Goal: Communication & Community: Answer question/provide support

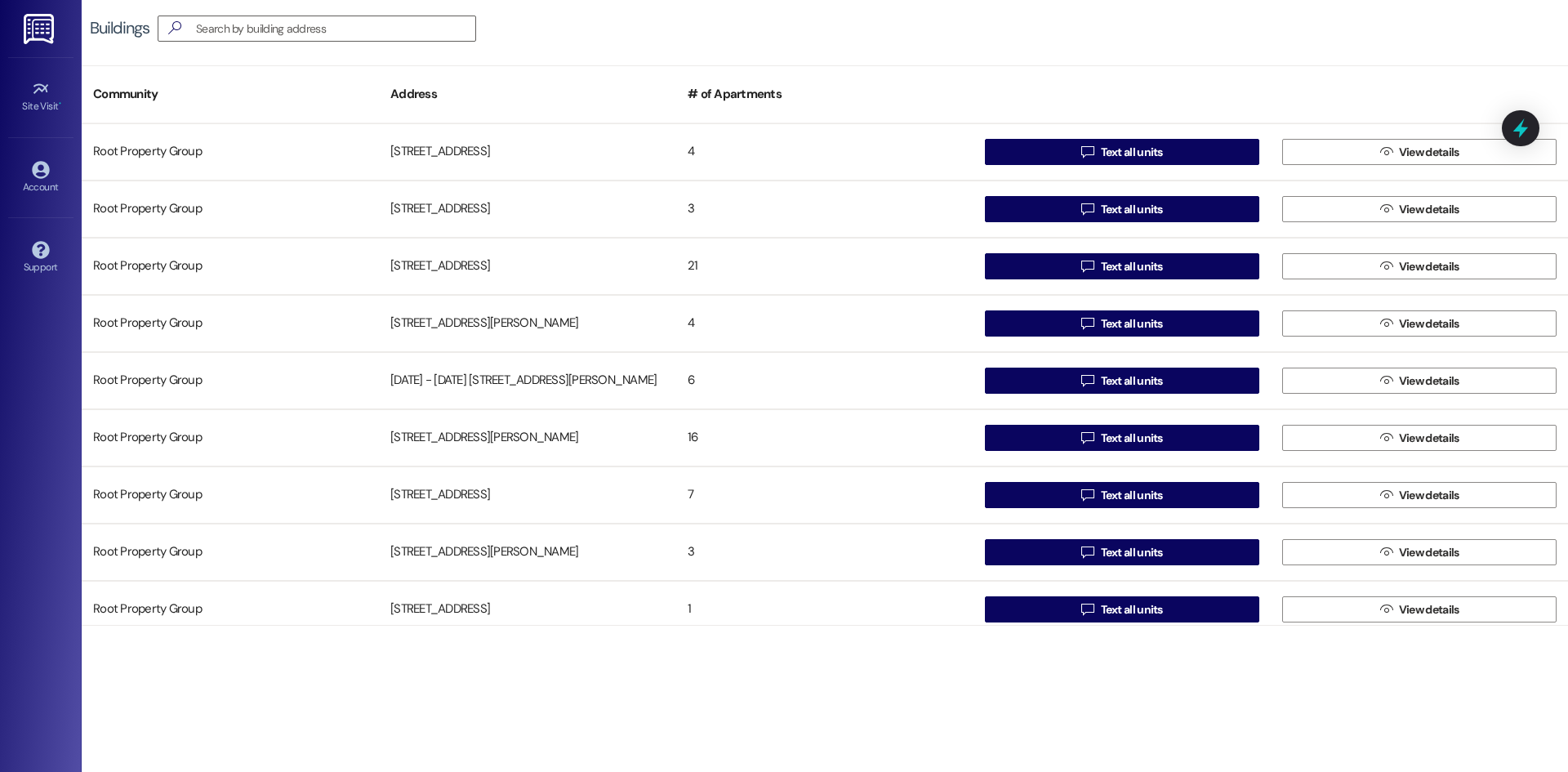
click at [54, 30] on img at bounding box center [40, 28] width 34 height 30
click at [29, 35] on img at bounding box center [40, 28] width 34 height 30
click at [34, 35] on img at bounding box center [40, 28] width 34 height 30
click at [44, 175] on icon at bounding box center [41, 169] width 17 height 17
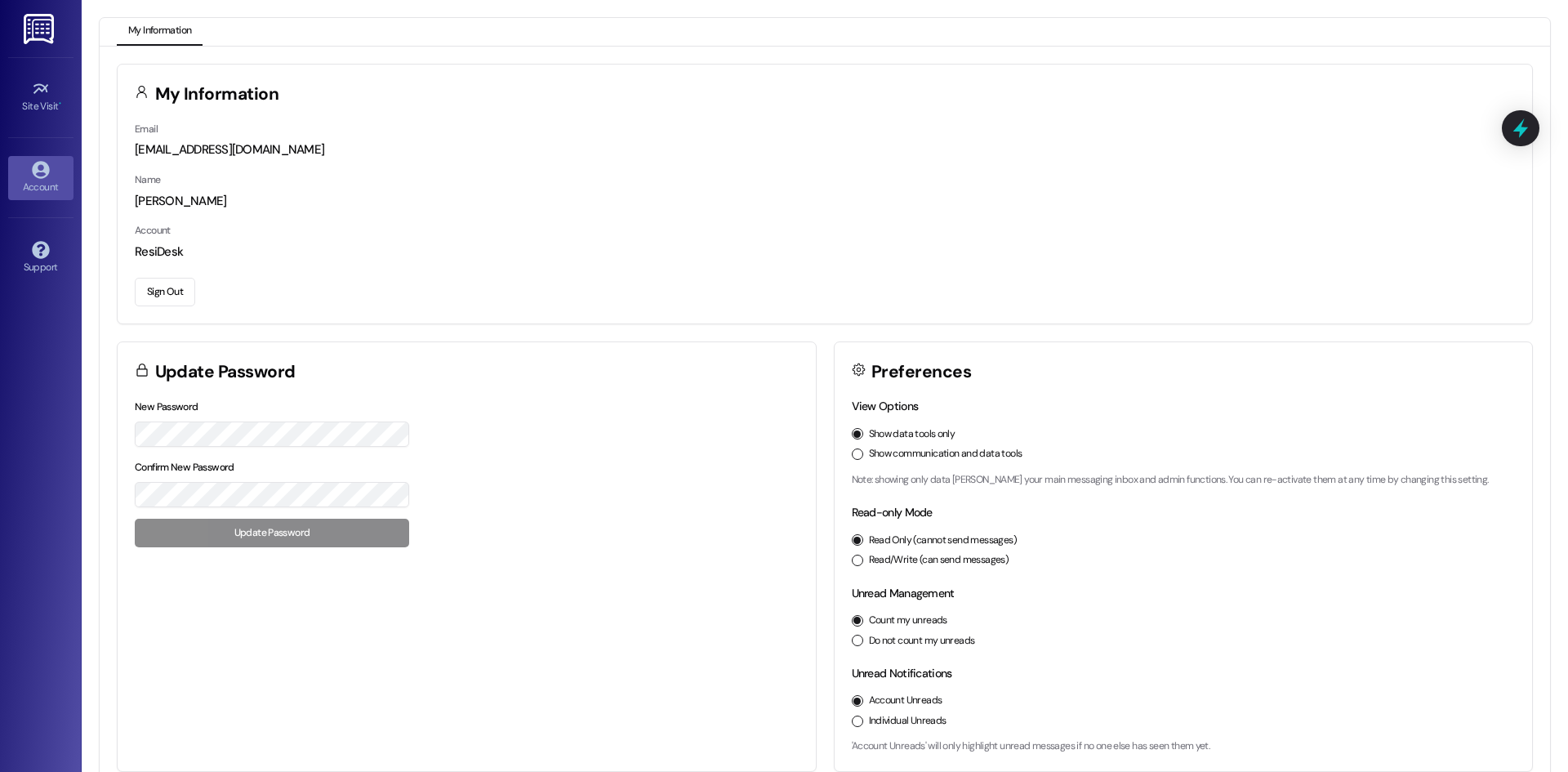
click at [856, 458] on button "Show communication and data tools" at bounding box center [857, 453] width 11 height 11
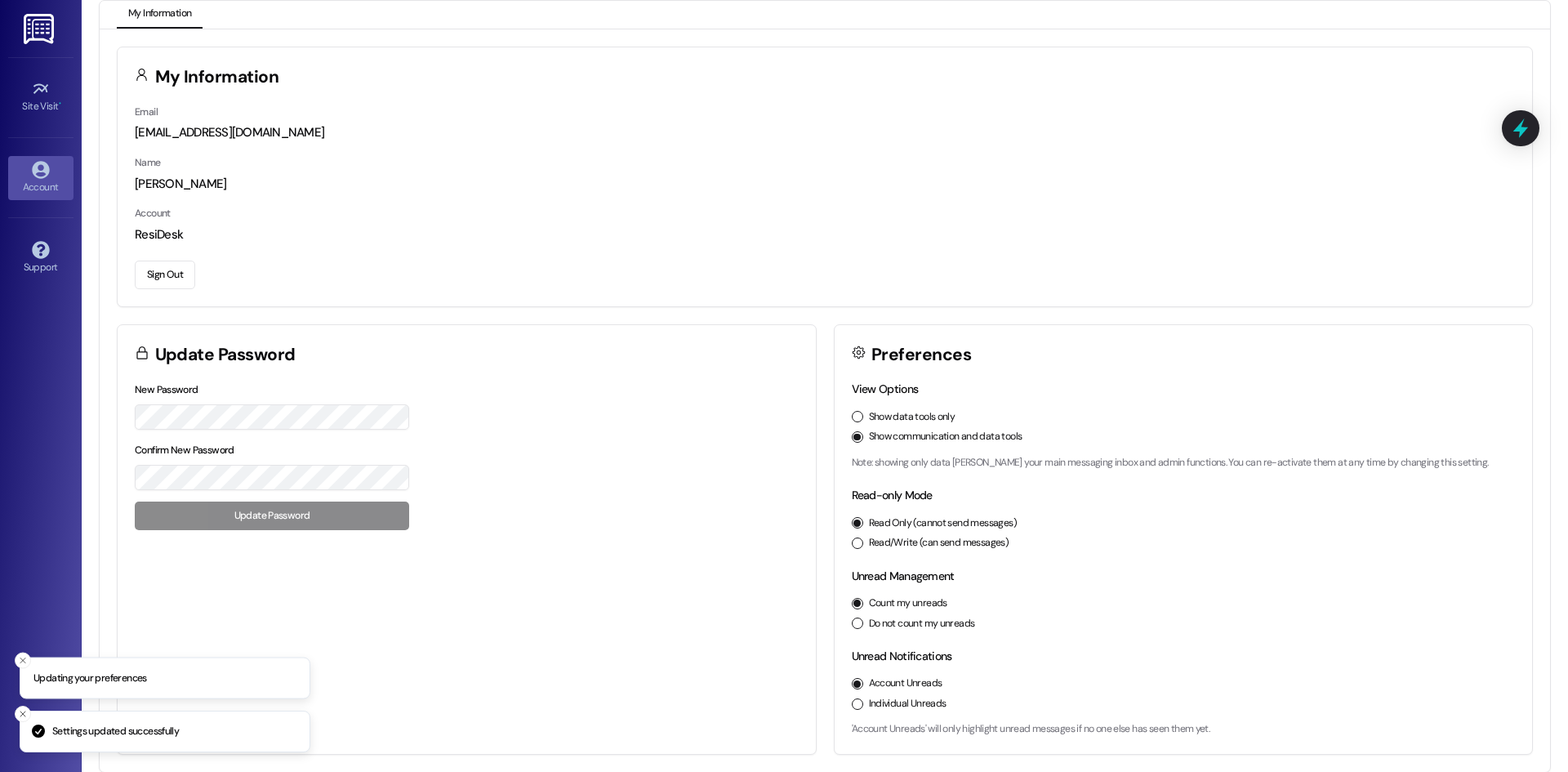
scroll to position [18, 0]
click at [854, 541] on button "Read/Write (can send messages)" at bounding box center [857, 541] width 11 height 11
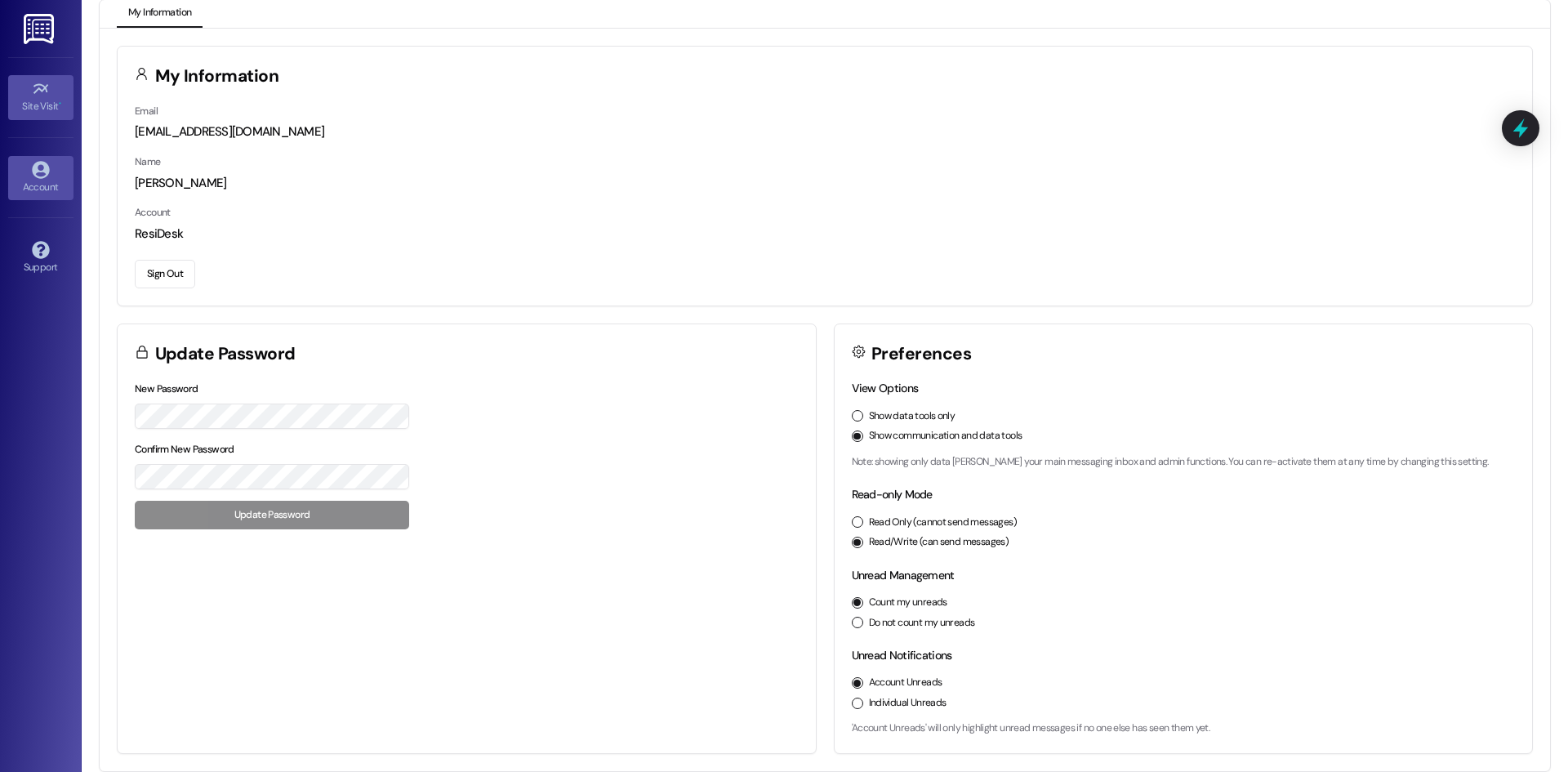
click at [33, 84] on icon at bounding box center [41, 89] width 18 height 18
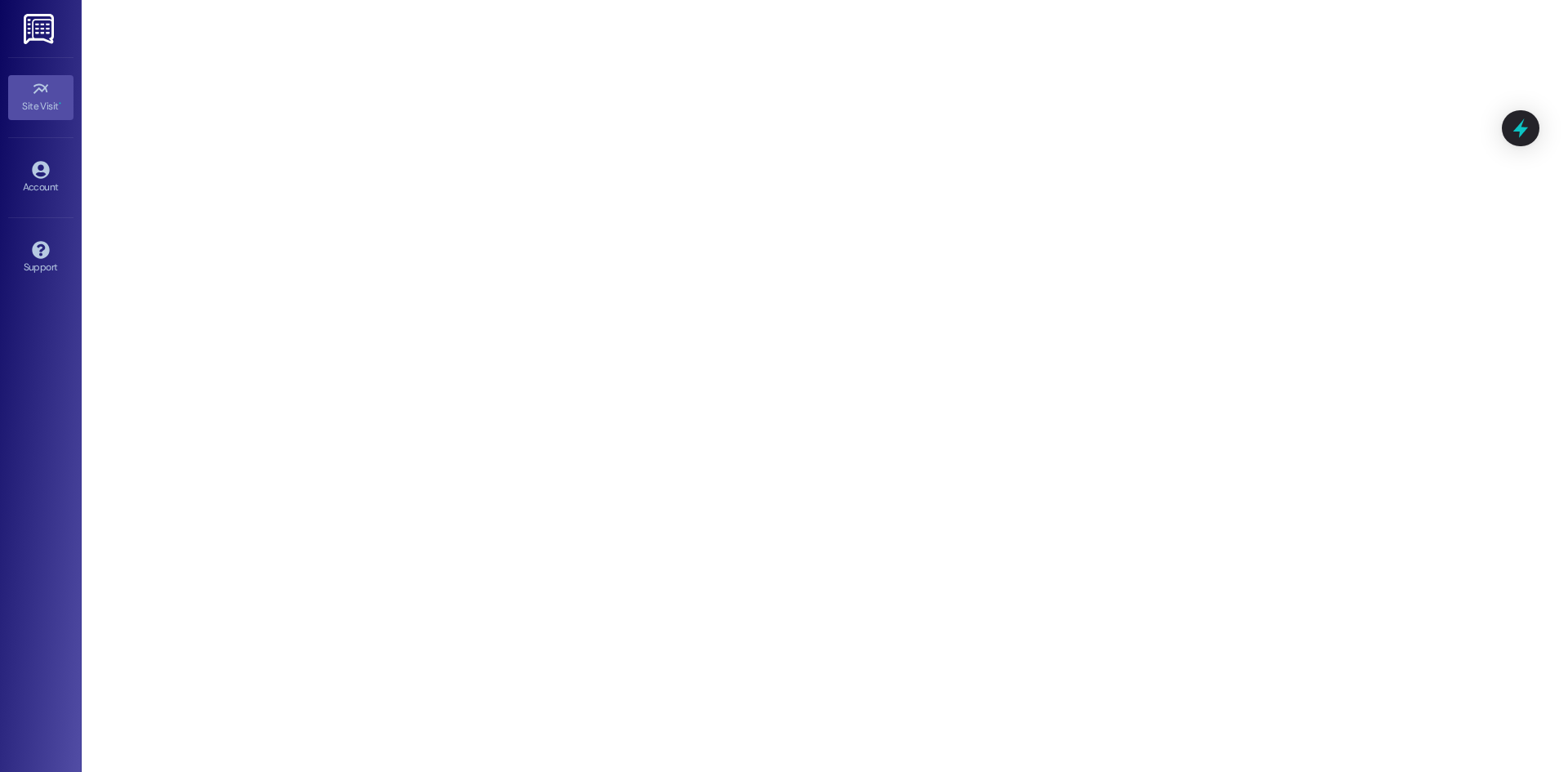
click at [53, 29] on img at bounding box center [40, 28] width 34 height 30
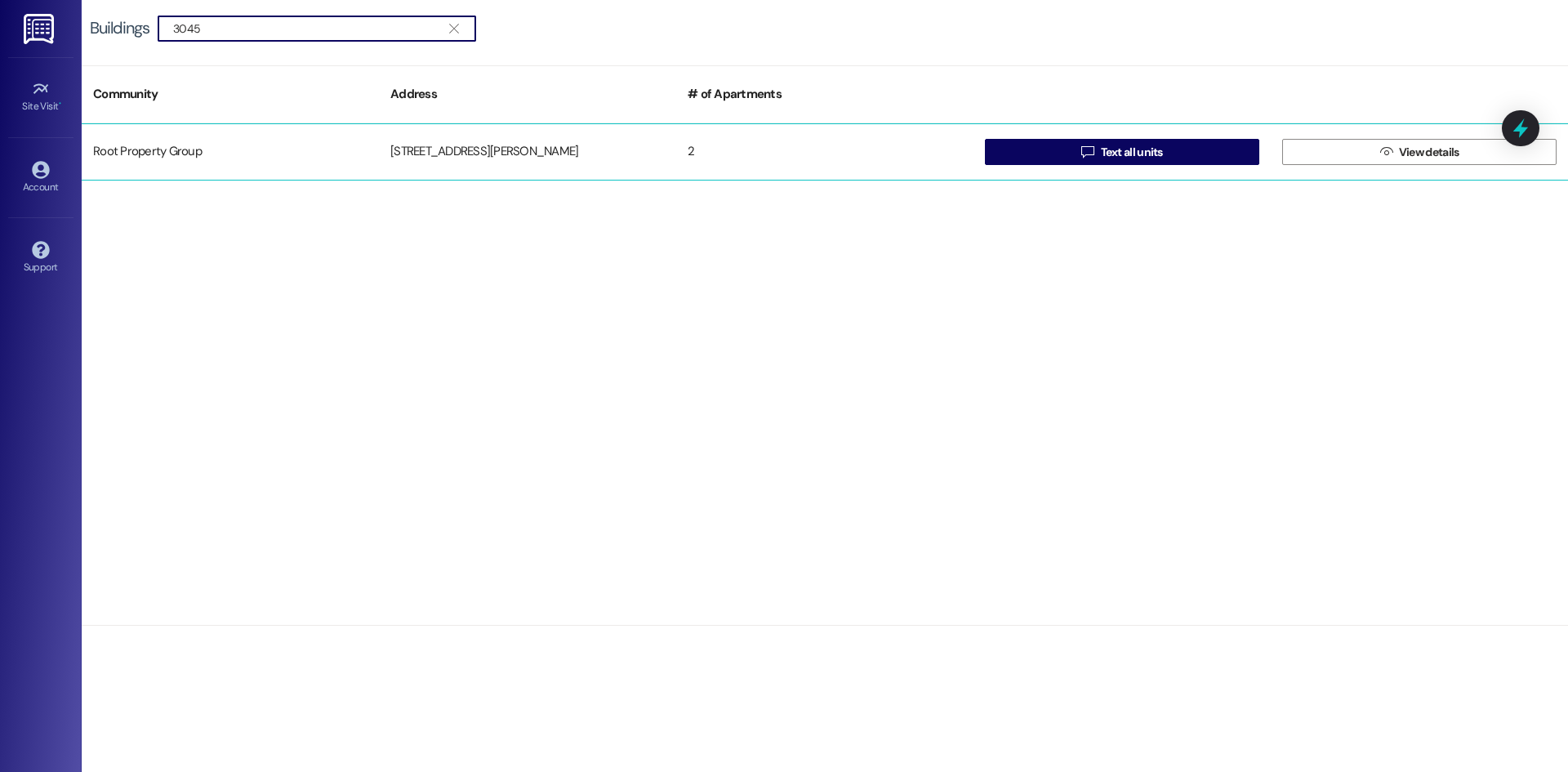
type input "3045"
click at [353, 151] on div "Root Property Group" at bounding box center [231, 152] width 297 height 33
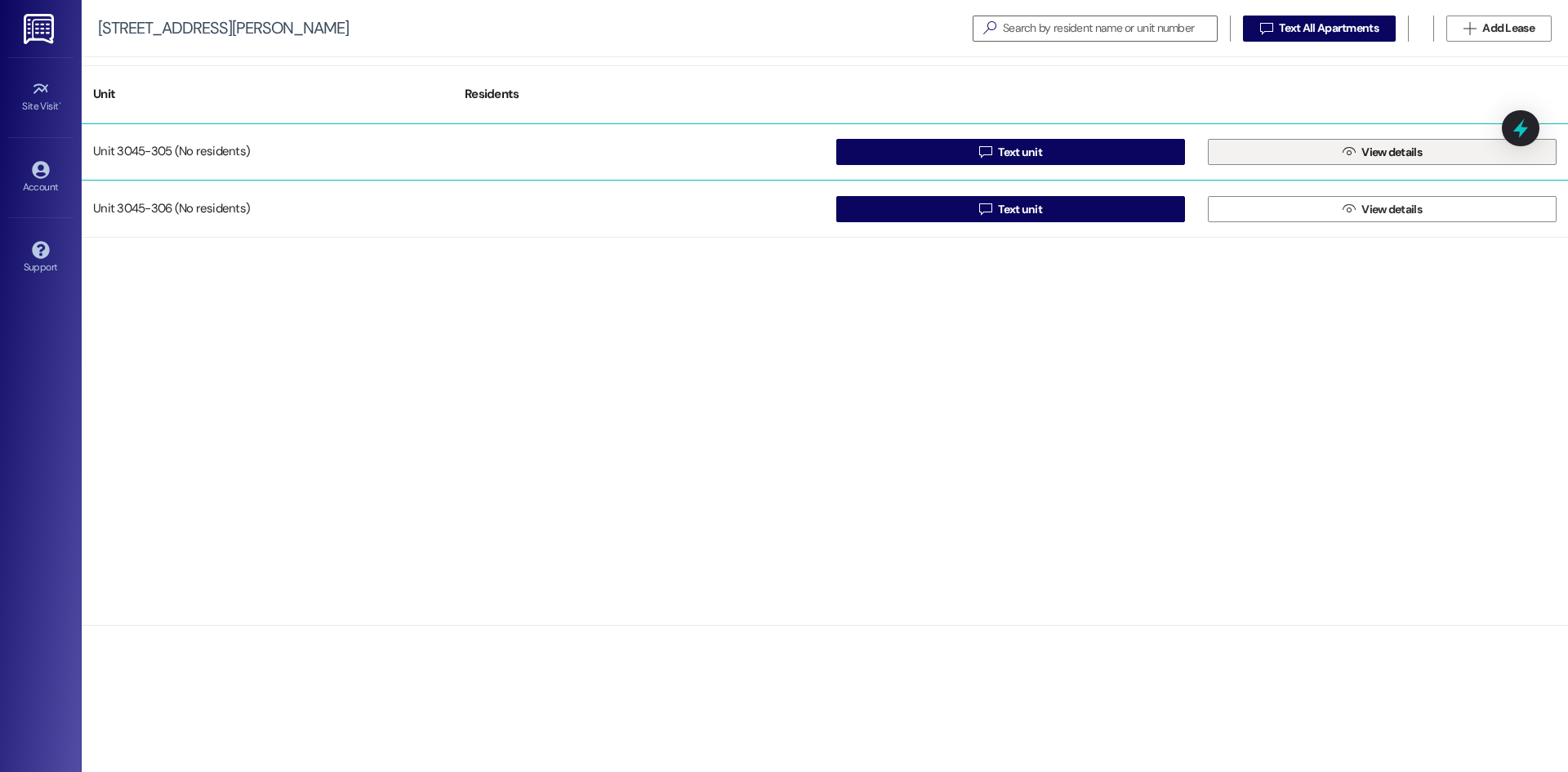
click at [1306, 147] on button " View details" at bounding box center [1382, 152] width 349 height 26
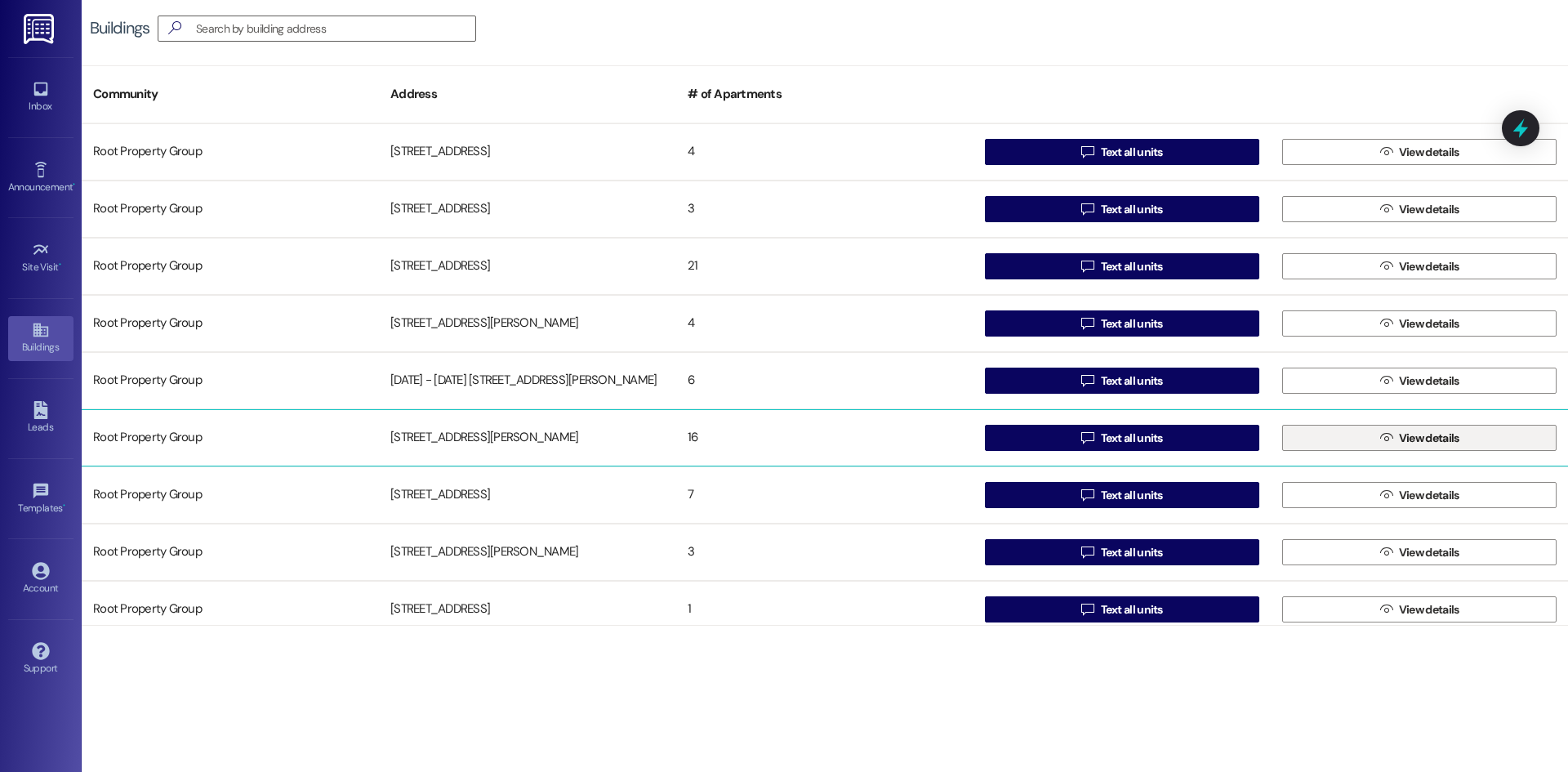
click at [1463, 445] on button " View details" at bounding box center [1419, 438] width 275 height 26
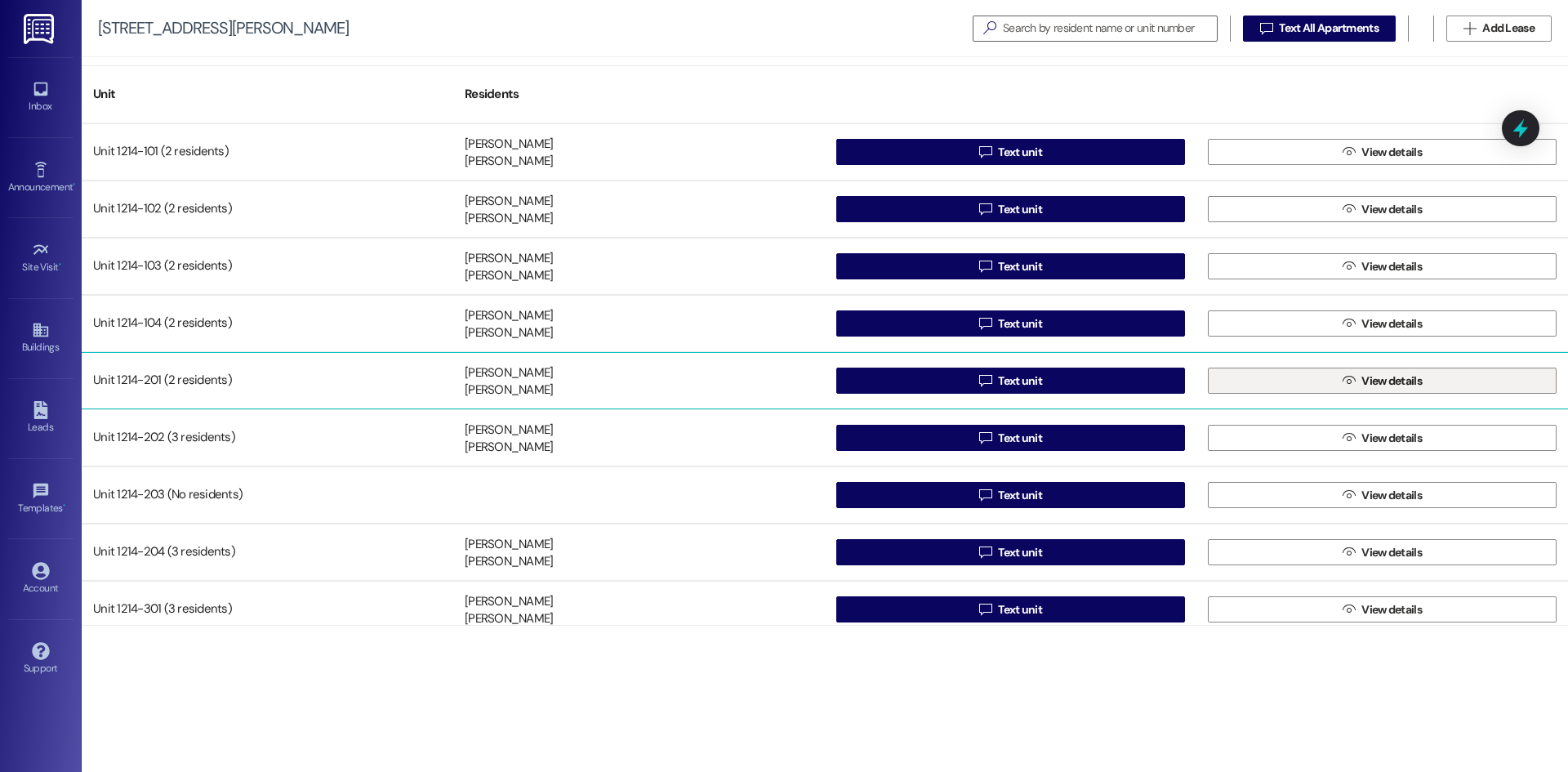
click at [1344, 377] on icon "" at bounding box center [1349, 380] width 12 height 13
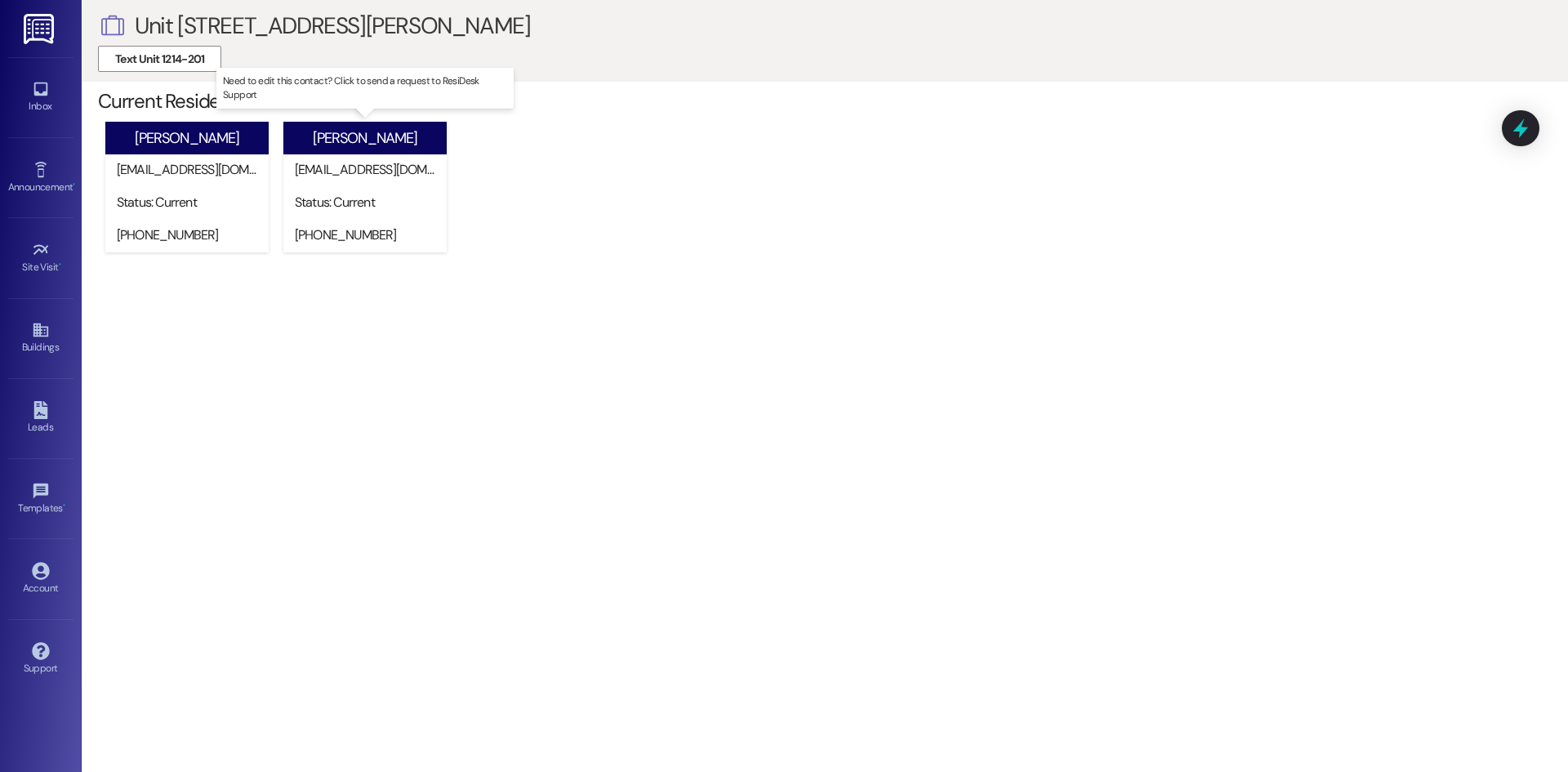
click at [364, 218] on div "Status: Current" at bounding box center [370, 204] width 155 height 33
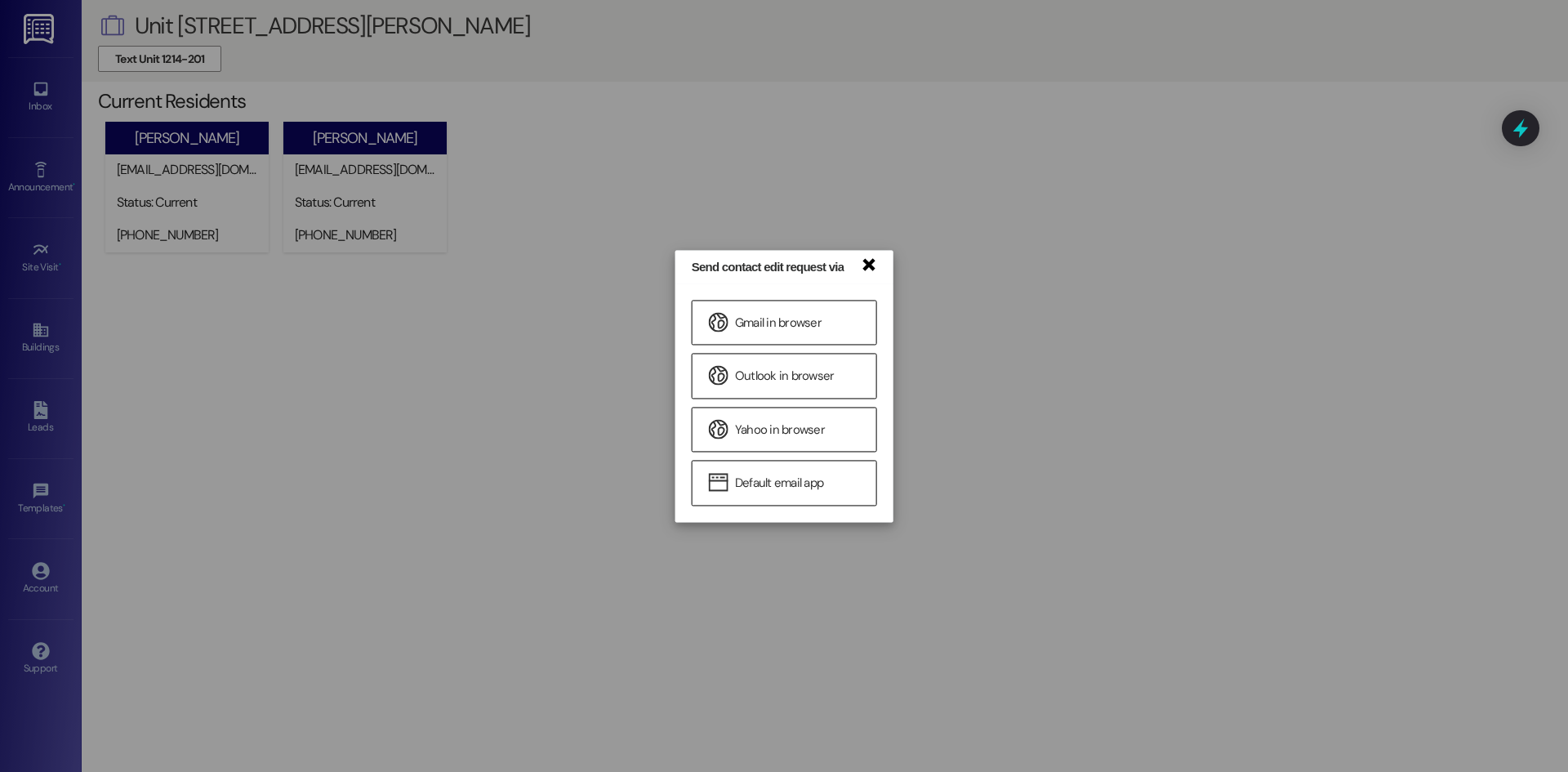
click at [869, 262] on link "×" at bounding box center [868, 263] width 16 height 17
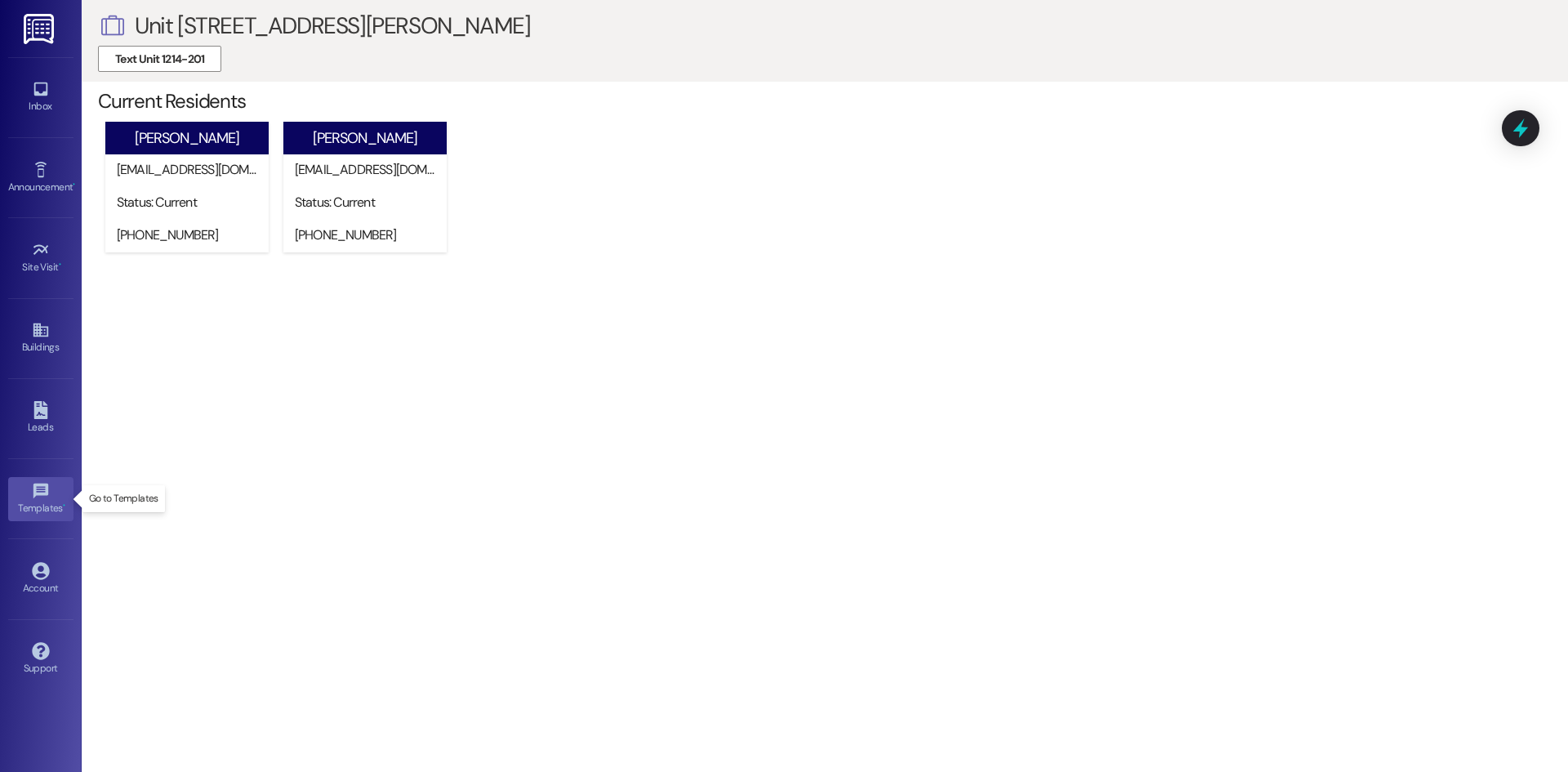
click at [45, 484] on icon at bounding box center [40, 490] width 15 height 15
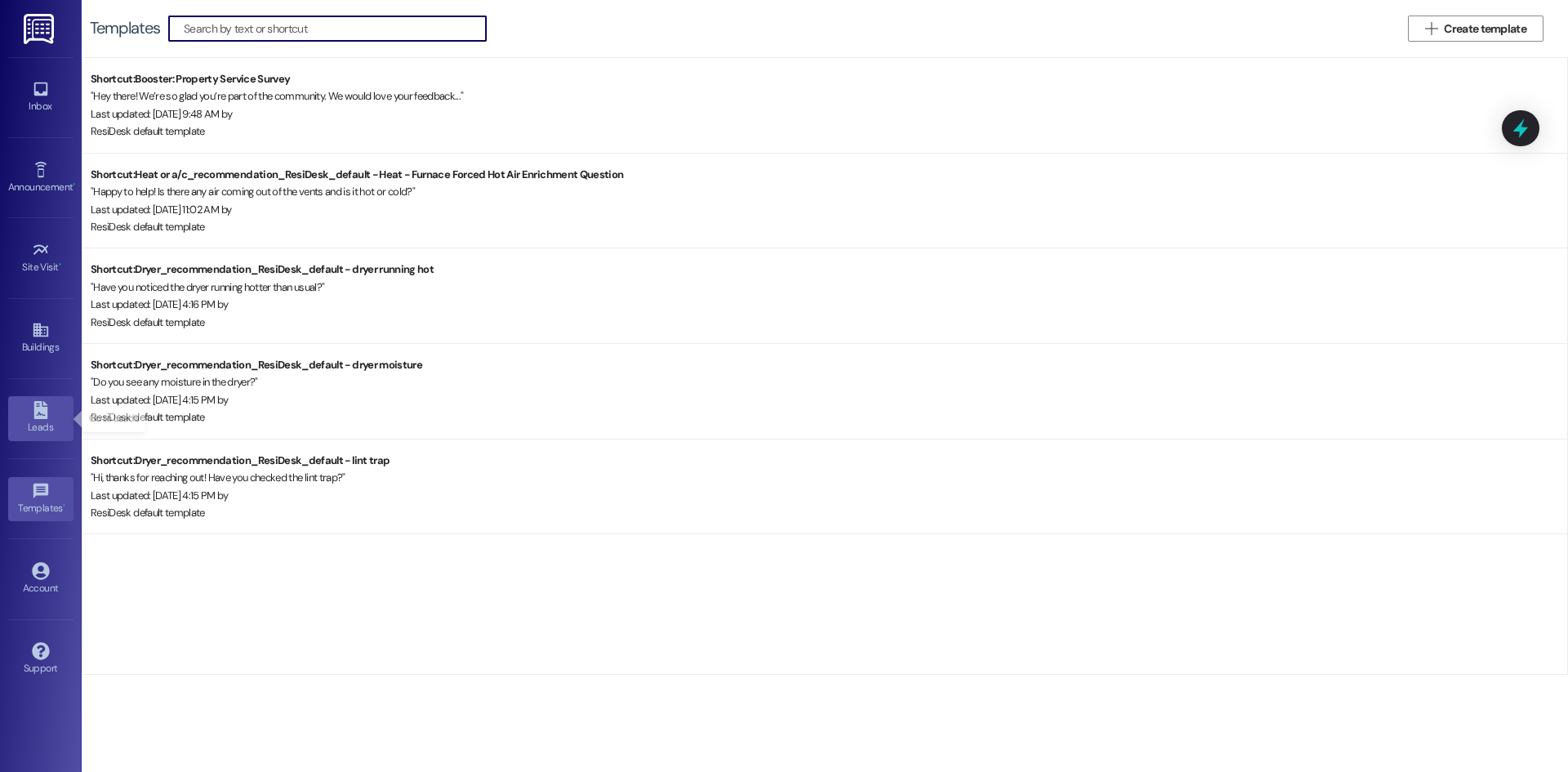
click at [54, 407] on link "Leads" at bounding box center [41, 418] width 66 height 44
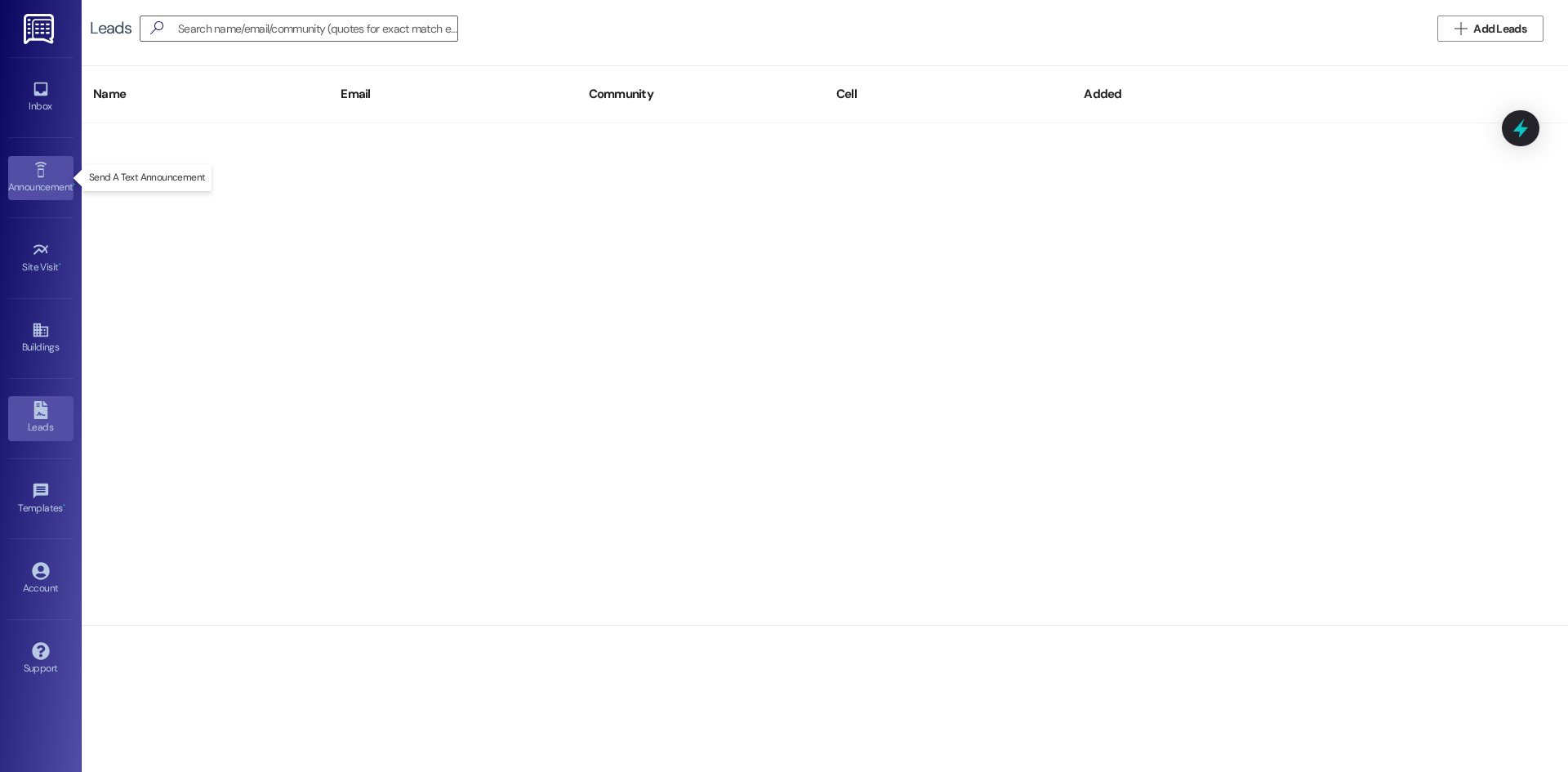
click at [47, 182] on div "Announcement •" at bounding box center [41, 187] width 82 height 16
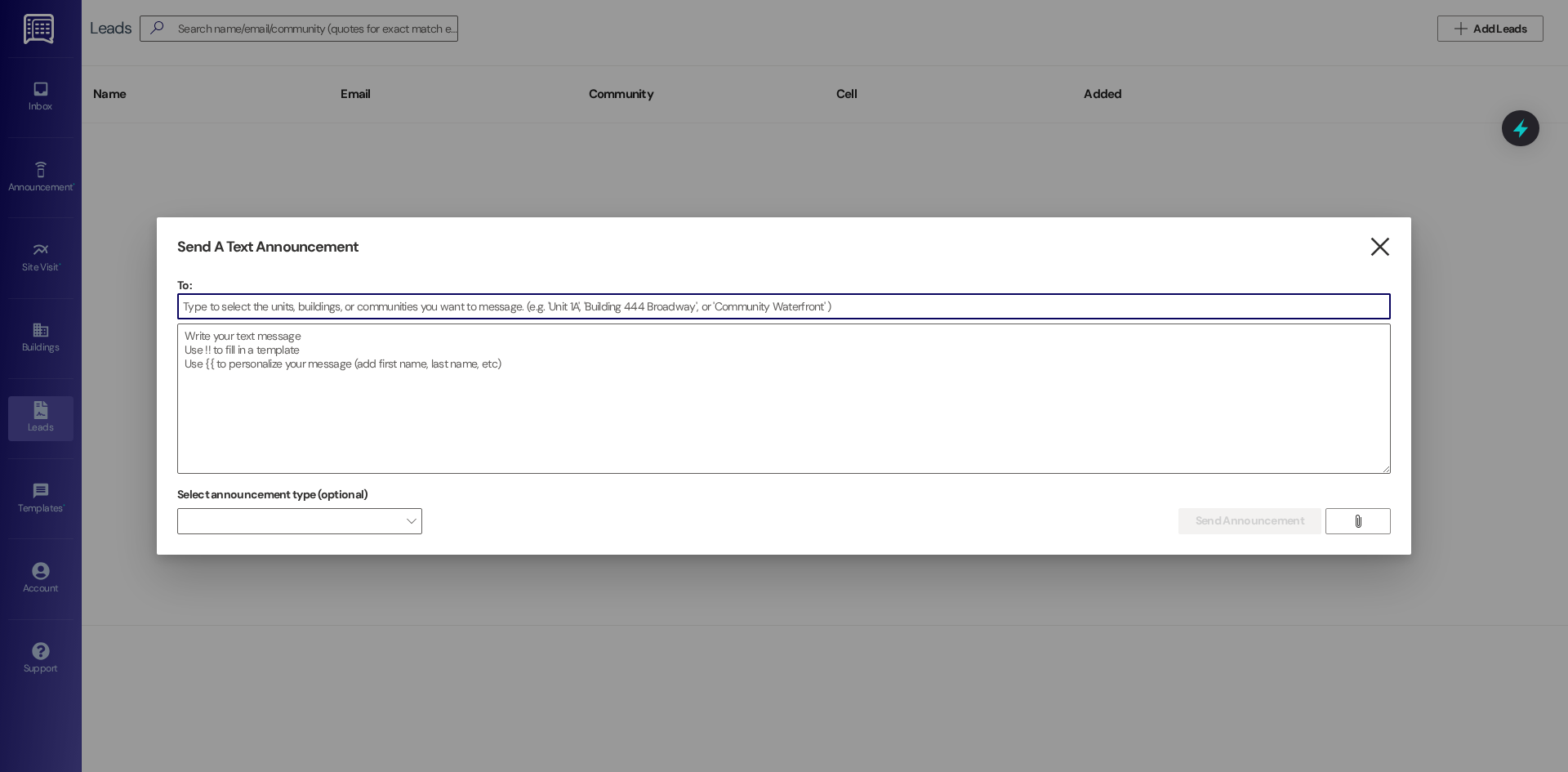
click at [1383, 248] on icon "" at bounding box center [1380, 247] width 22 height 17
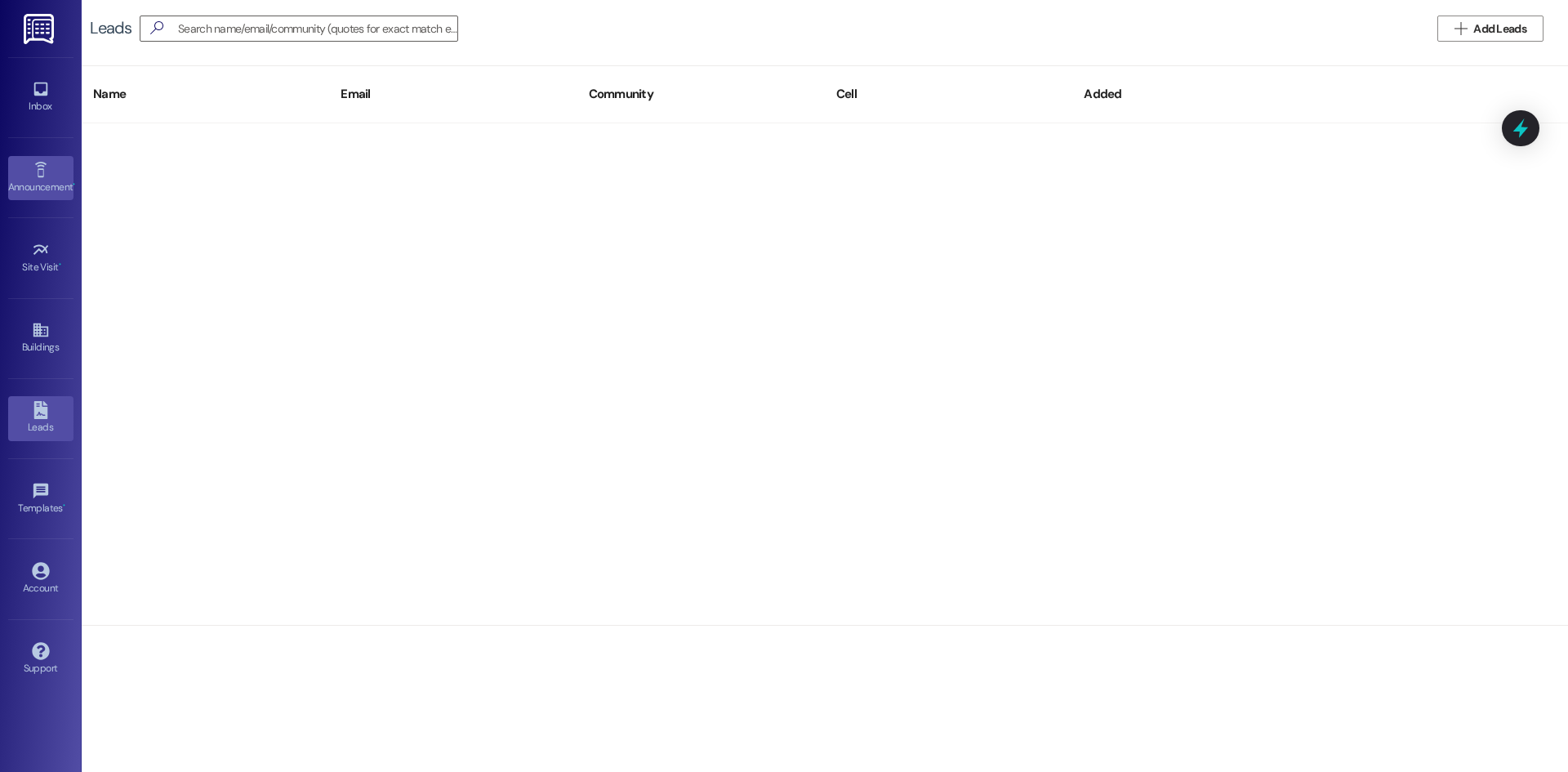
click at [26, 184] on div "Announcement •" at bounding box center [41, 187] width 82 height 16
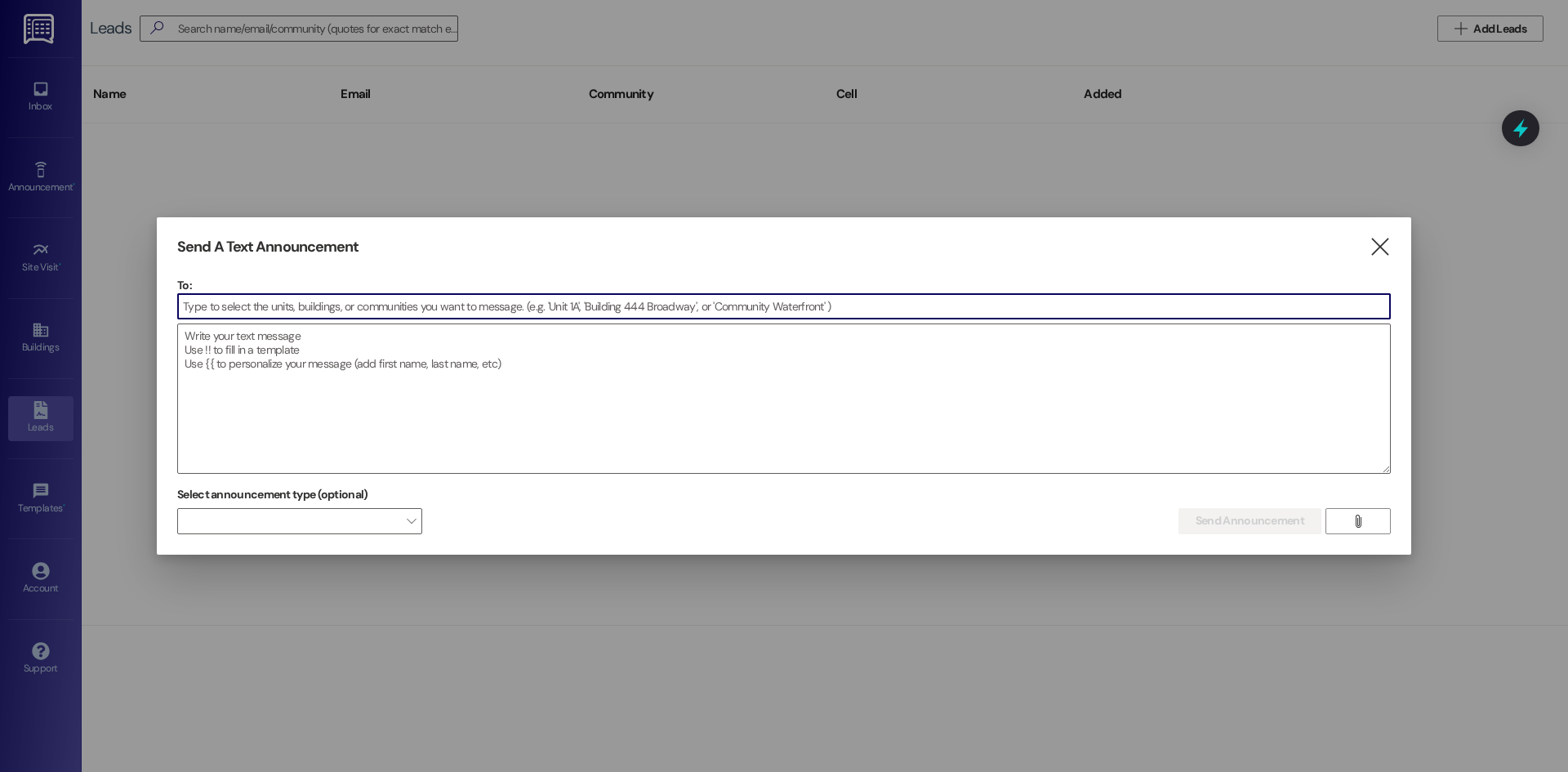
click at [55, 114] on div at bounding box center [784, 386] width 1568 height 772
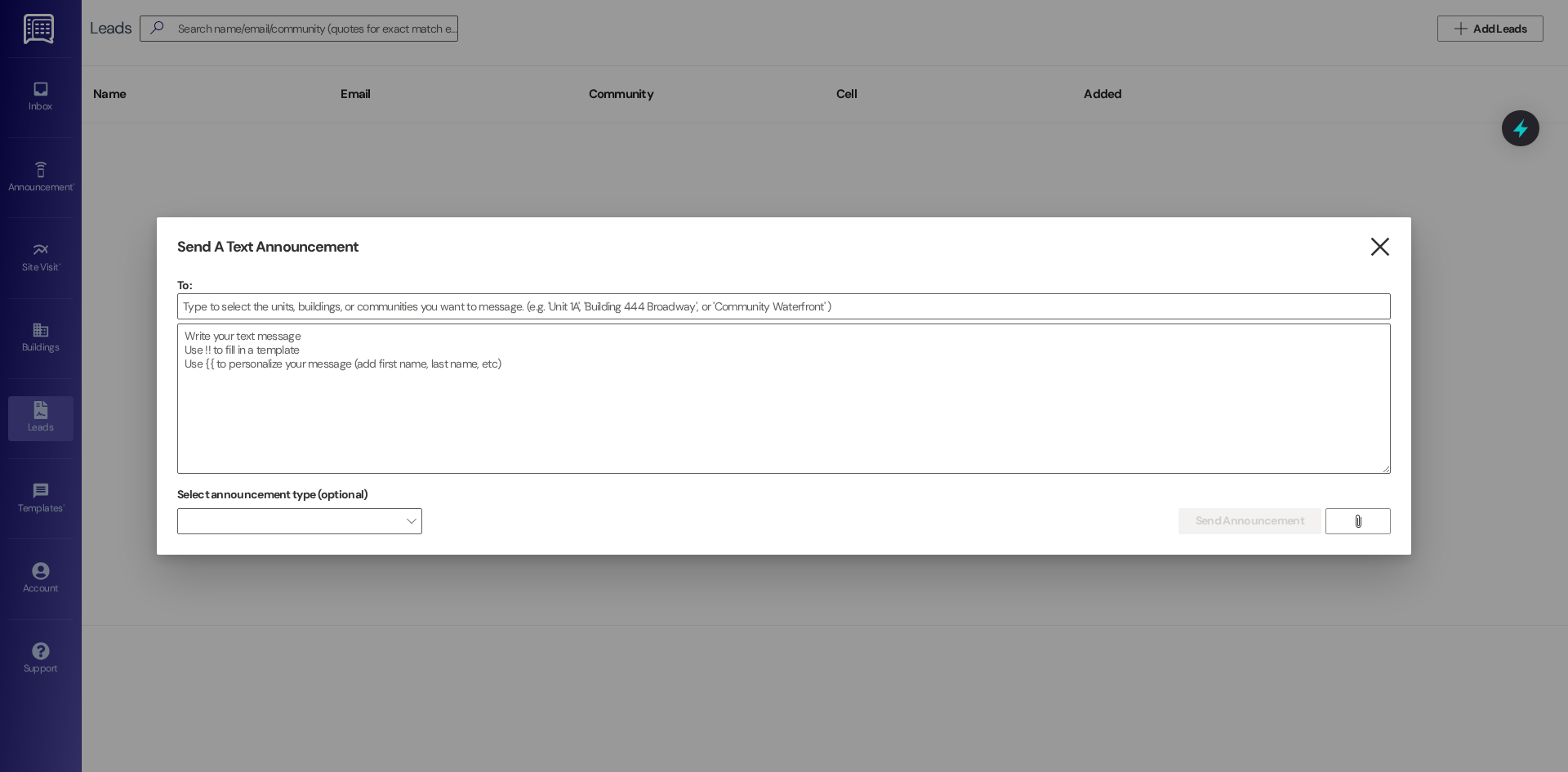
click at [1387, 248] on icon "" at bounding box center [1380, 247] width 22 height 17
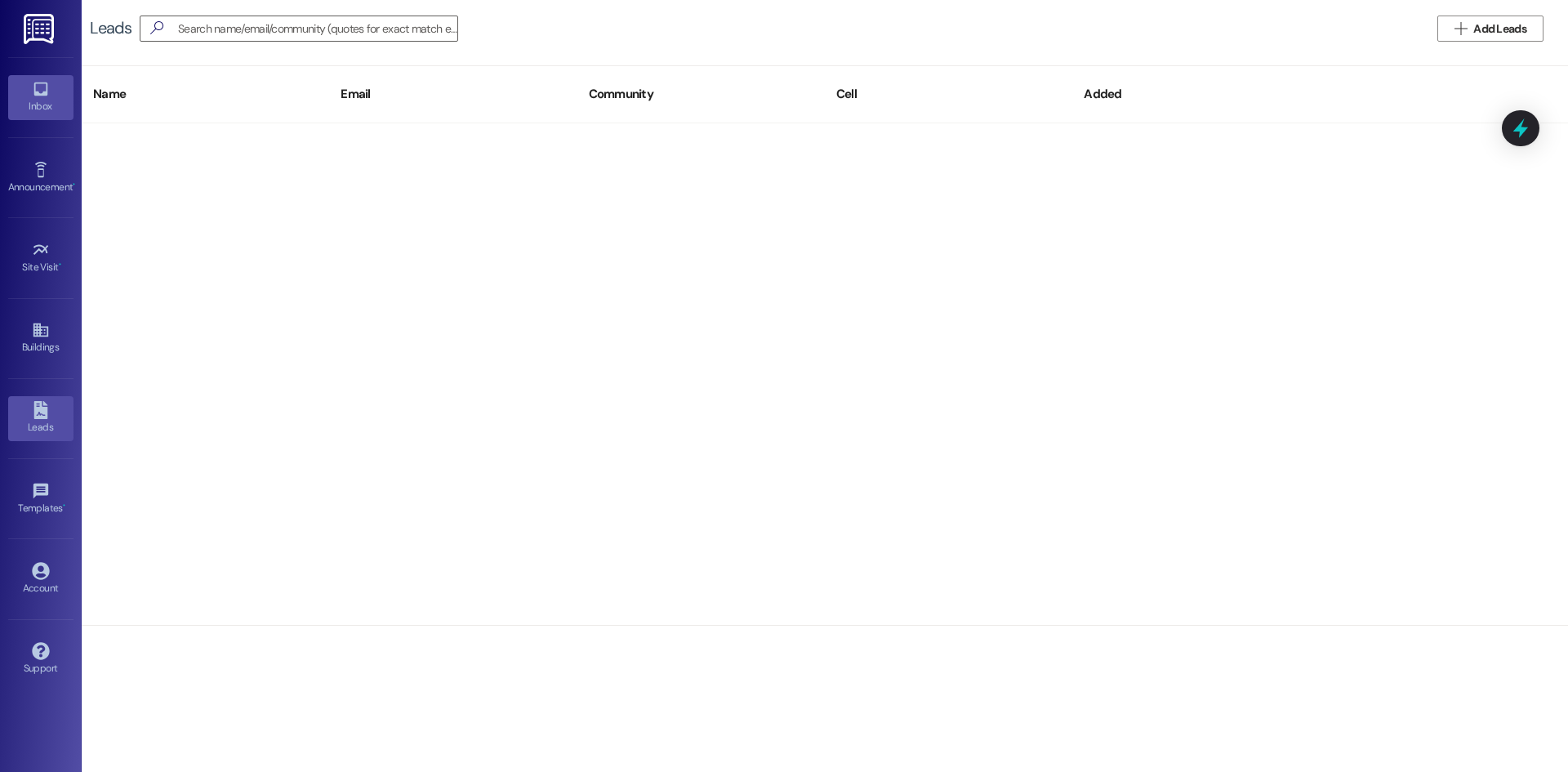
click at [37, 98] on div "Inbox" at bounding box center [41, 105] width 82 height 16
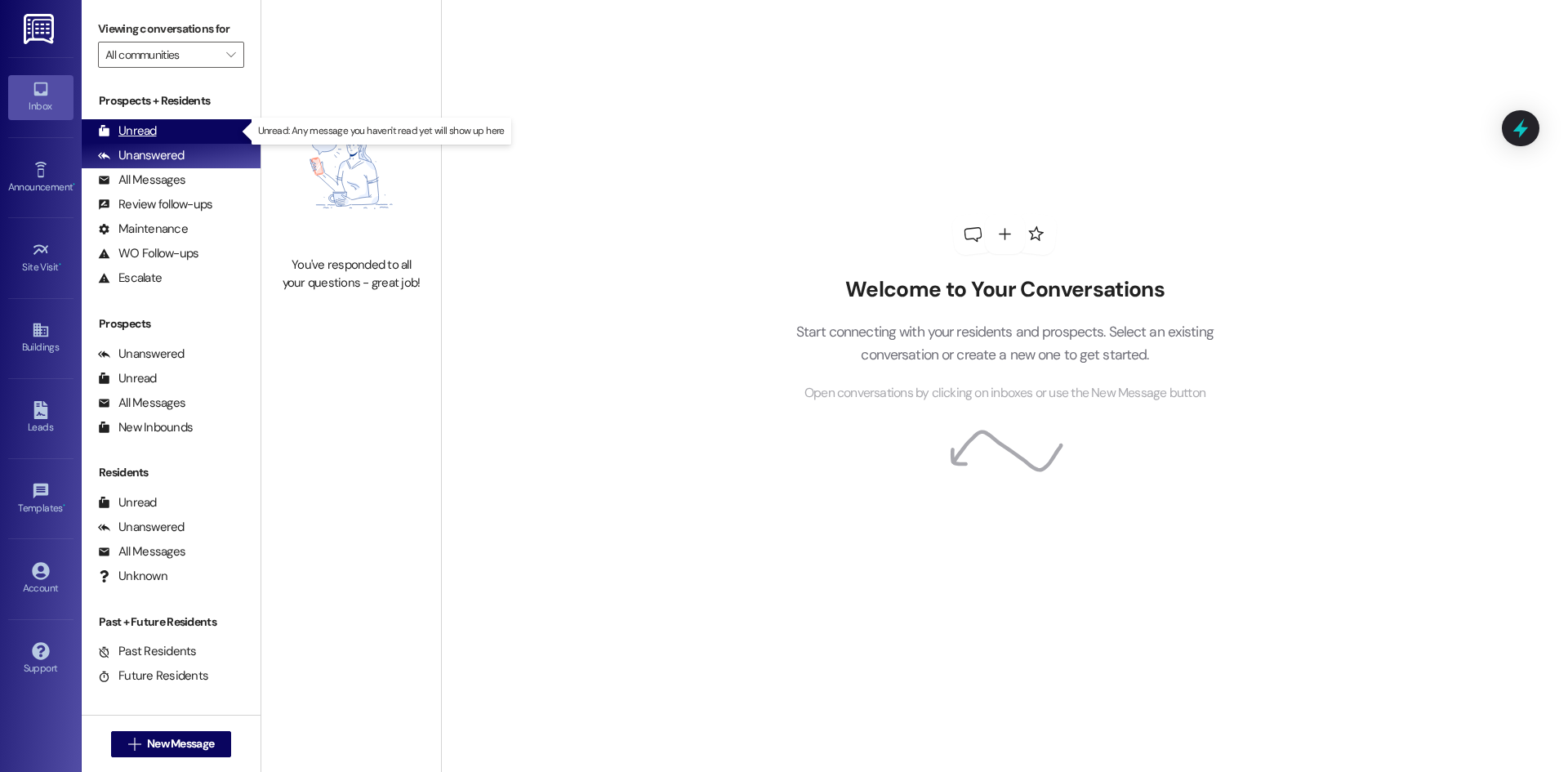
click at [156, 128] on div "Unread (0)" at bounding box center [171, 131] width 179 height 24
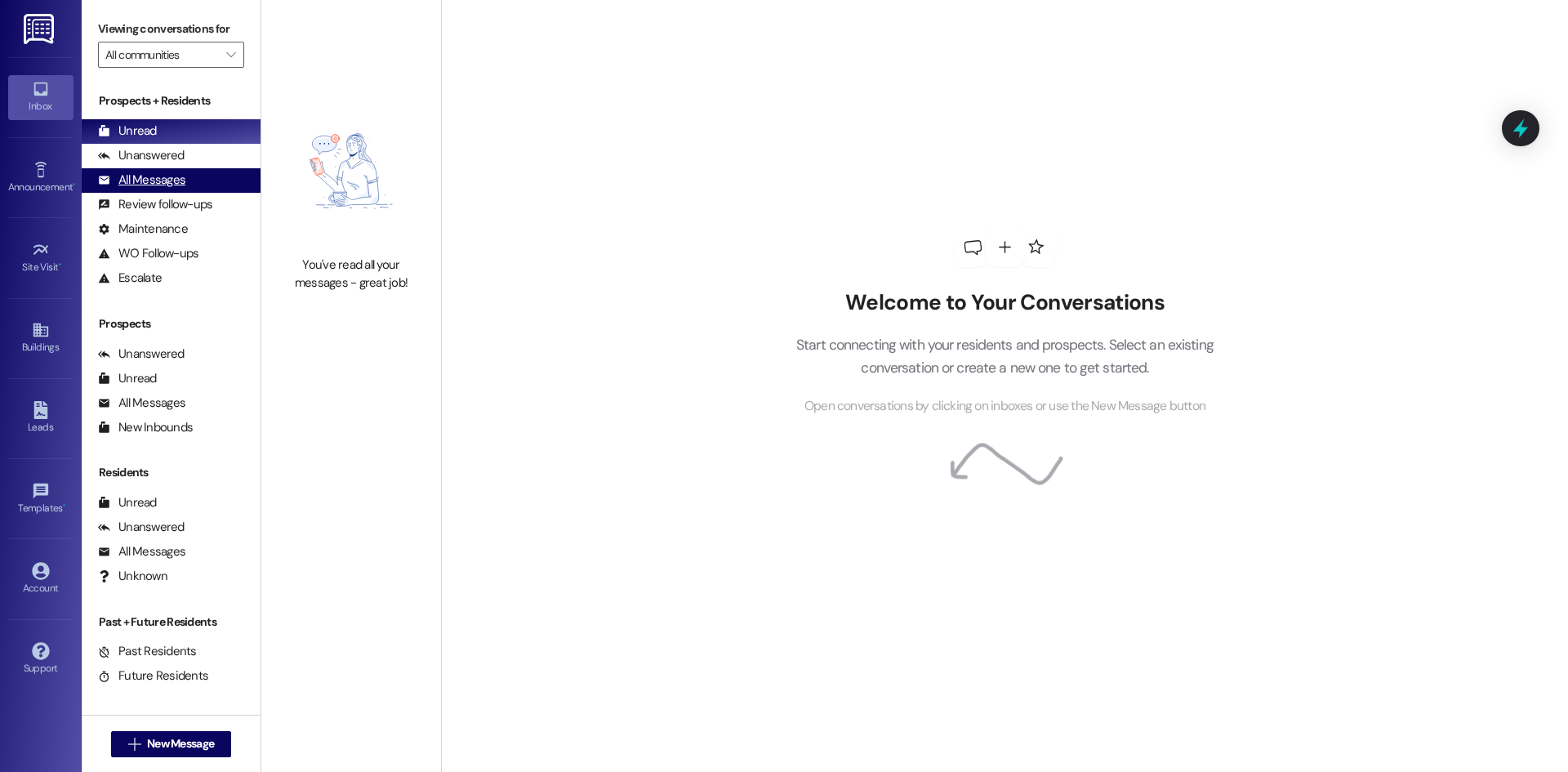
click at [142, 183] on div "All Messages" at bounding box center [141, 180] width 87 height 17
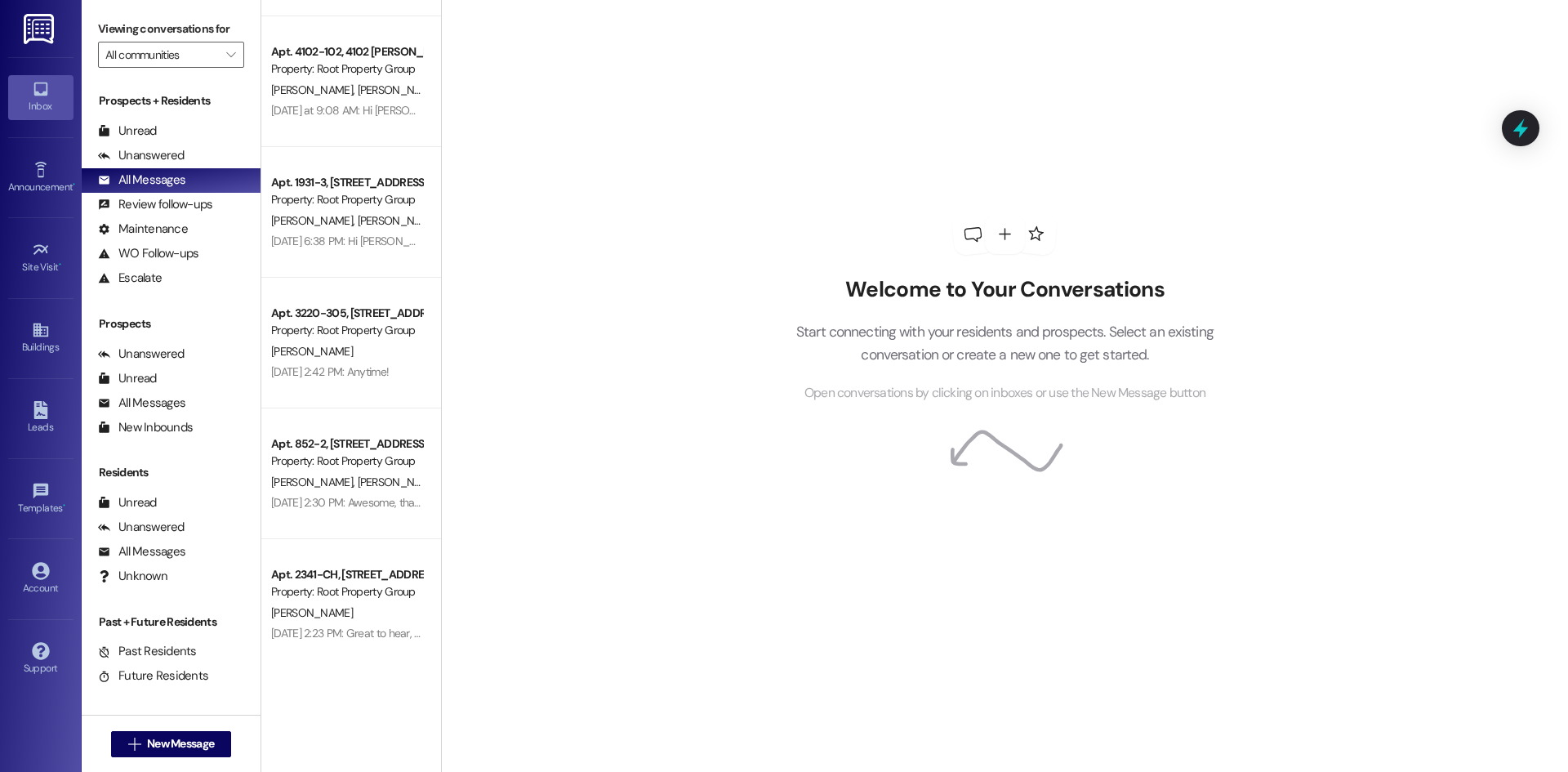
scroll to position [1291, 0]
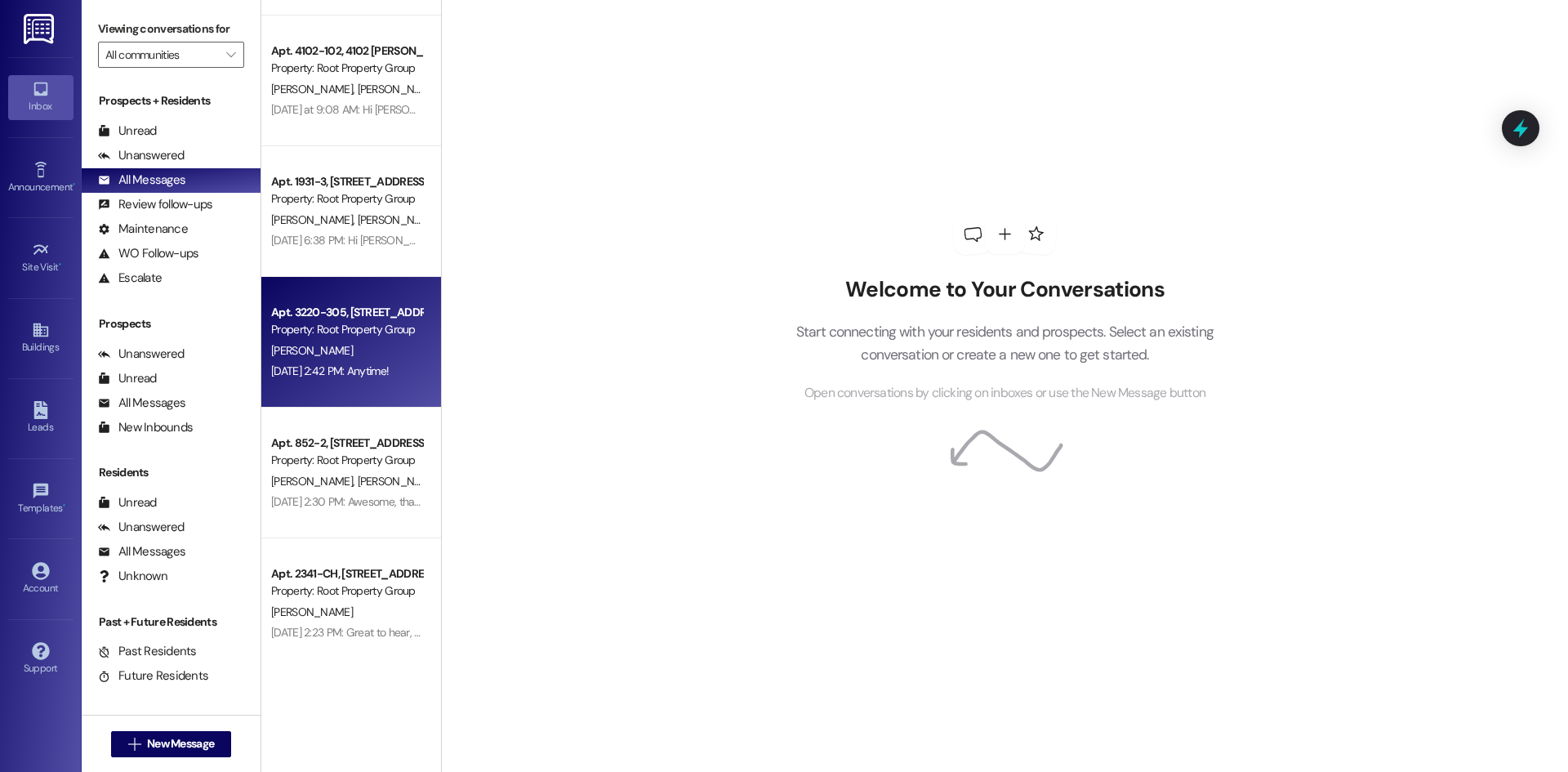
click at [357, 378] on div "[DATE] 2:42 PM: Anytime! [DATE] 2:42 PM: Anytime!" at bounding box center [346, 371] width 155 height 21
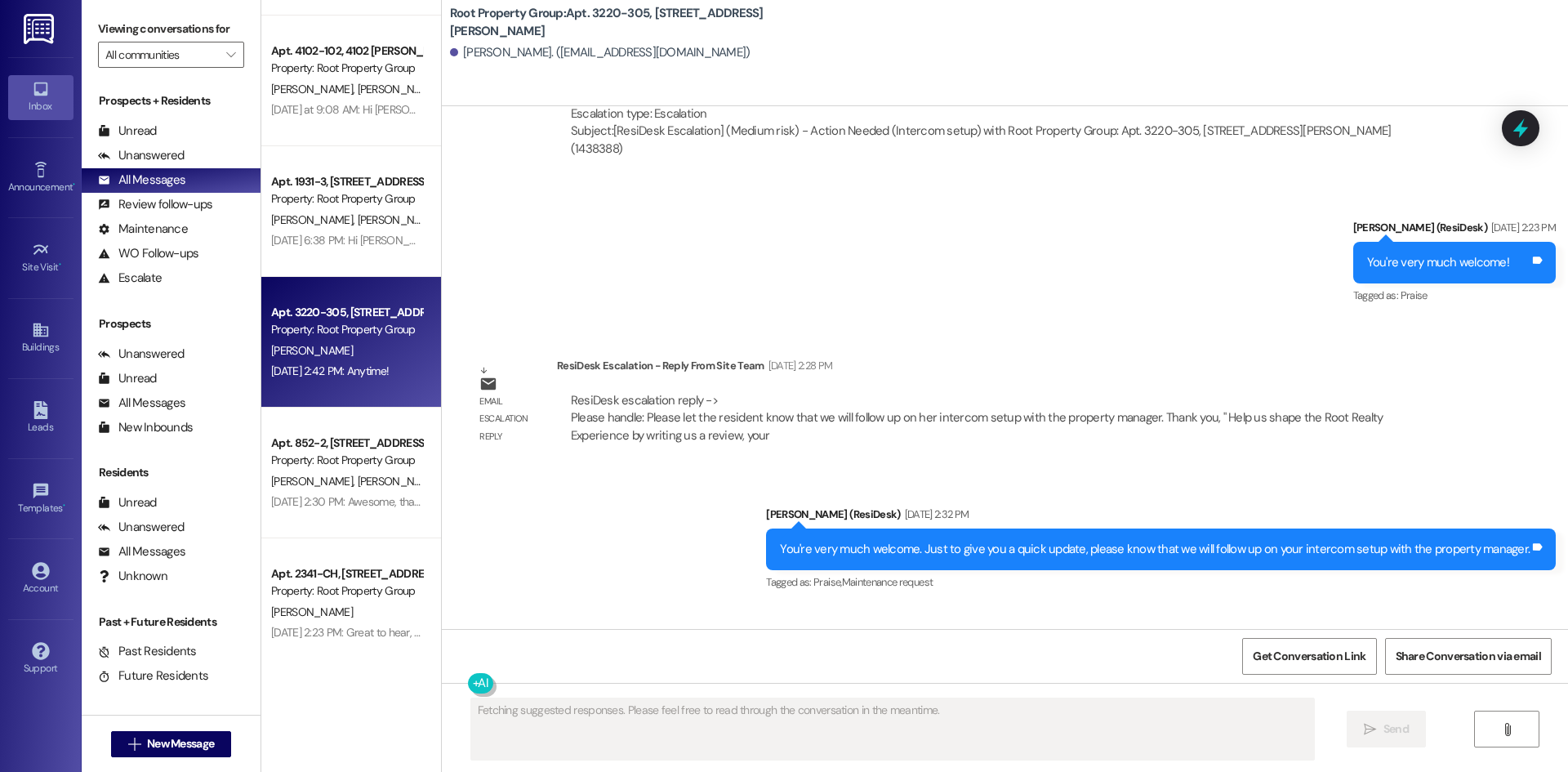
scroll to position [1533, 0]
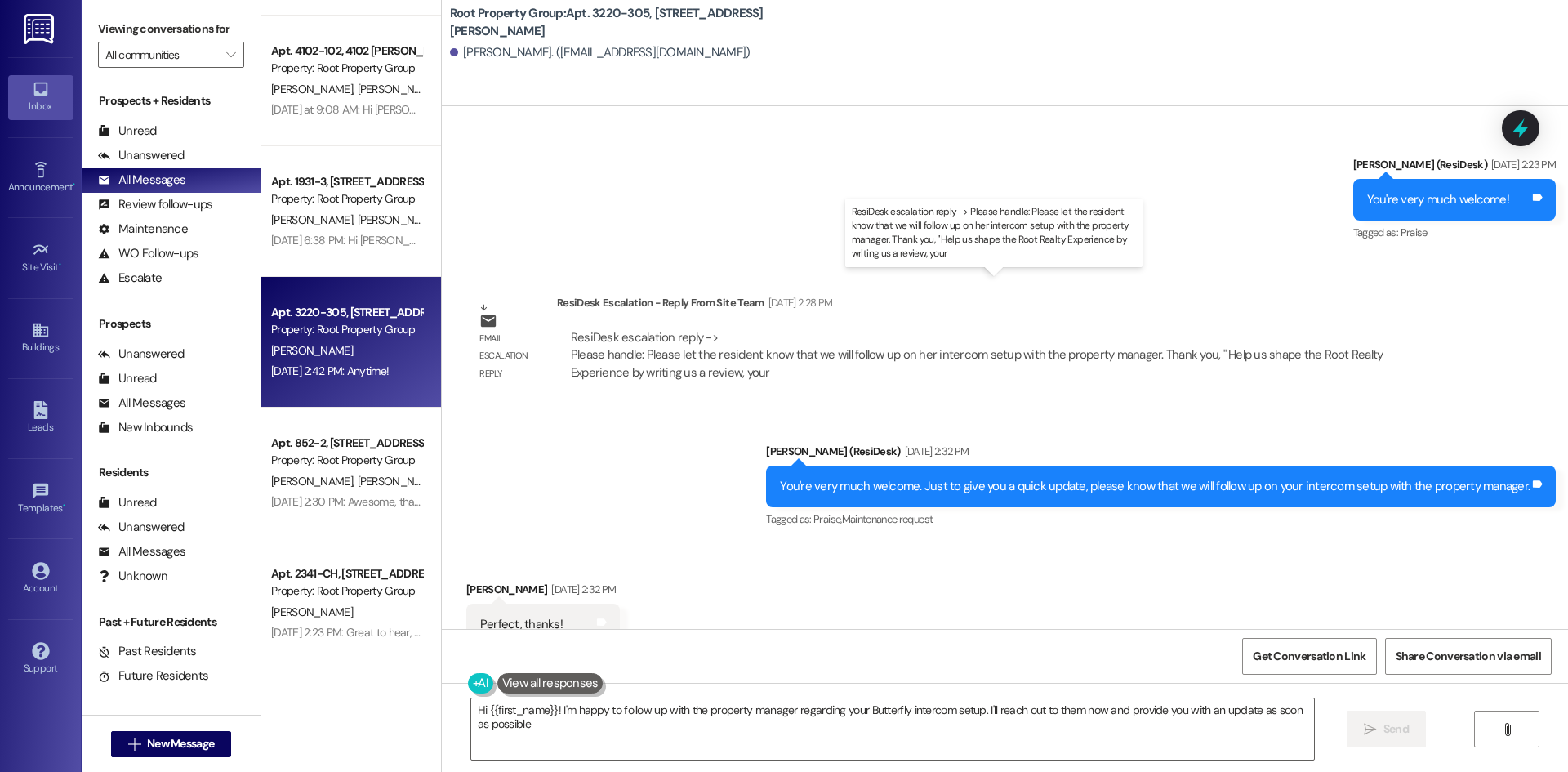
type textarea "Hi {{first_name}}! I'm happy to follow up with the property manager regarding y…"
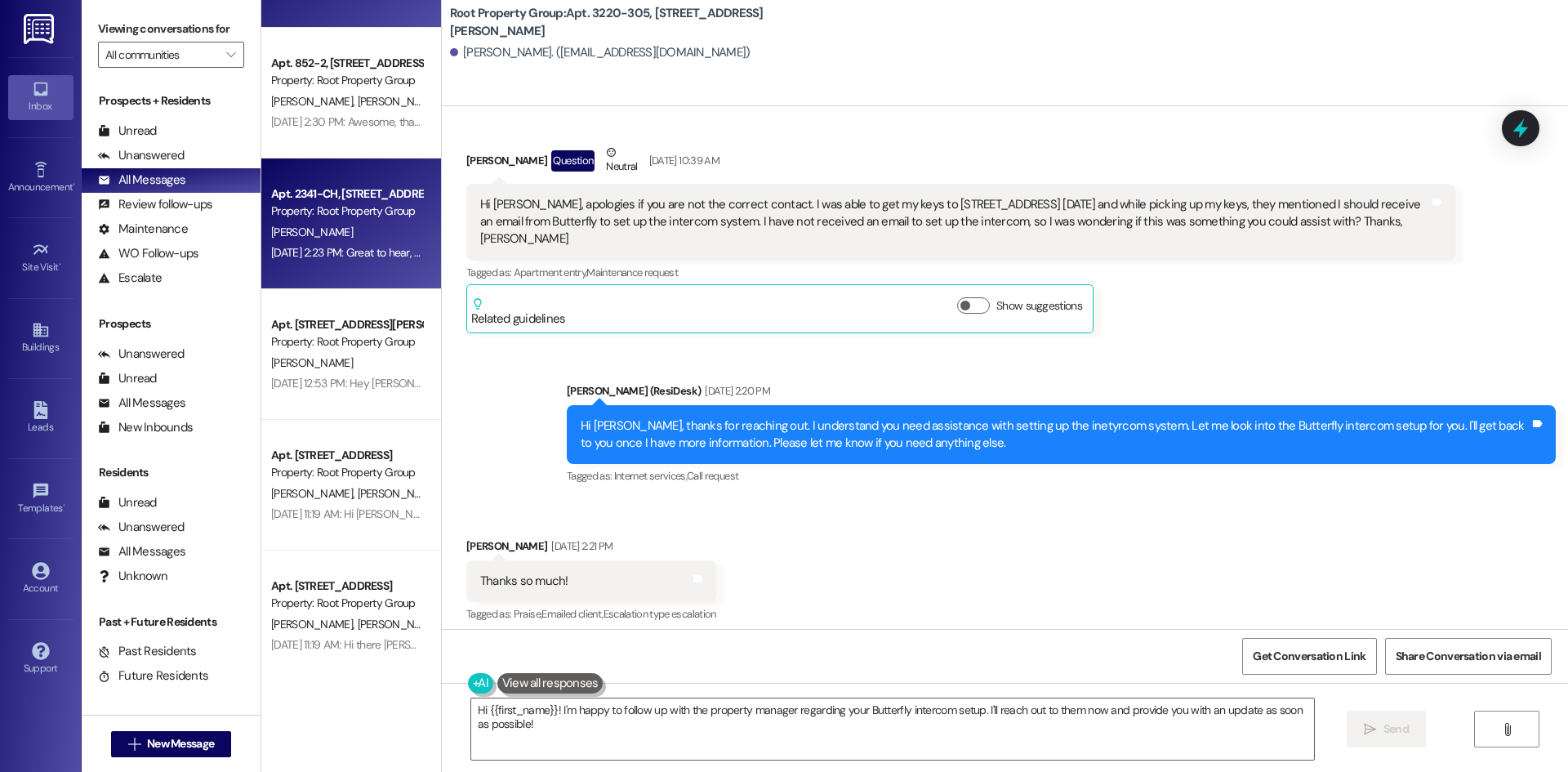
scroll to position [1672, 0]
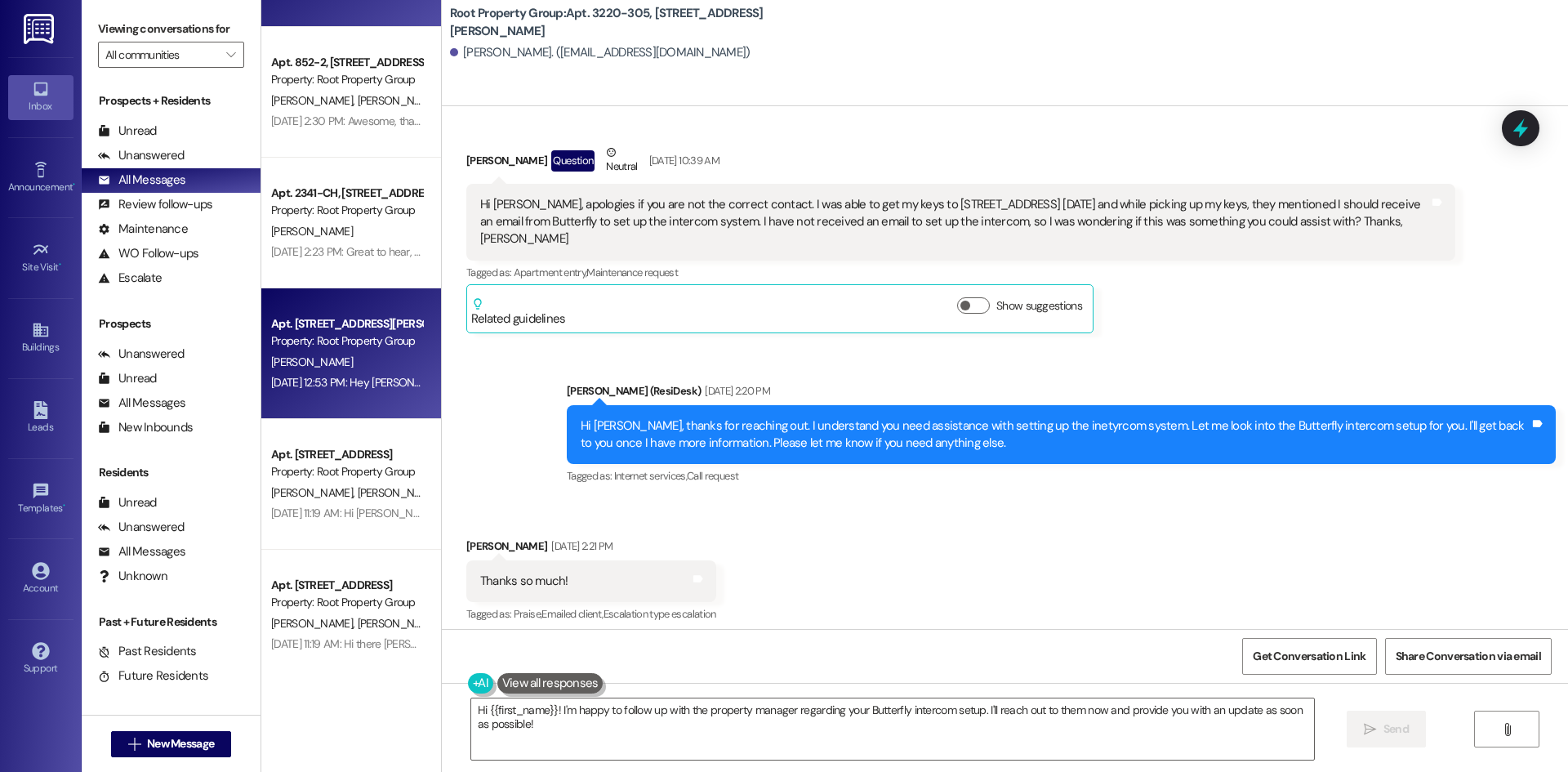
click at [345, 365] on div "[PERSON_NAME]" at bounding box center [346, 363] width 155 height 21
type textarea "Fetching suggested responses. Please feel free to read through the conversation…"
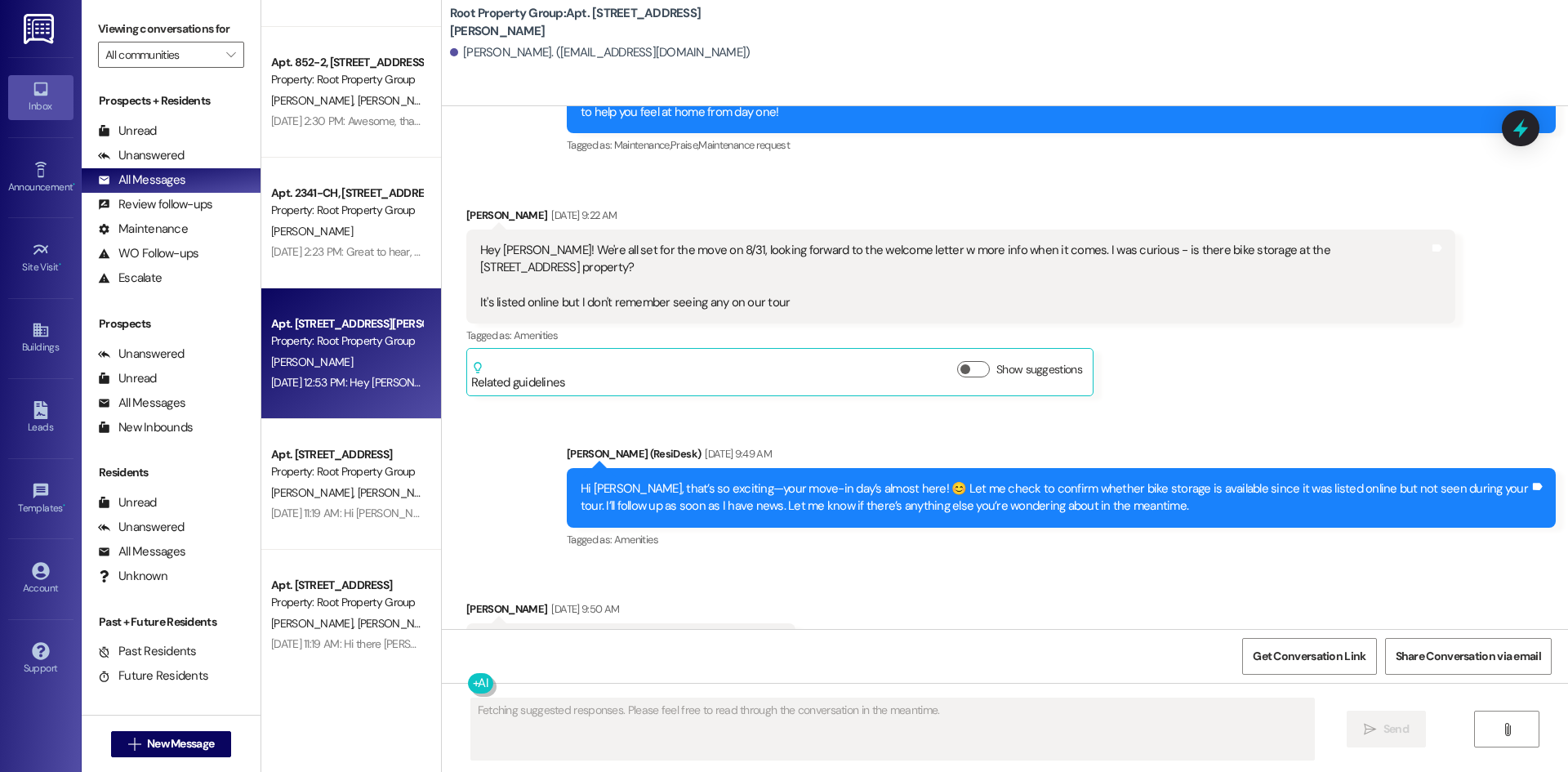
scroll to position [2100, 0]
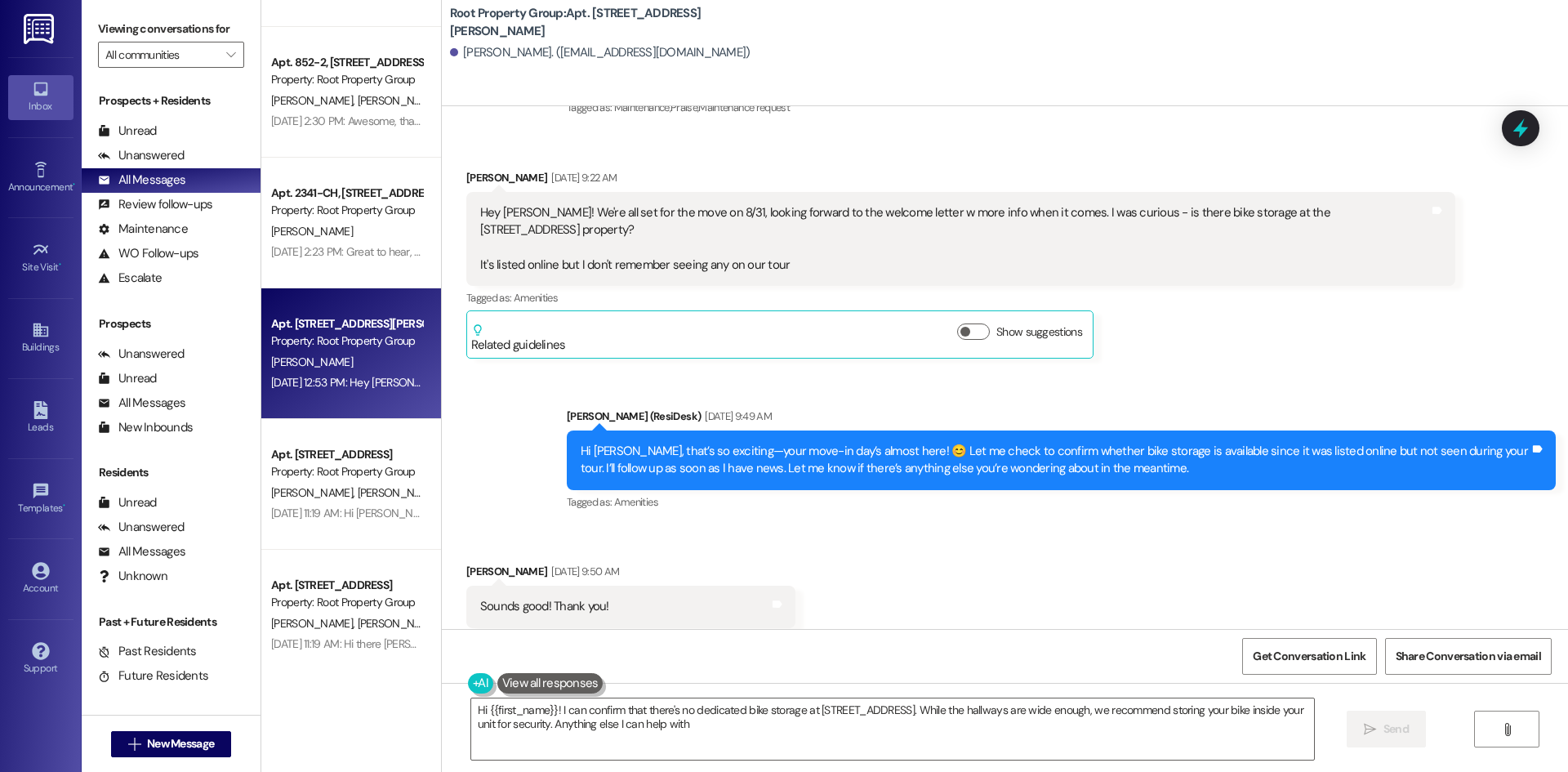
type textarea "Hi {{first_name}}! I can confirm that there's no dedicated bike storage at [STR…"
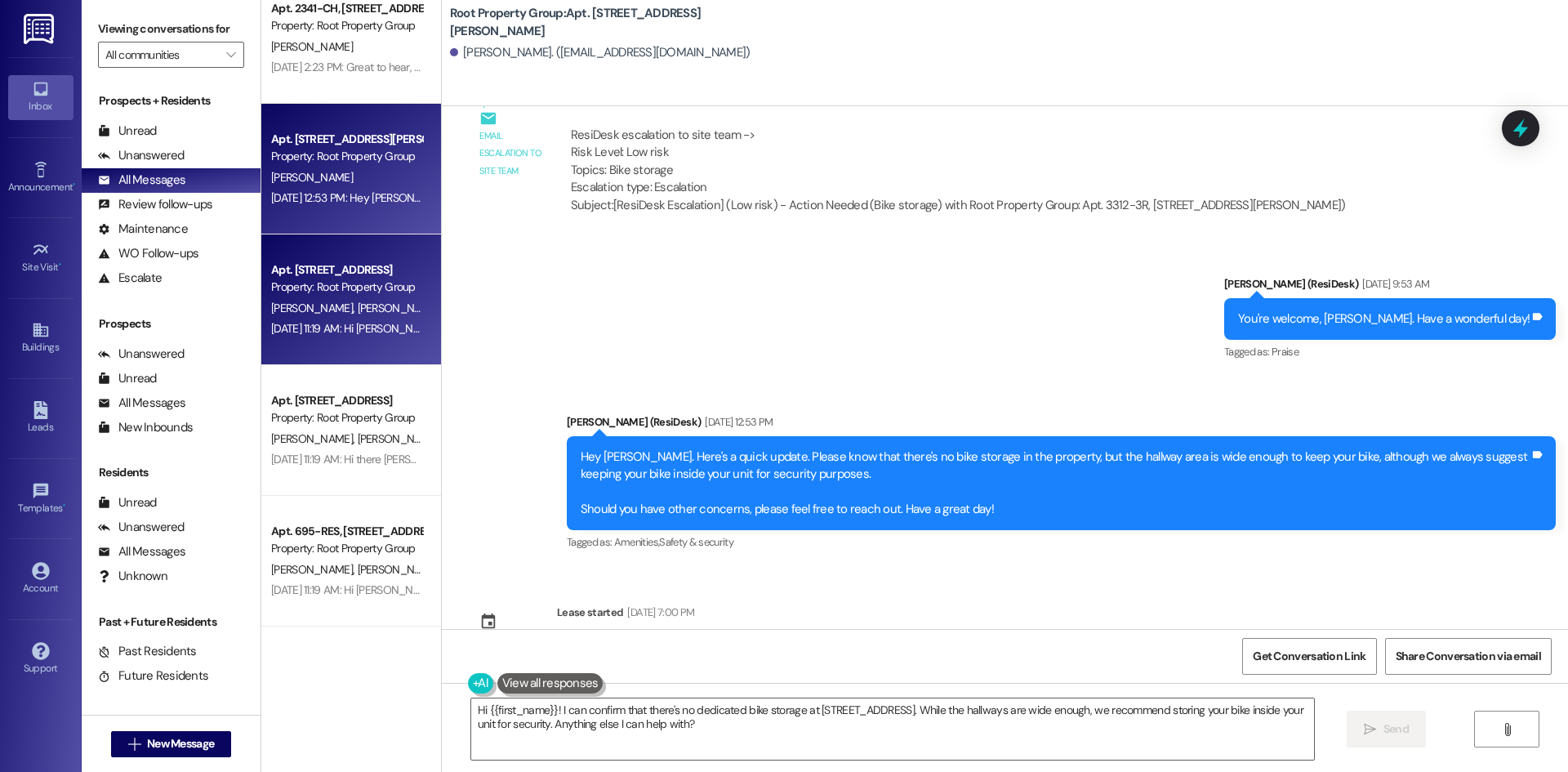
scroll to position [1857, 0]
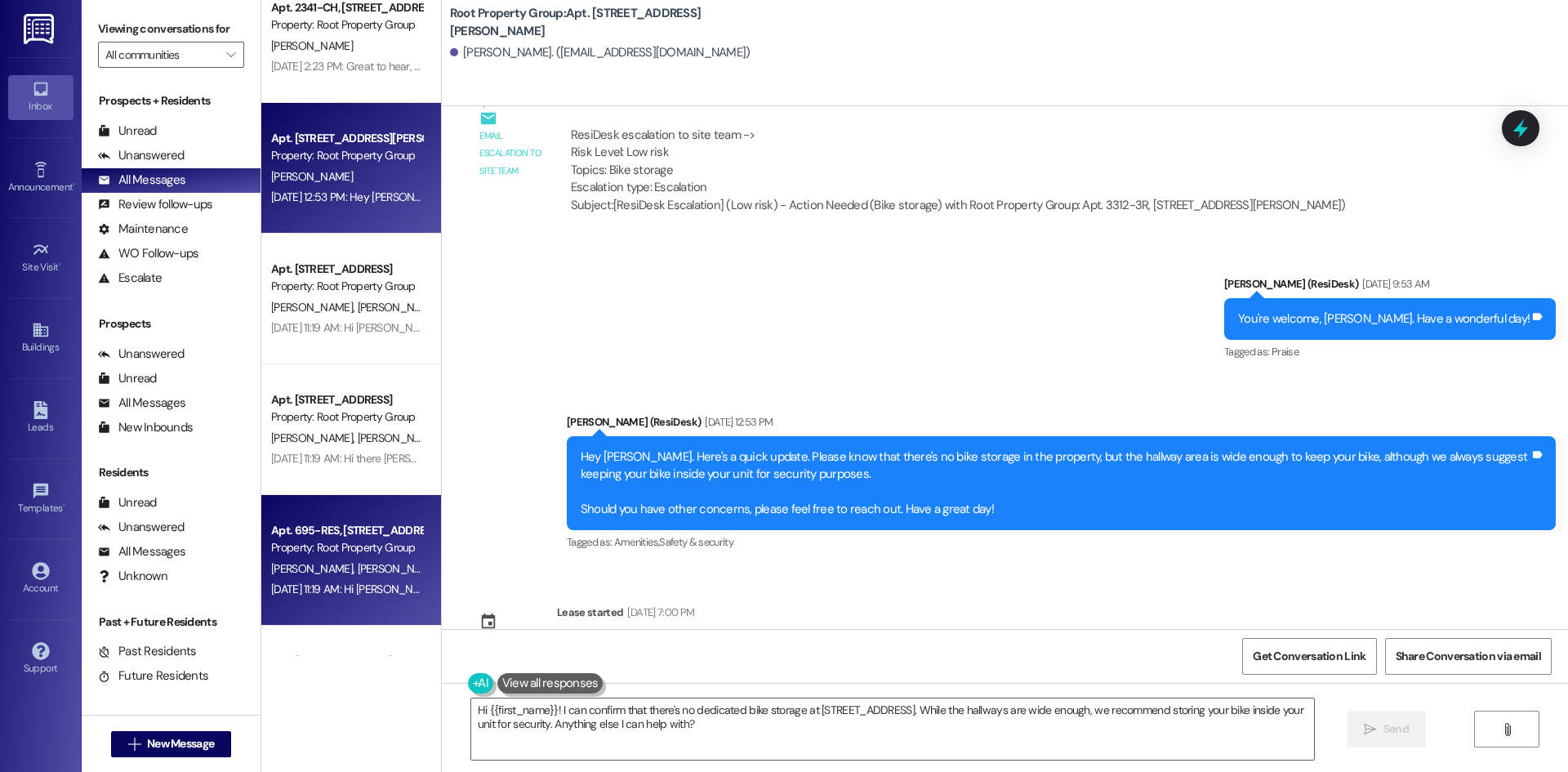
click at [357, 563] on span "[PERSON_NAME]" at bounding box center [400, 568] width 86 height 15
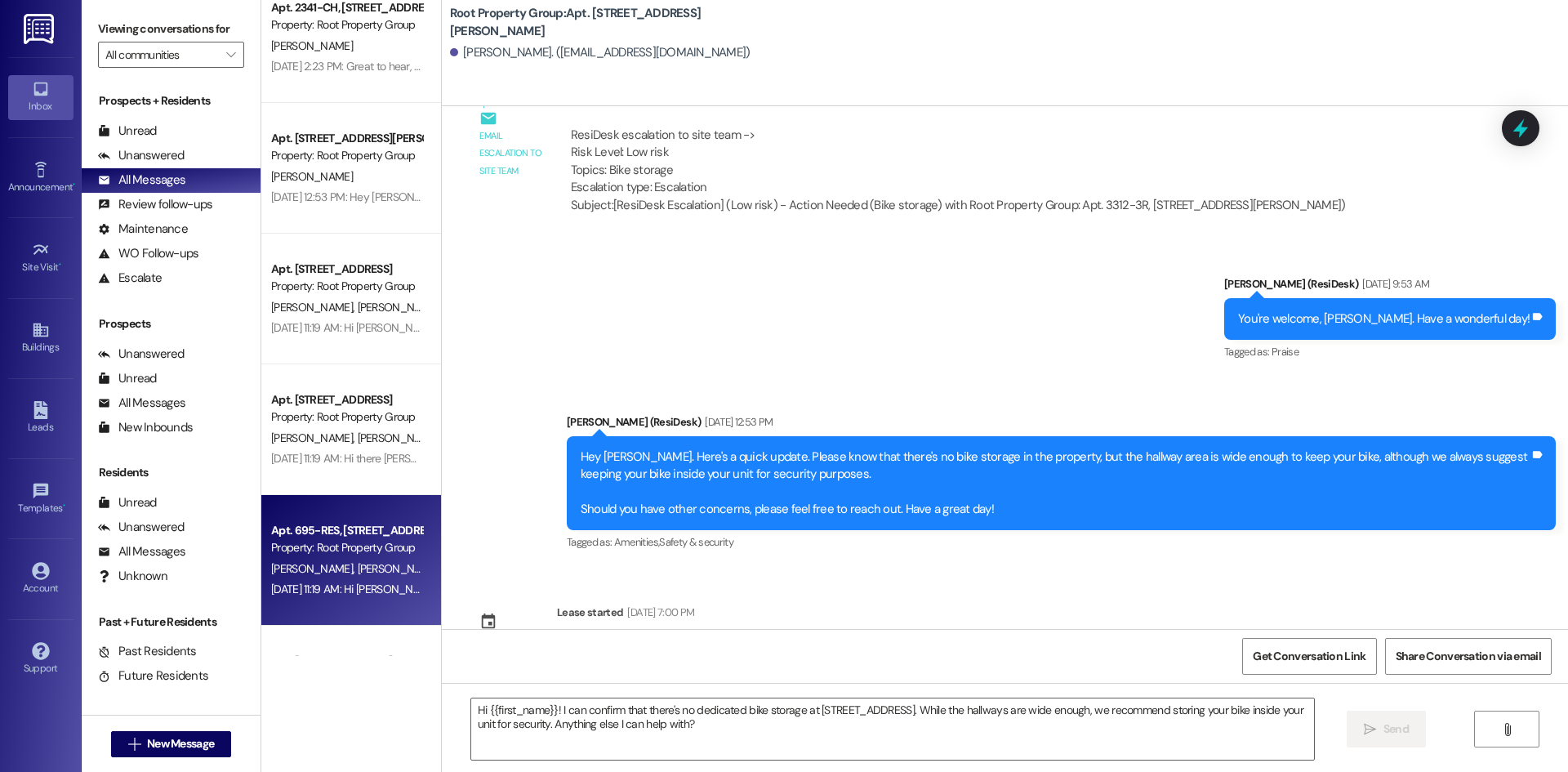
type textarea "Fetching suggested responses. Please feel free to read through the conversation…"
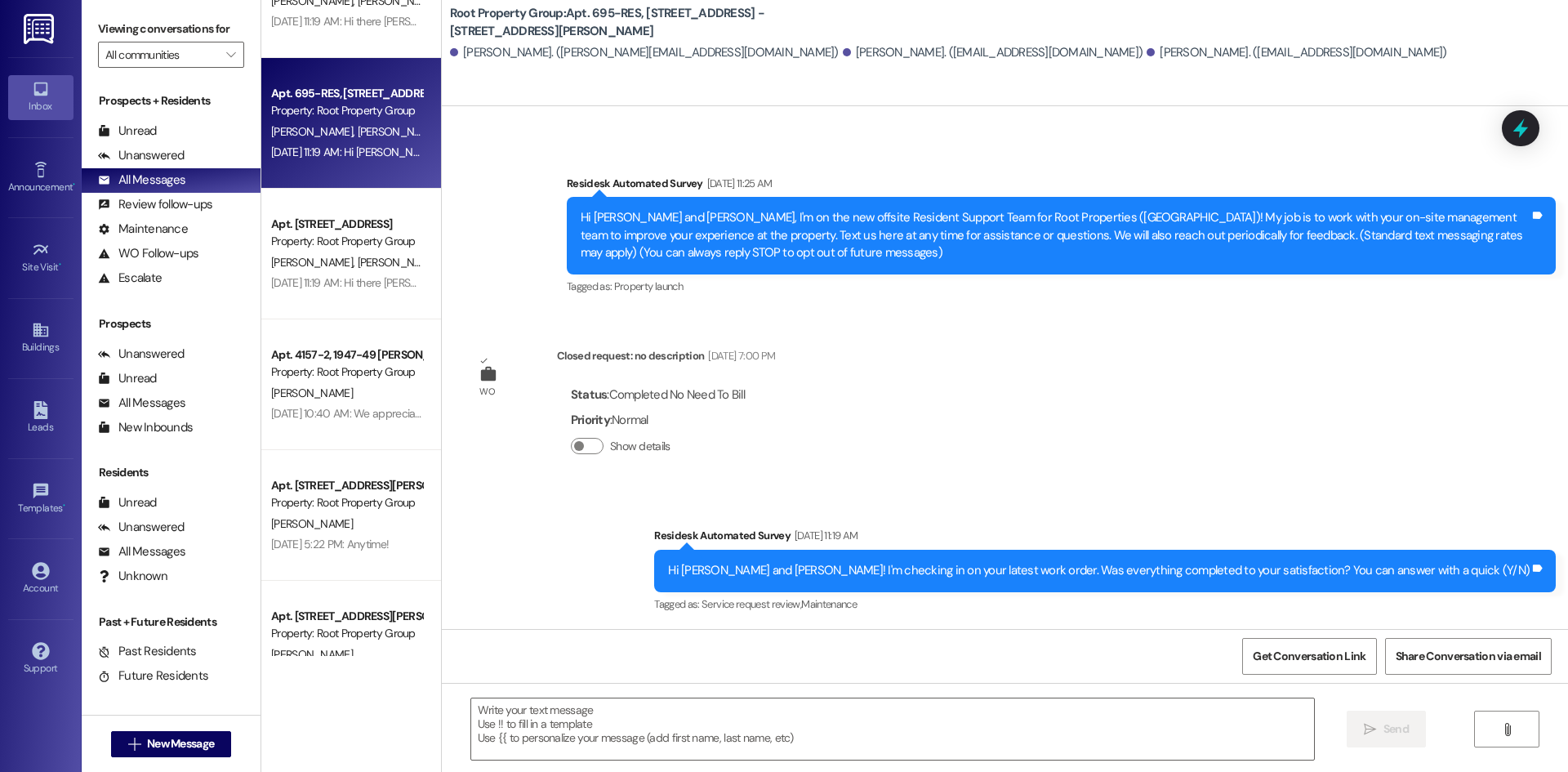
scroll to position [2294, 0]
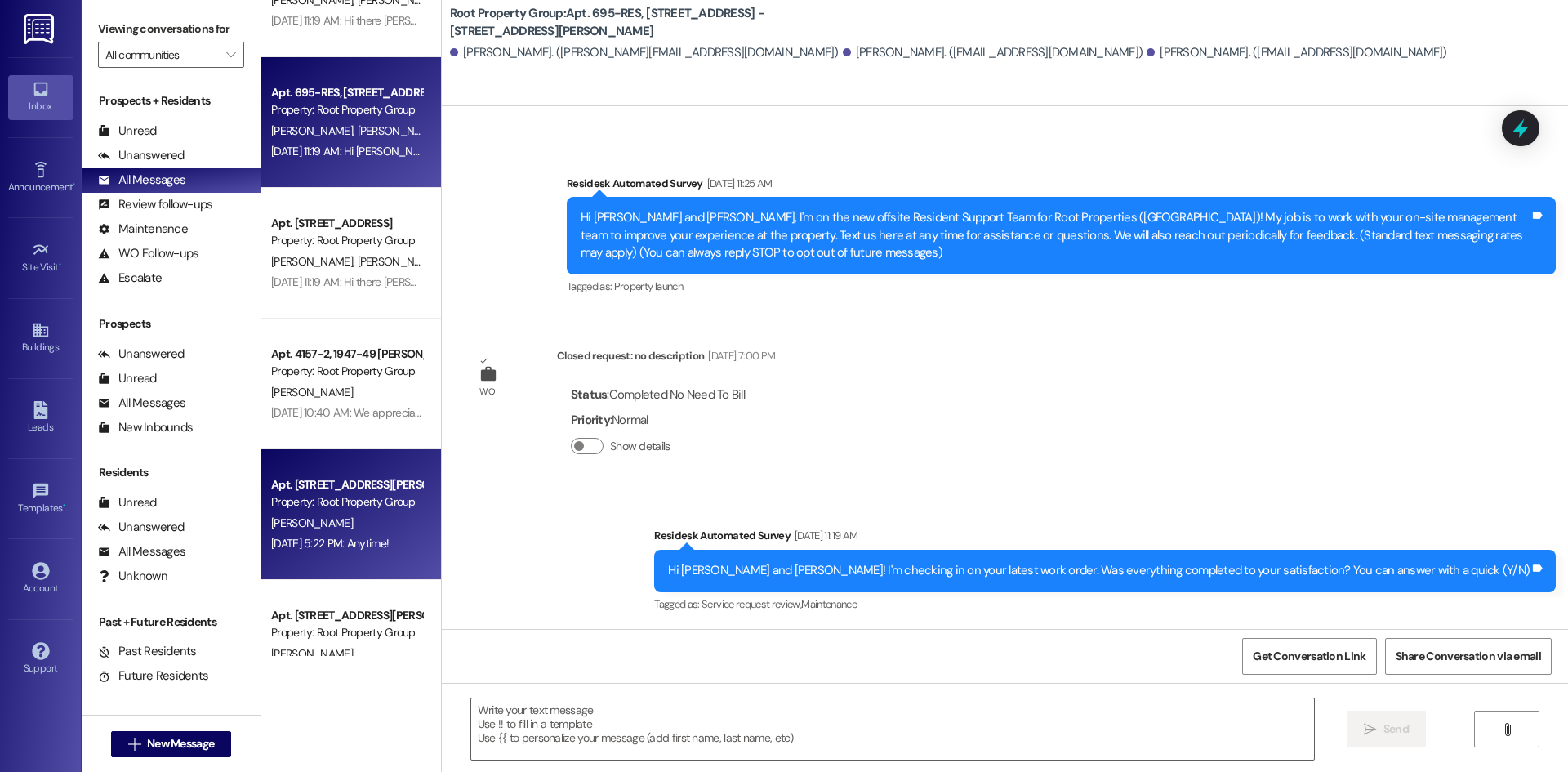
click at [354, 523] on div "[PERSON_NAME]" at bounding box center [346, 523] width 155 height 21
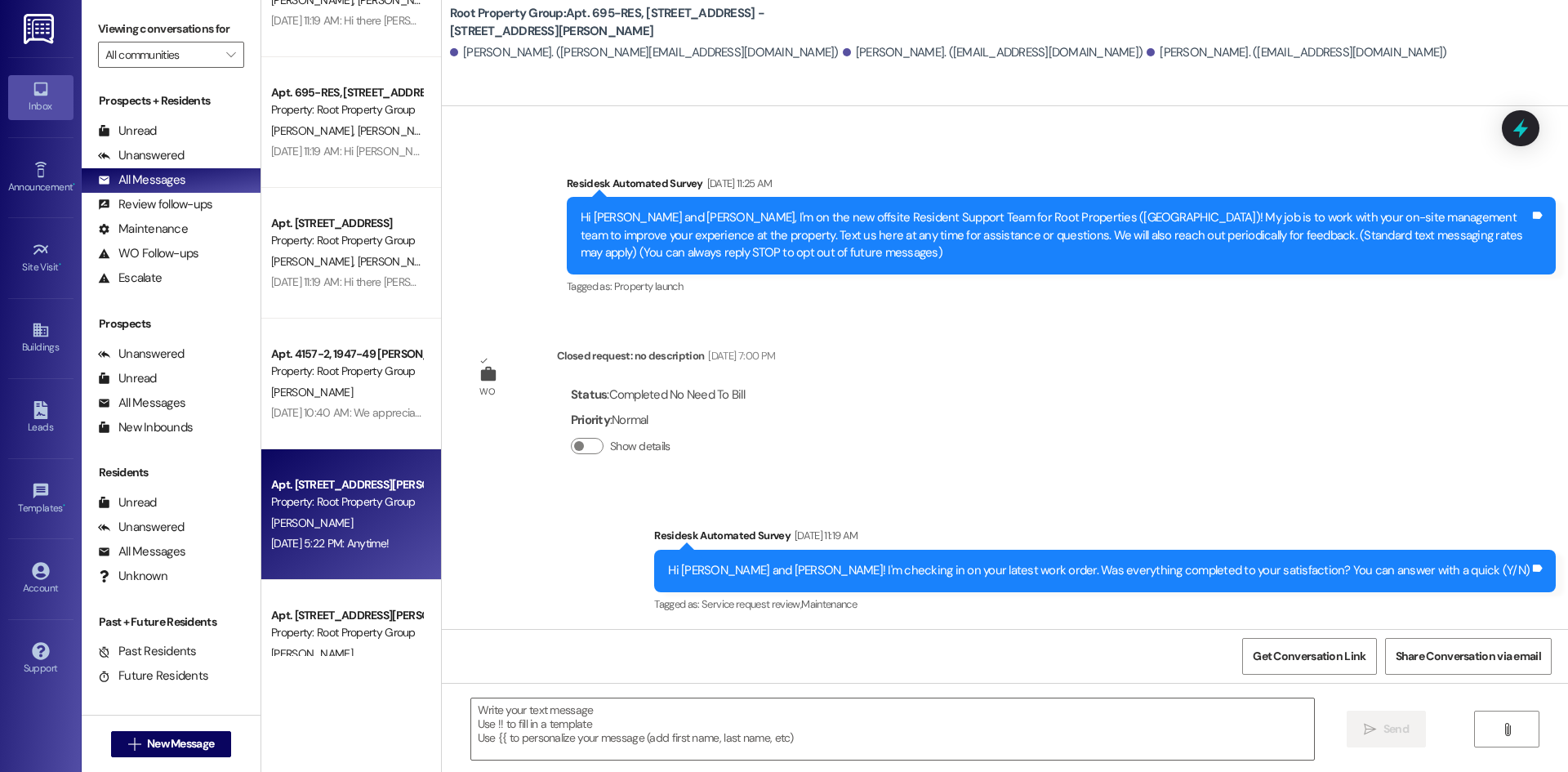
type textarea "Fetching suggested responses. Please feel free to read through the conversation…"
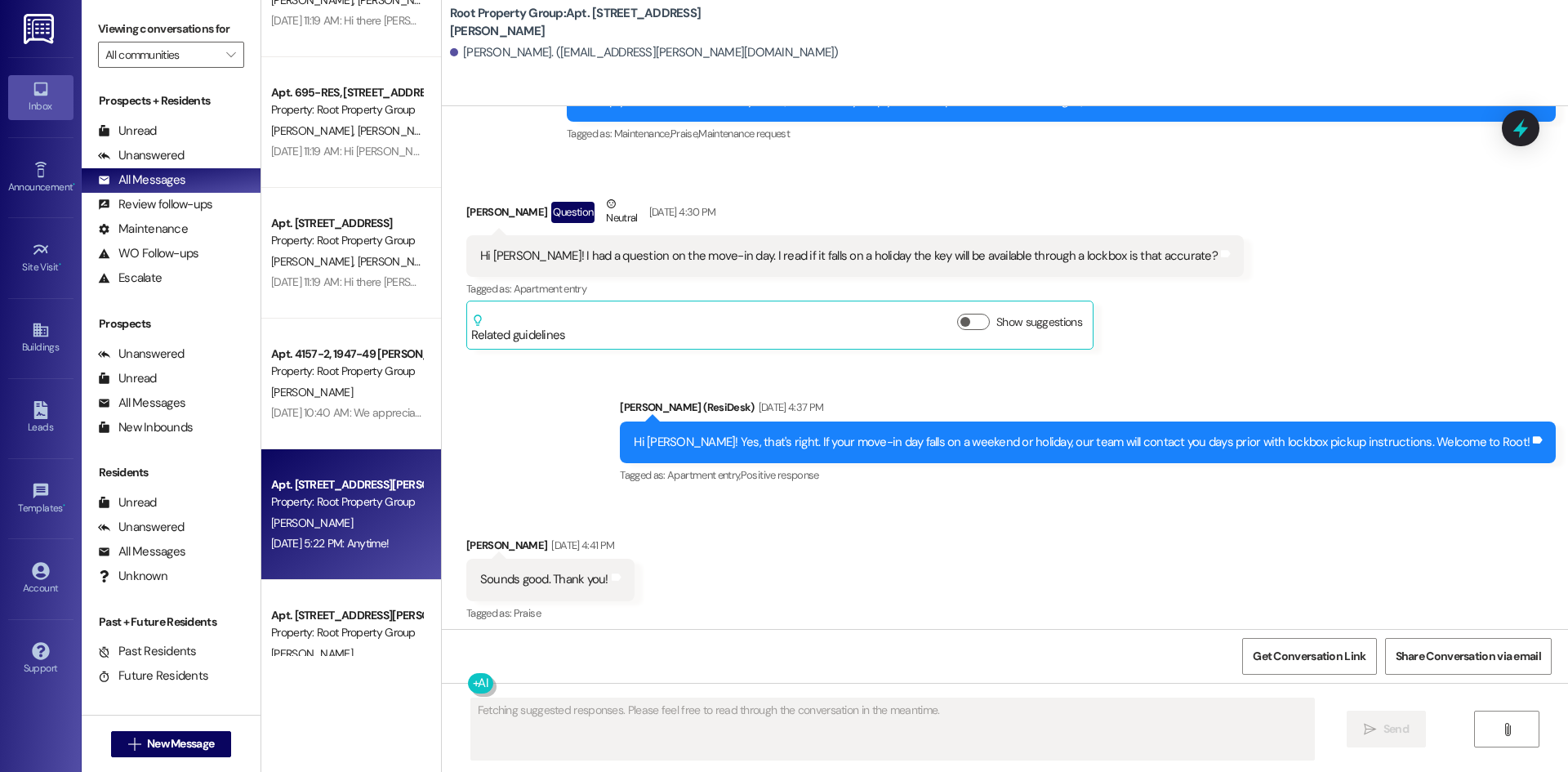
scroll to position [142, 0]
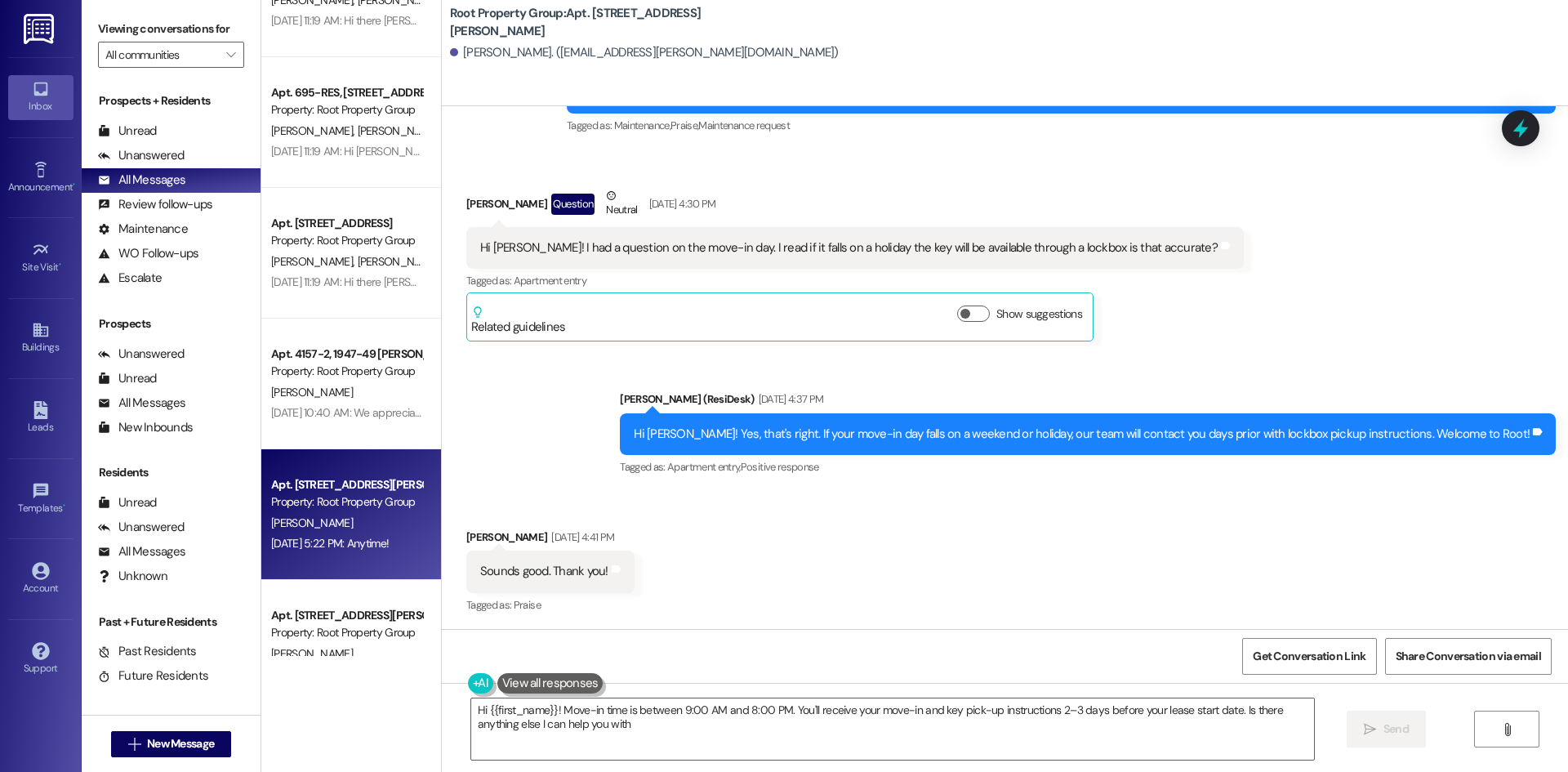
type textarea "Hi {{first_name}}! Move-in time is between 9:00 AM and 8:00 PM. You'll receive …"
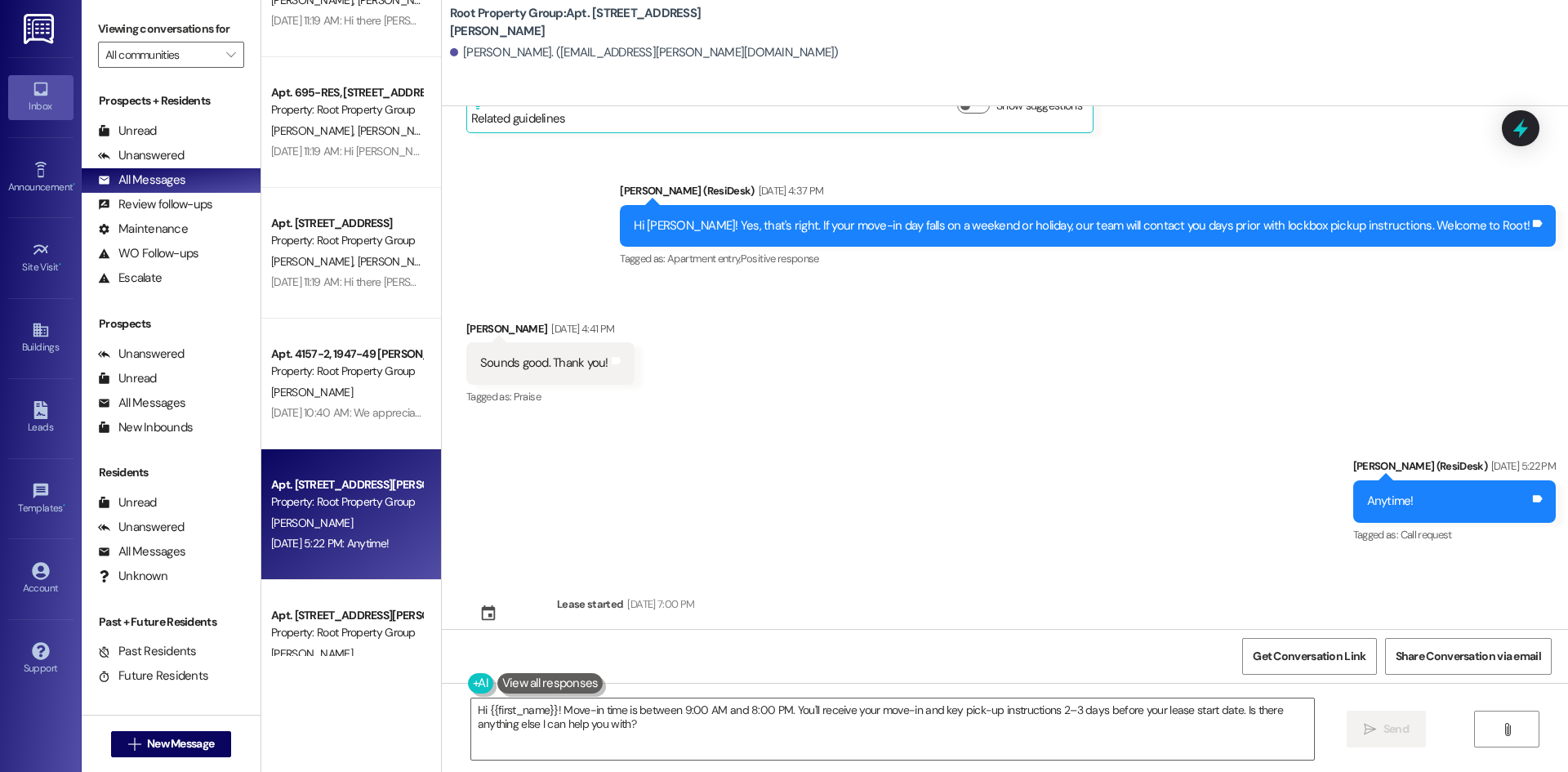
scroll to position [377, 0]
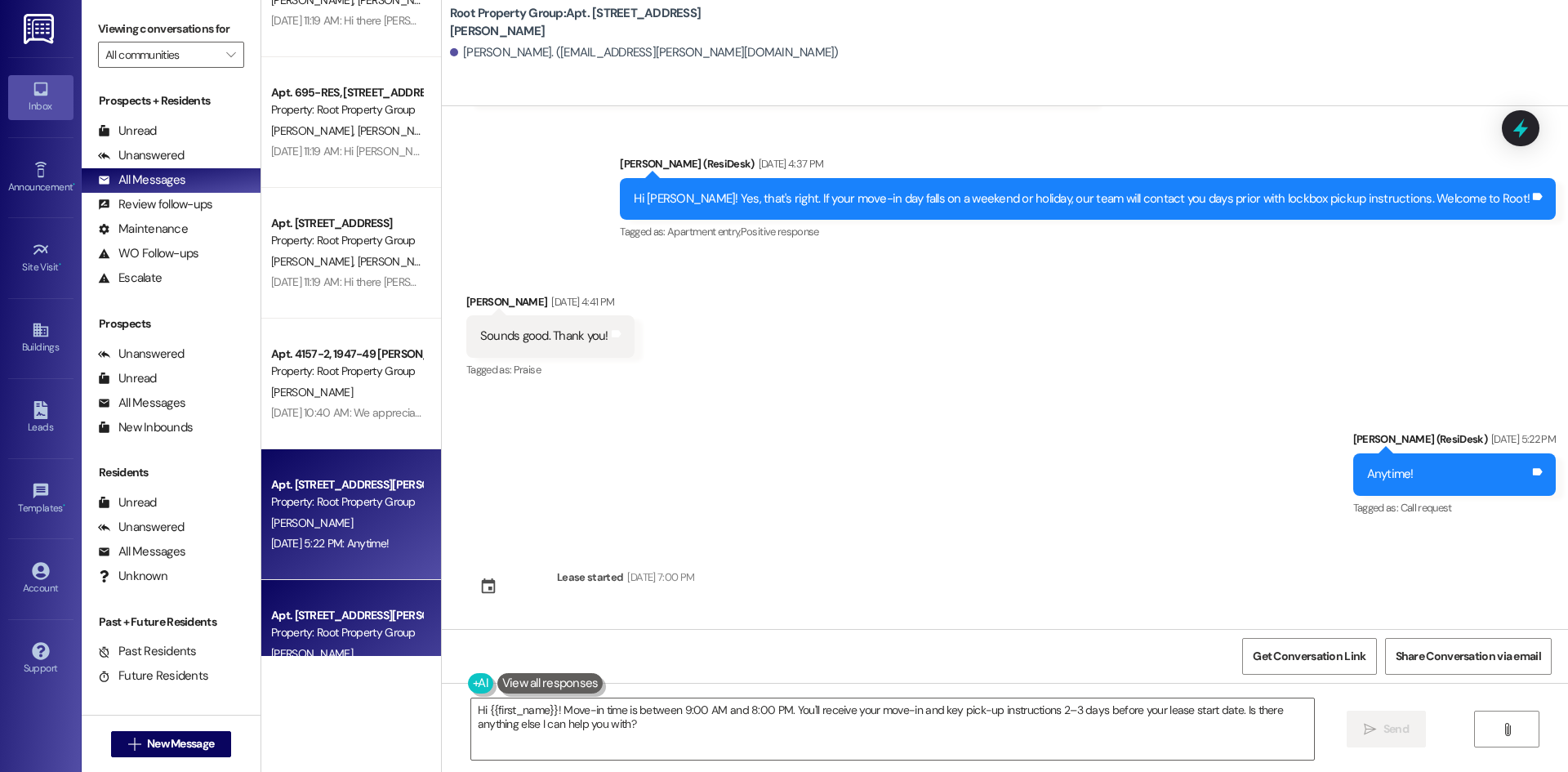
click at [364, 618] on div "Apt. [STREET_ADDRESS][PERSON_NAME]" at bounding box center [346, 616] width 151 height 17
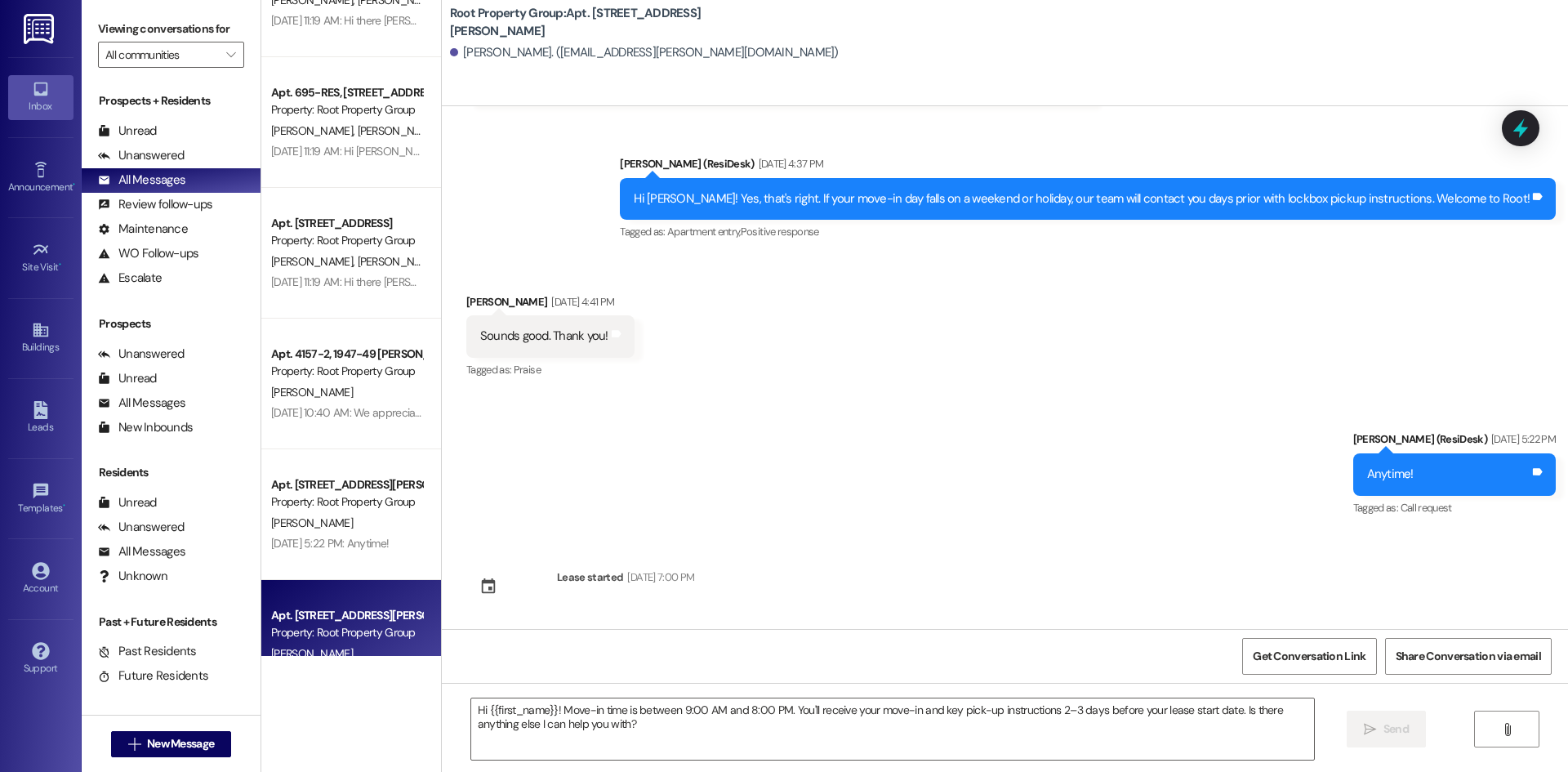
type textarea "Fetching suggested responses. Please feel free to read through the conversation…"
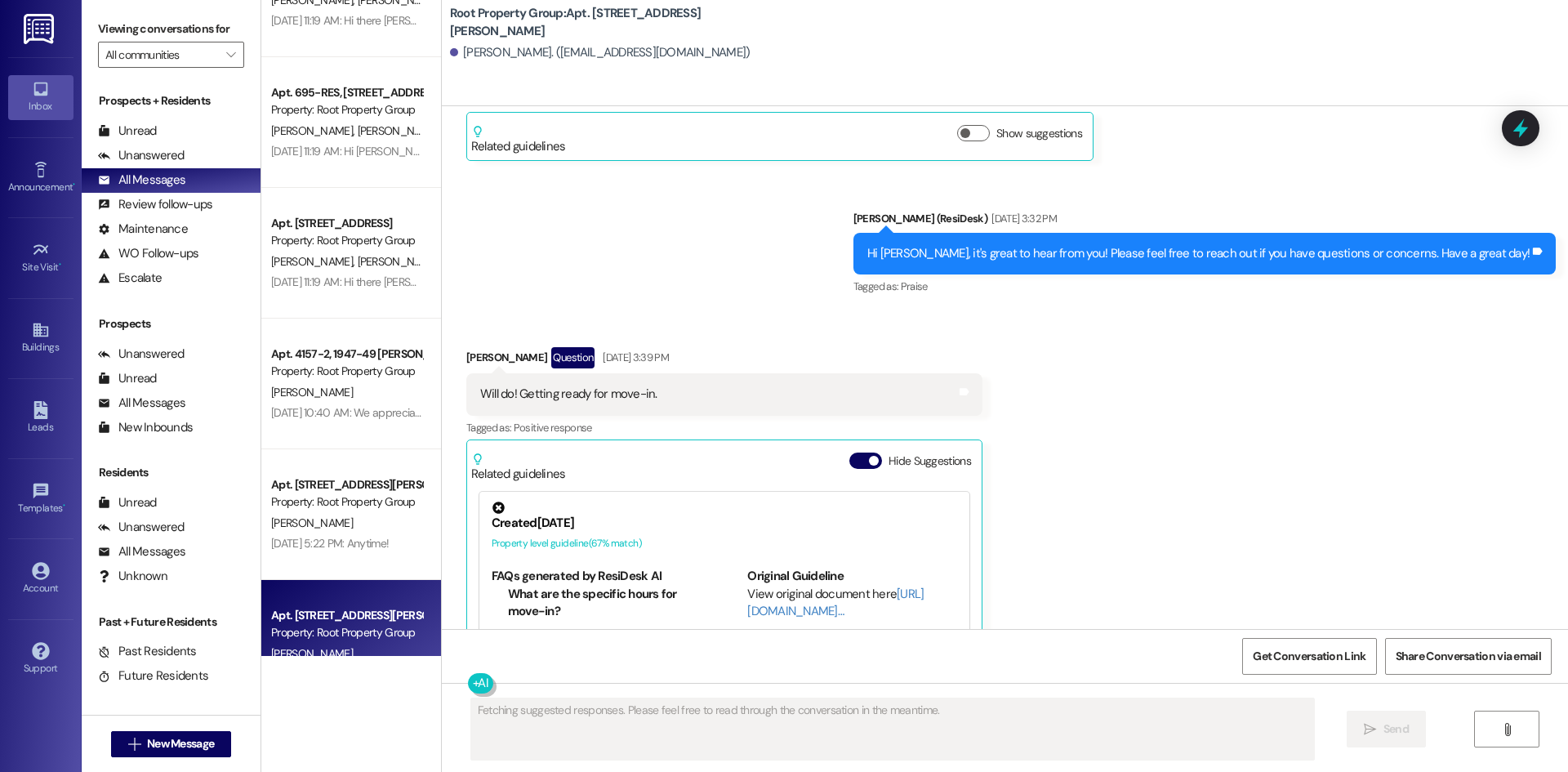
scroll to position [339, 0]
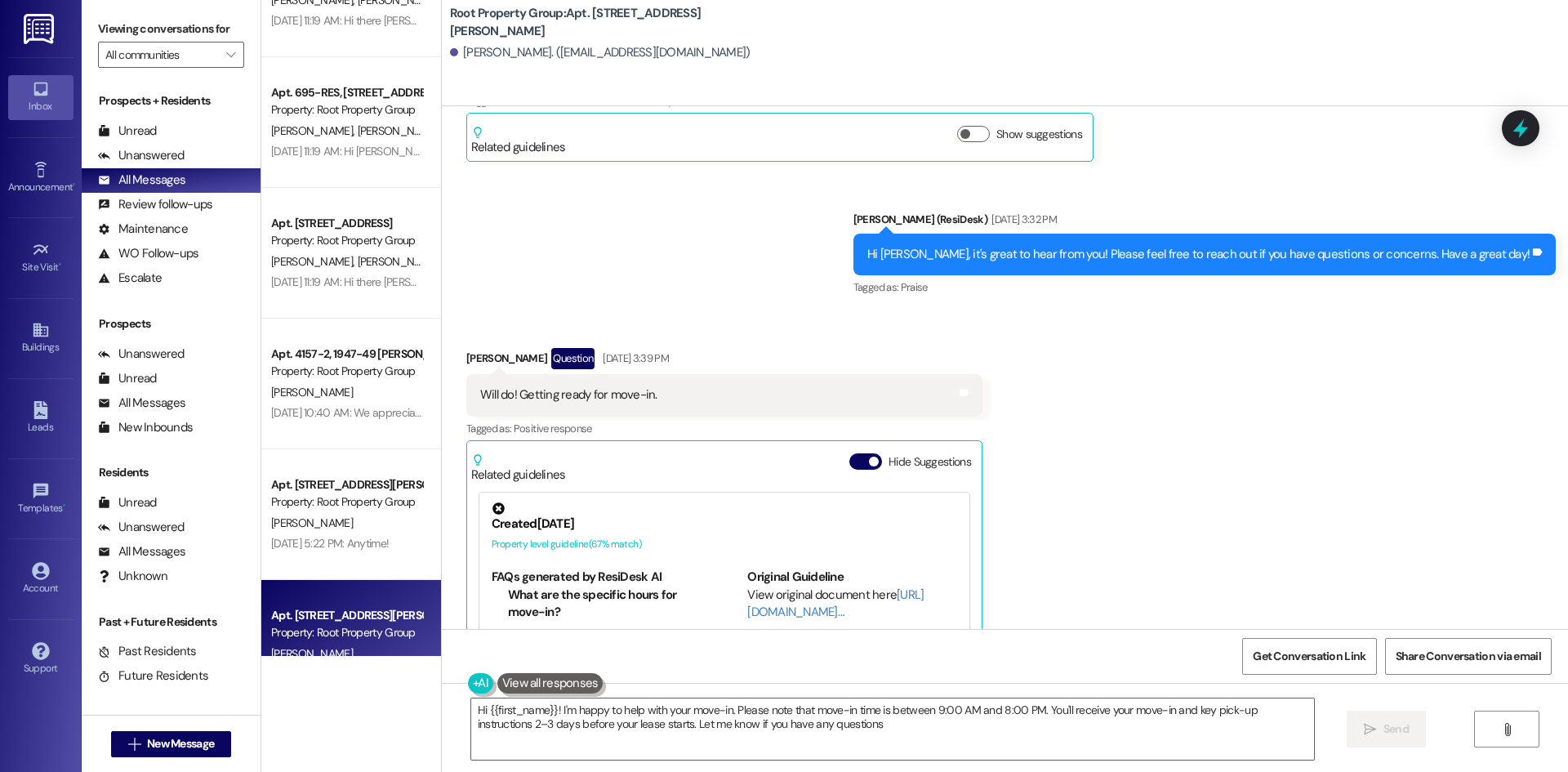
type textarea "Hi {{first_name}}! I'm happy to help with your move-in. Please note that move-i…"
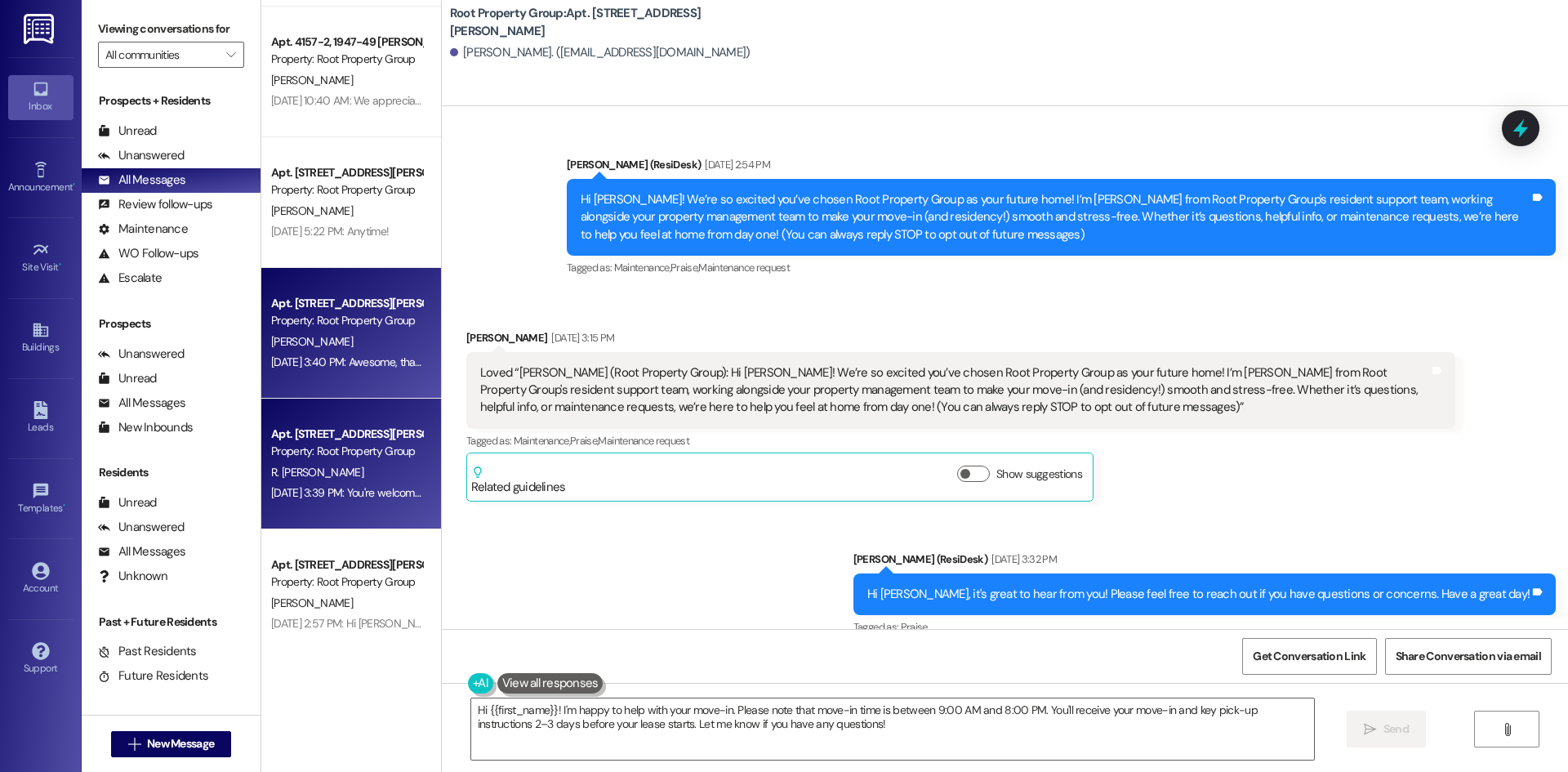
scroll to position [2607, 0]
click at [335, 464] on span "R. [PERSON_NAME]" at bounding box center [317, 471] width 92 height 15
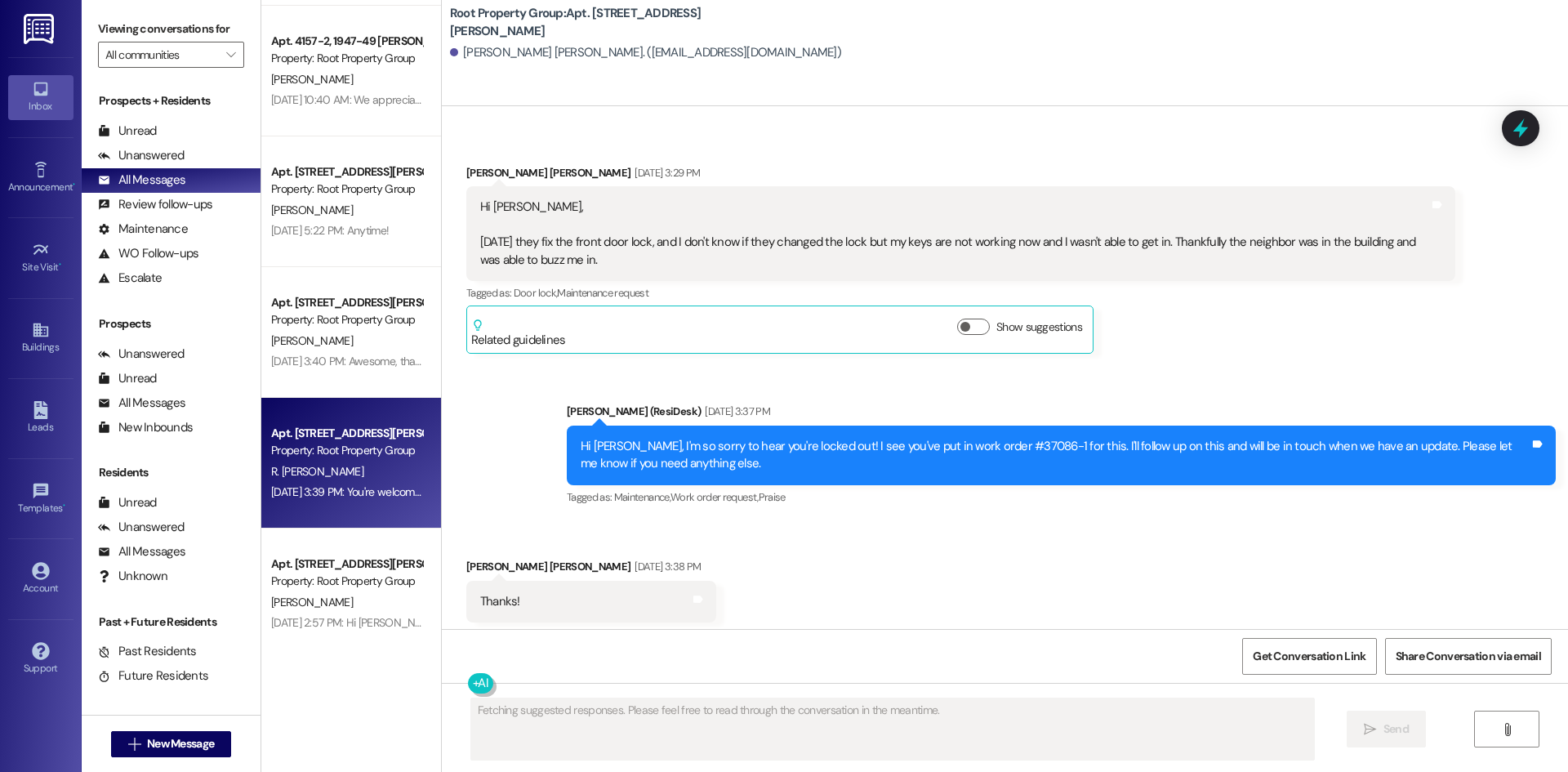
scroll to position [1395, 0]
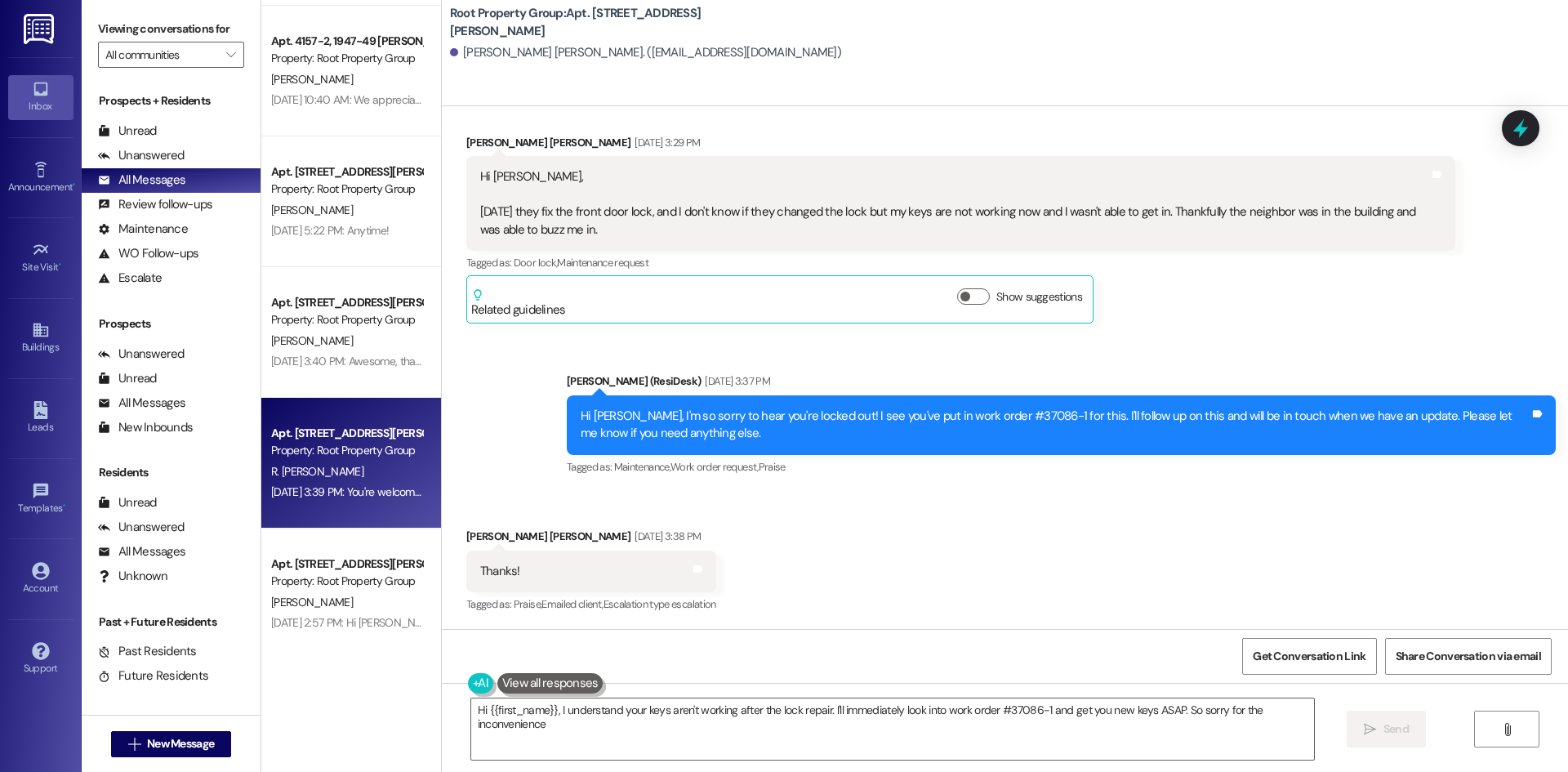
type textarea "Hi {{first_name}}, I understand your keys aren't working after the lock repair.…"
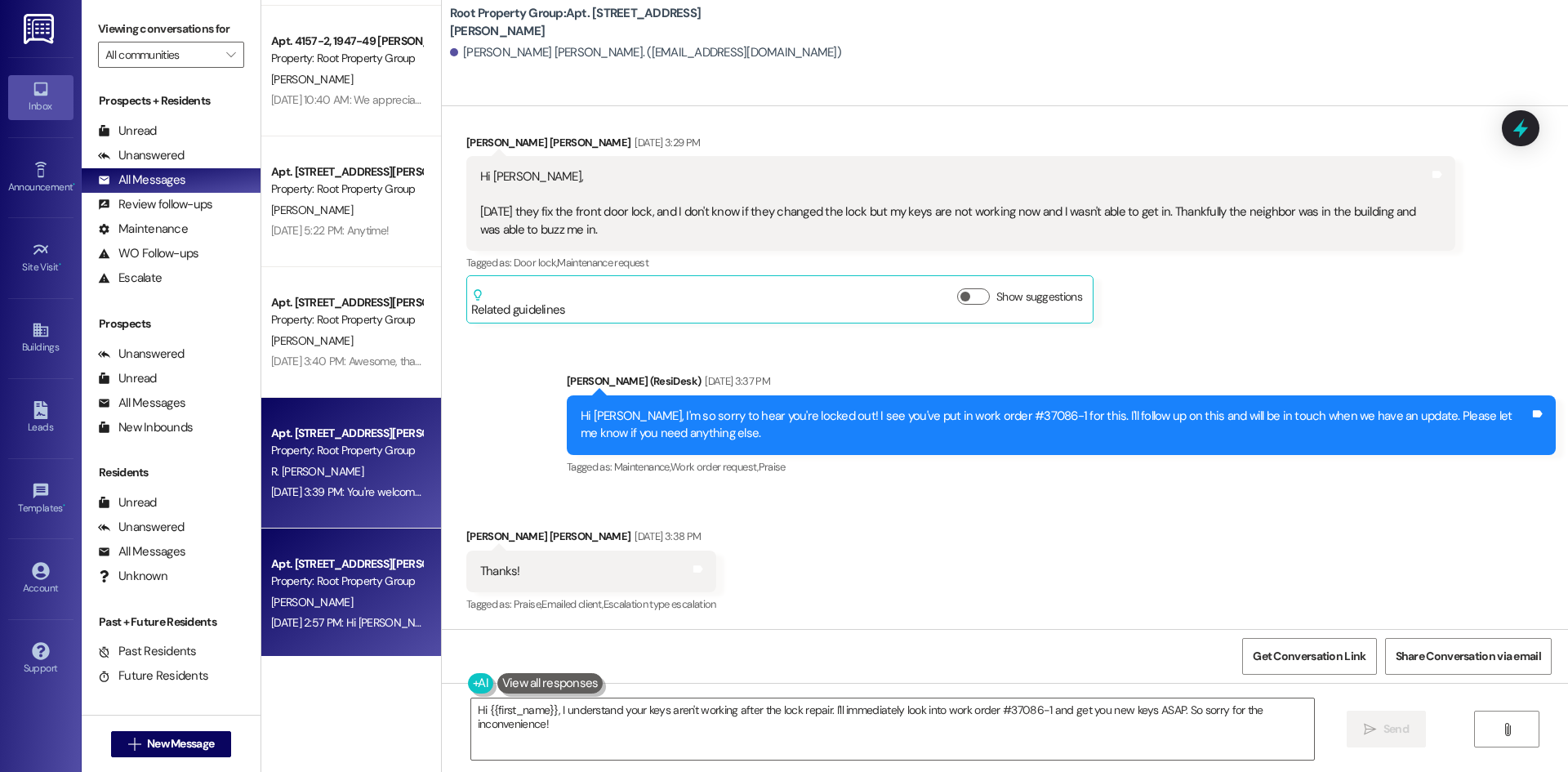
click at [302, 583] on div "Property: Root Property Group" at bounding box center [346, 581] width 151 height 17
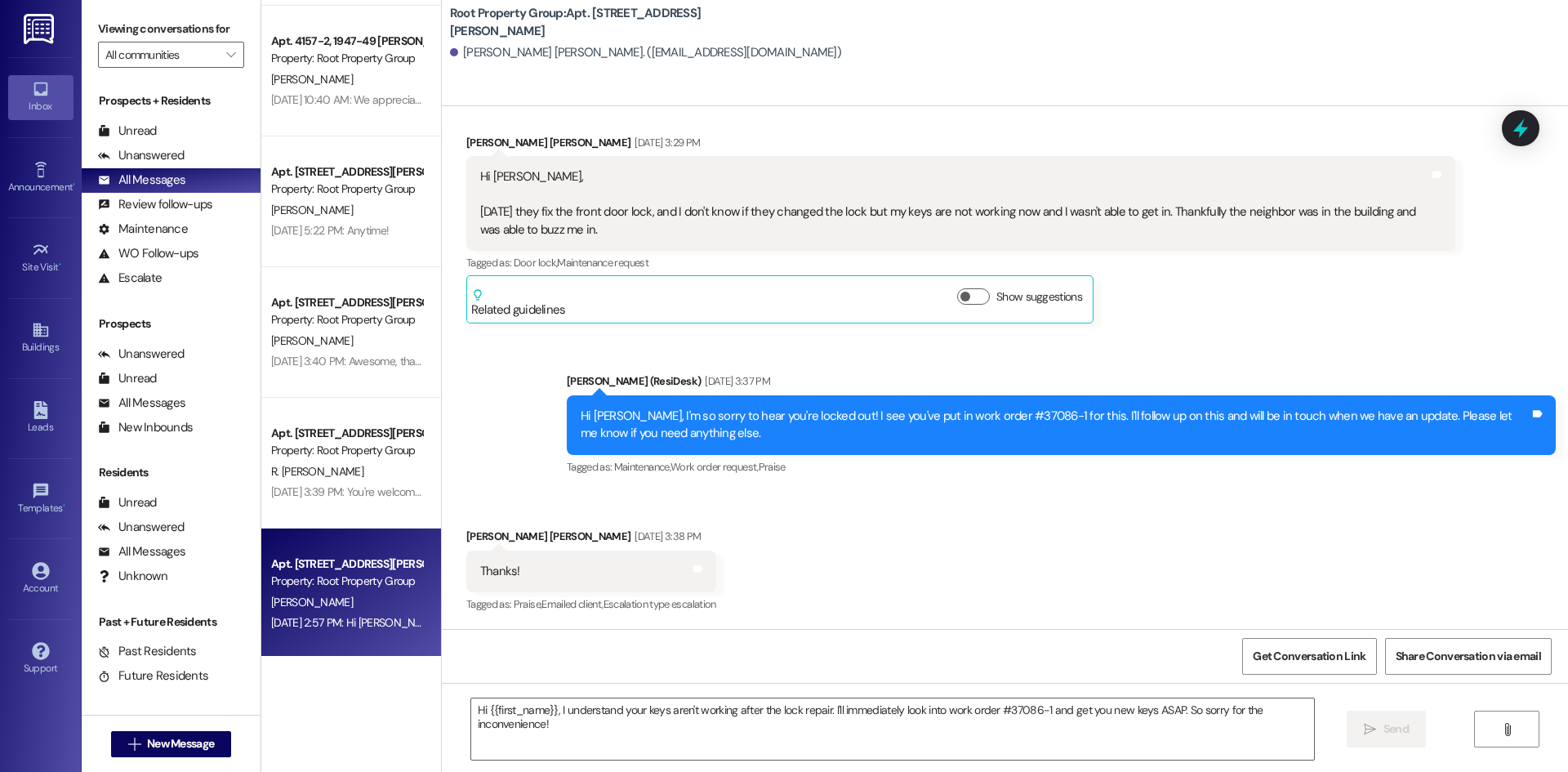
type textarea "Fetching suggested responses. Please feel free to read through the conversation…"
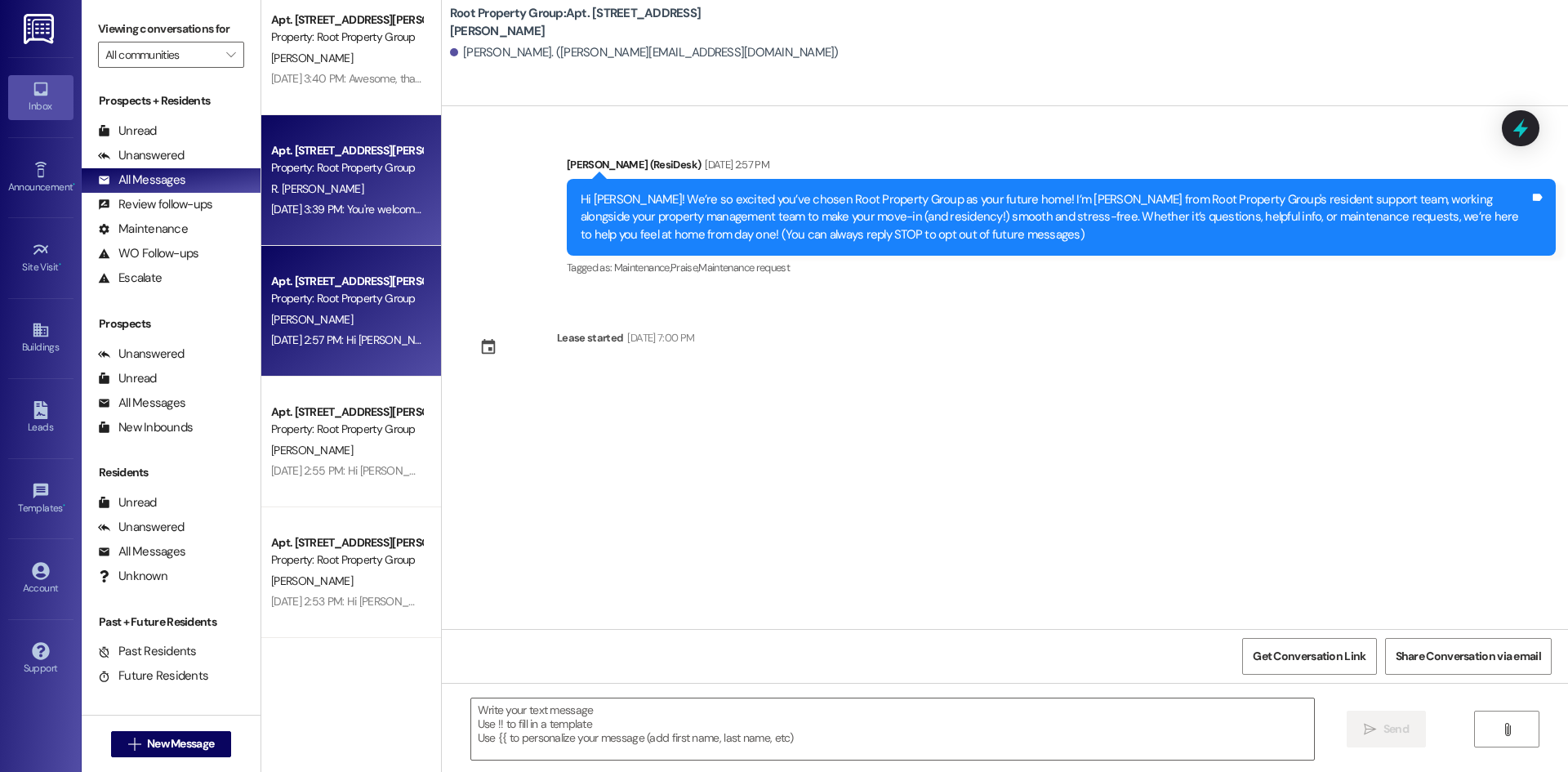
scroll to position [2891, 0]
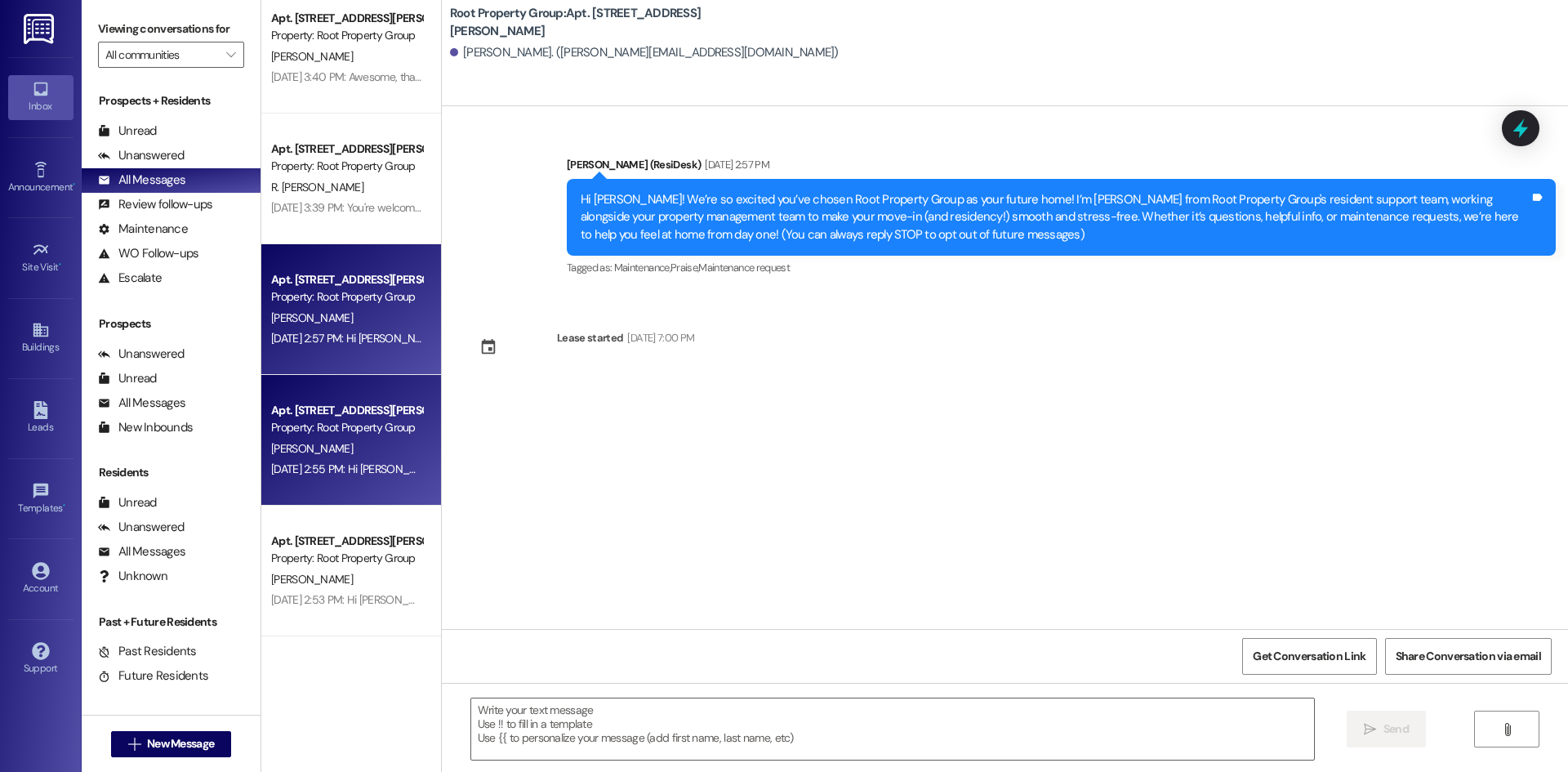
click at [312, 440] on div "[PERSON_NAME]" at bounding box center [346, 449] width 155 height 21
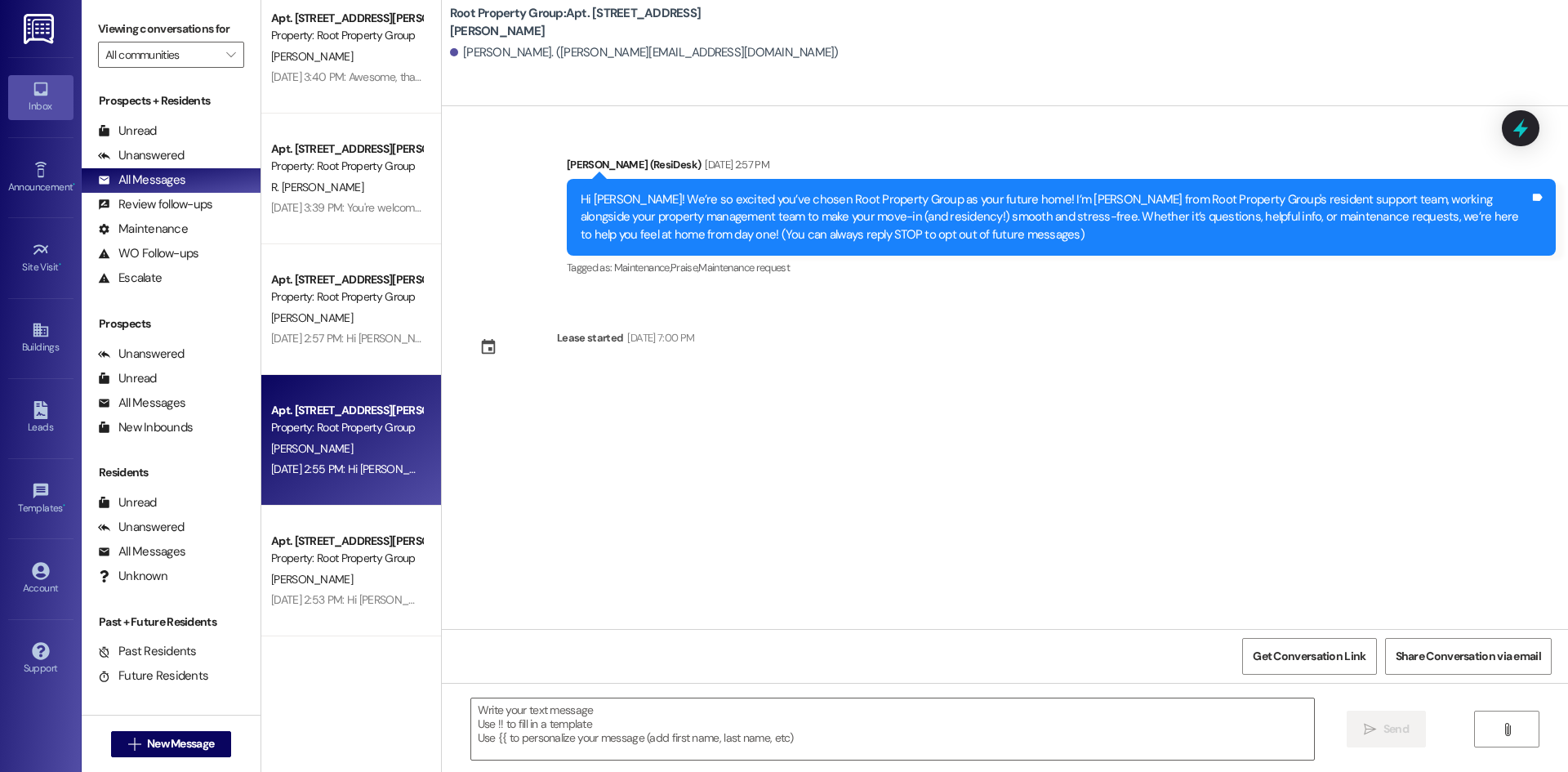
type textarea "Fetching suggested responses. Please feel free to read through the conversation…"
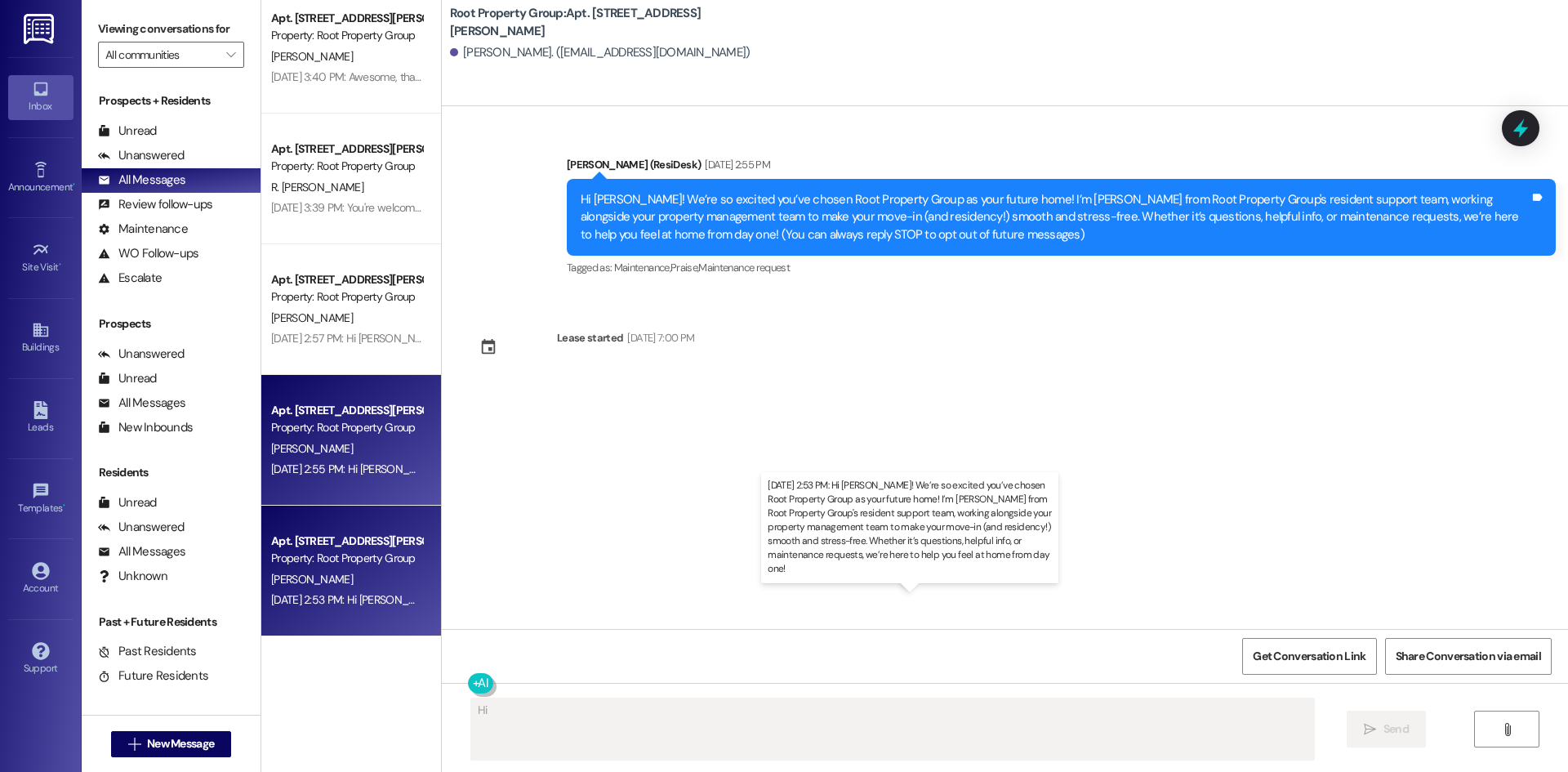
click at [338, 592] on div "[DATE] 2:53 PM: Hi [PERSON_NAME]! We’re so excited you’ve chosen Root Property …" at bounding box center [1247, 599] width 1951 height 15
type textarea "Hi {{first_name}}! Welcome to Root Property Group! I'm happy to help with anyth…"
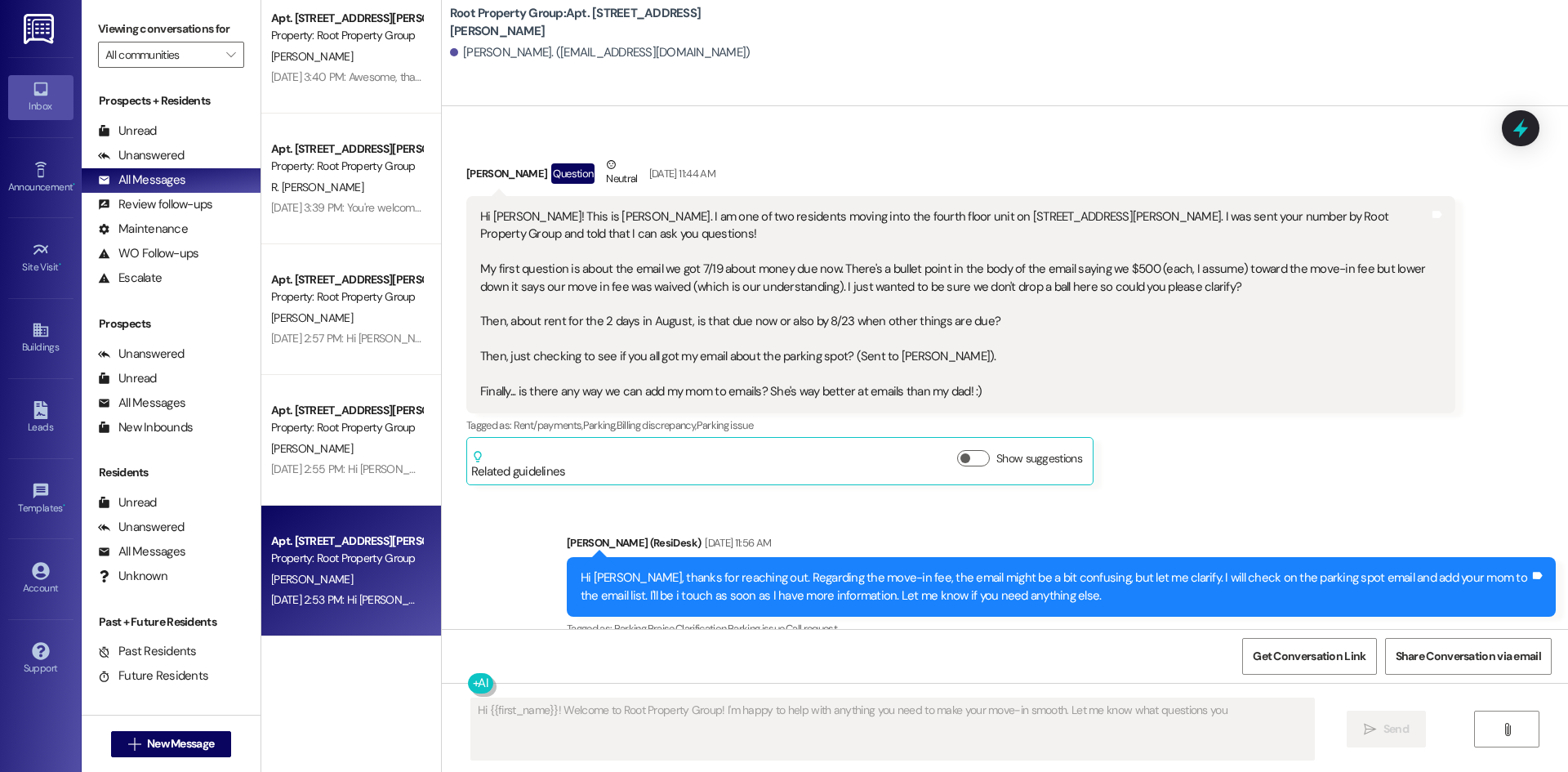
click at [338, 477] on div "[DATE] 2:55 PM: Hi [PERSON_NAME]! We’re so excited you’ve chosen Root Property …" at bounding box center [346, 469] width 155 height 21
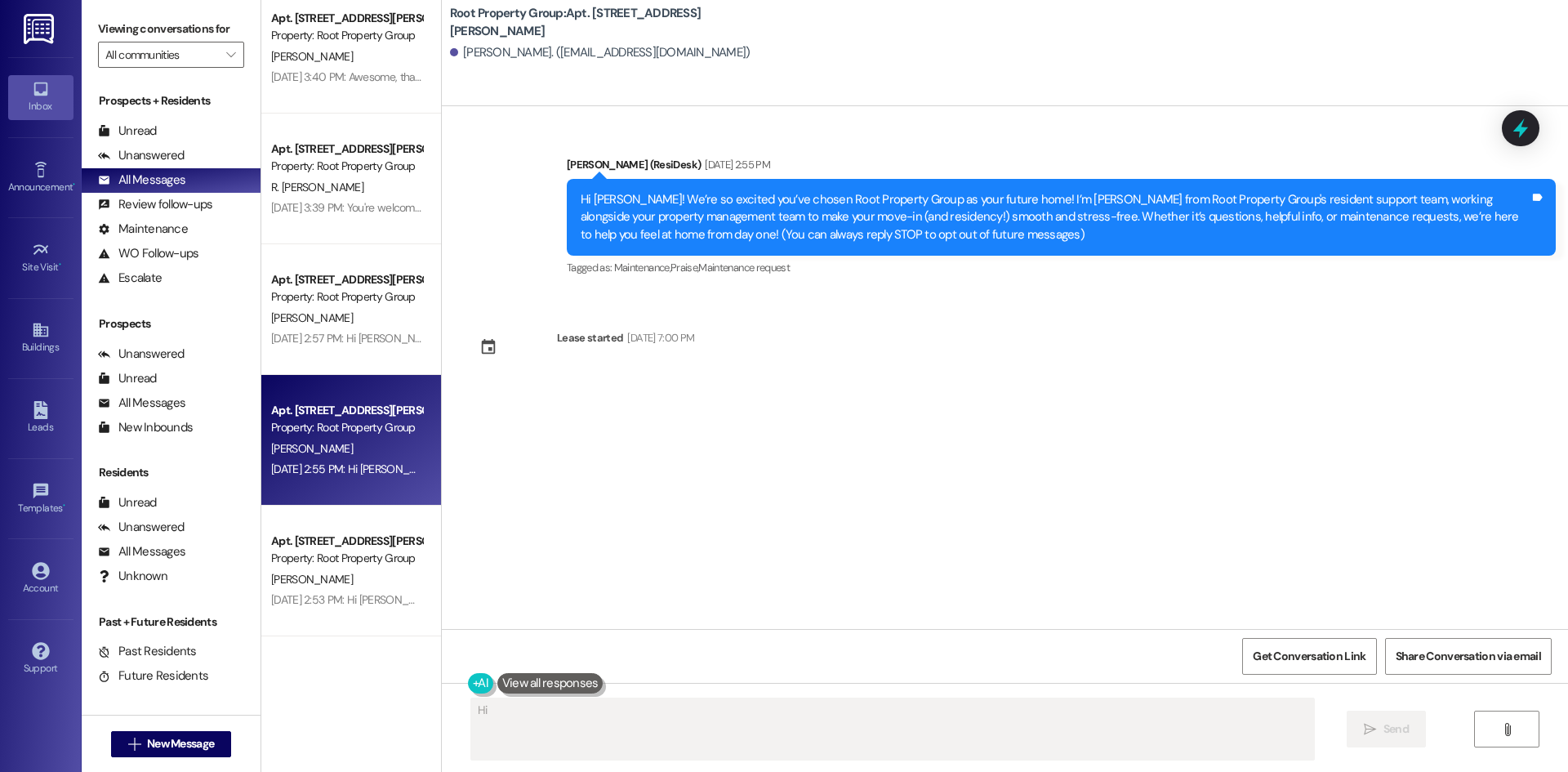
scroll to position [0, 0]
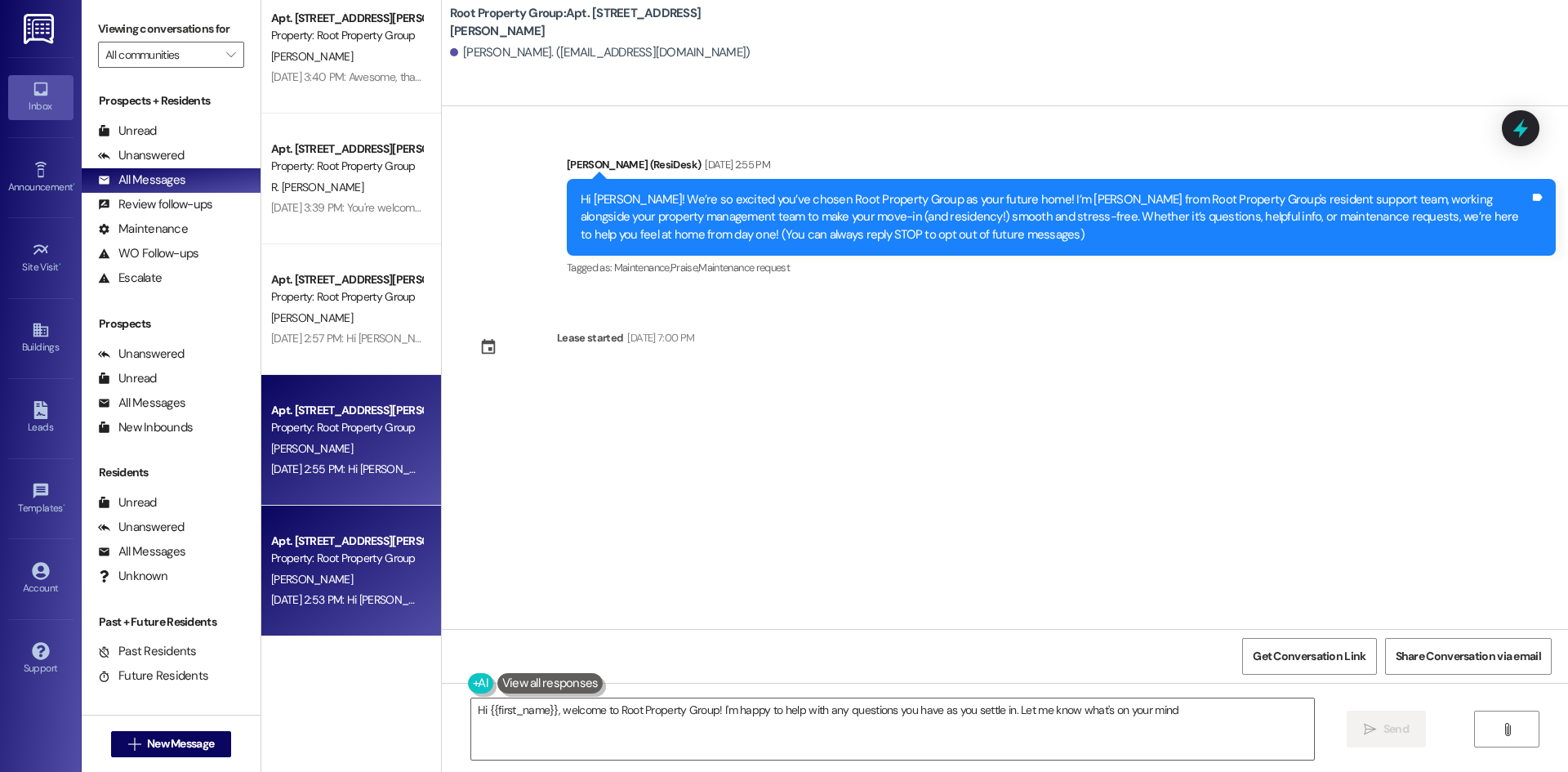
type textarea "Hi {{first_name}}, welcome to Root Property Group! I'm happy to help with any q…"
click at [340, 582] on div "[PERSON_NAME]" at bounding box center [346, 579] width 155 height 21
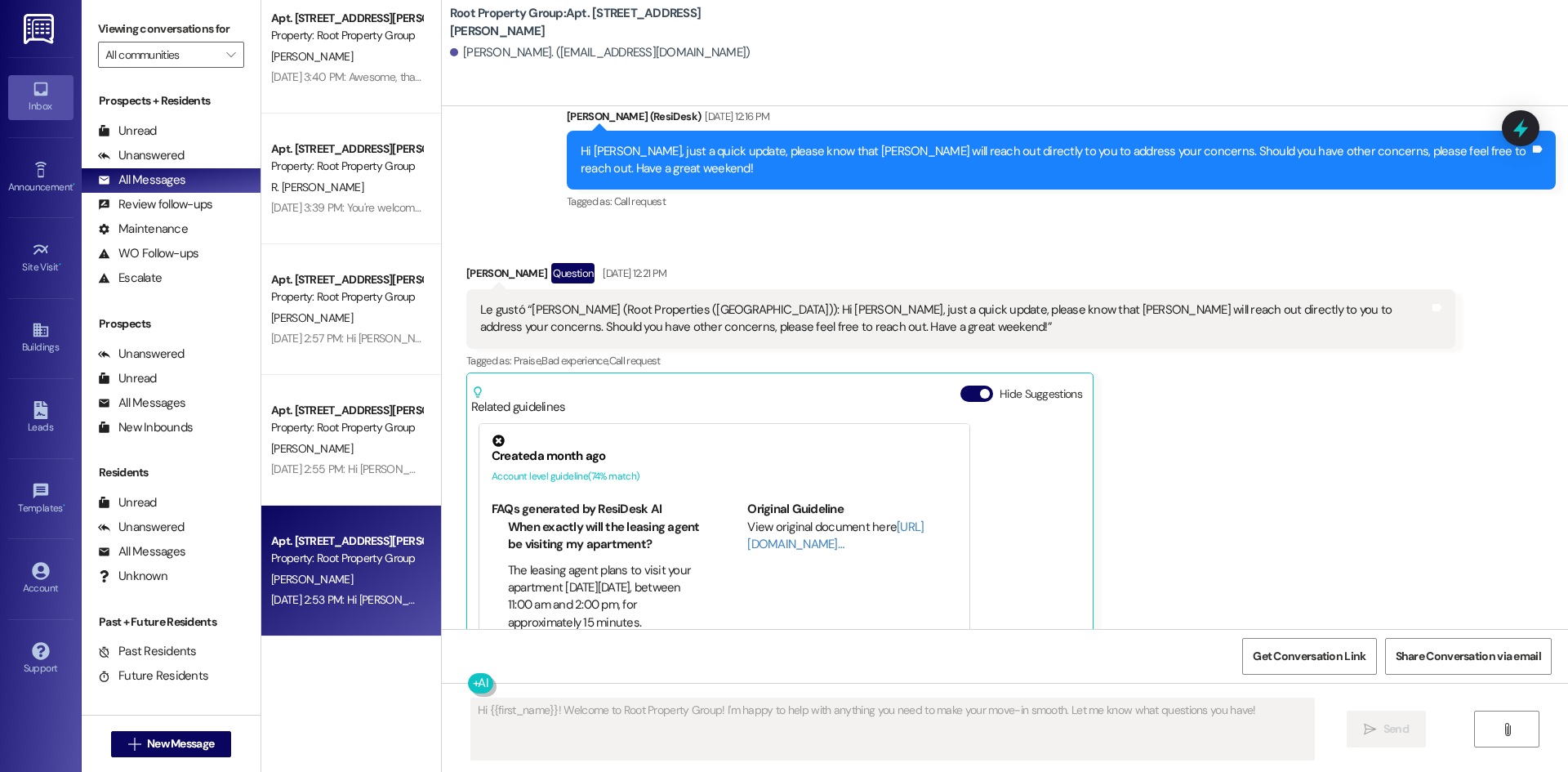
scroll to position [1412, 0]
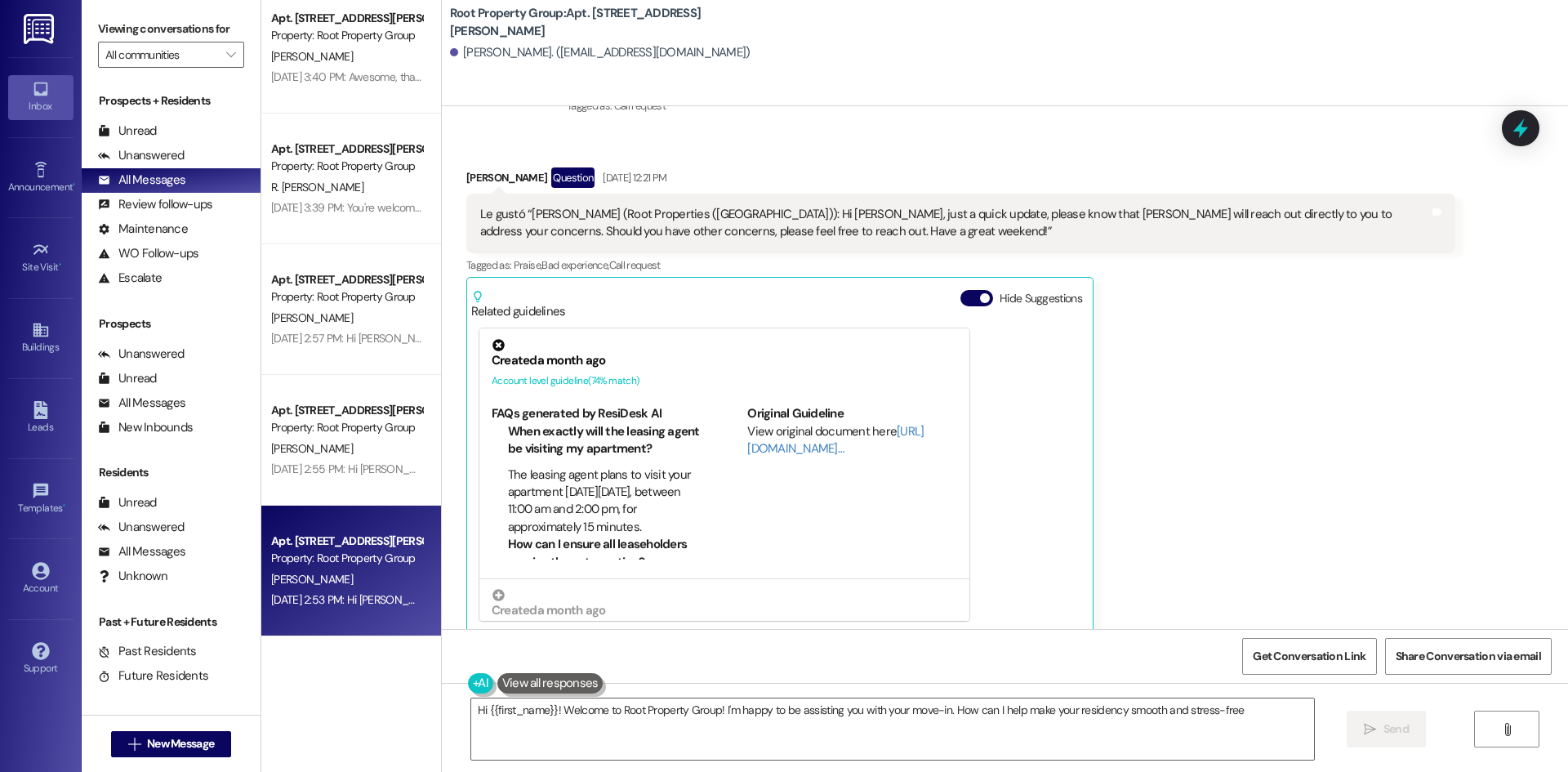
type textarea "Hi {{first_name}}! Welcome to Root Property Group! I'm happy to be assisting yo…"
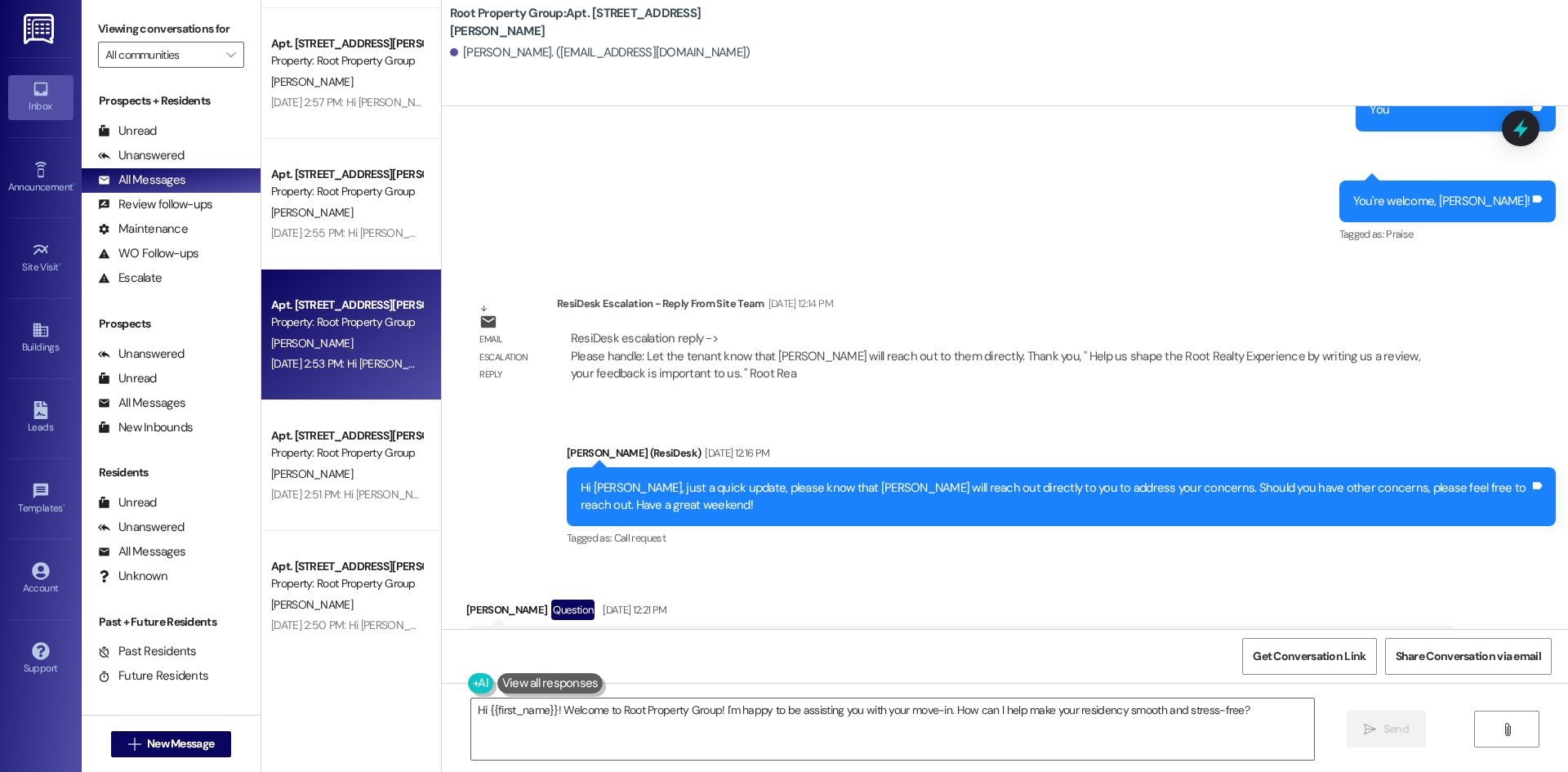
scroll to position [3216, 0]
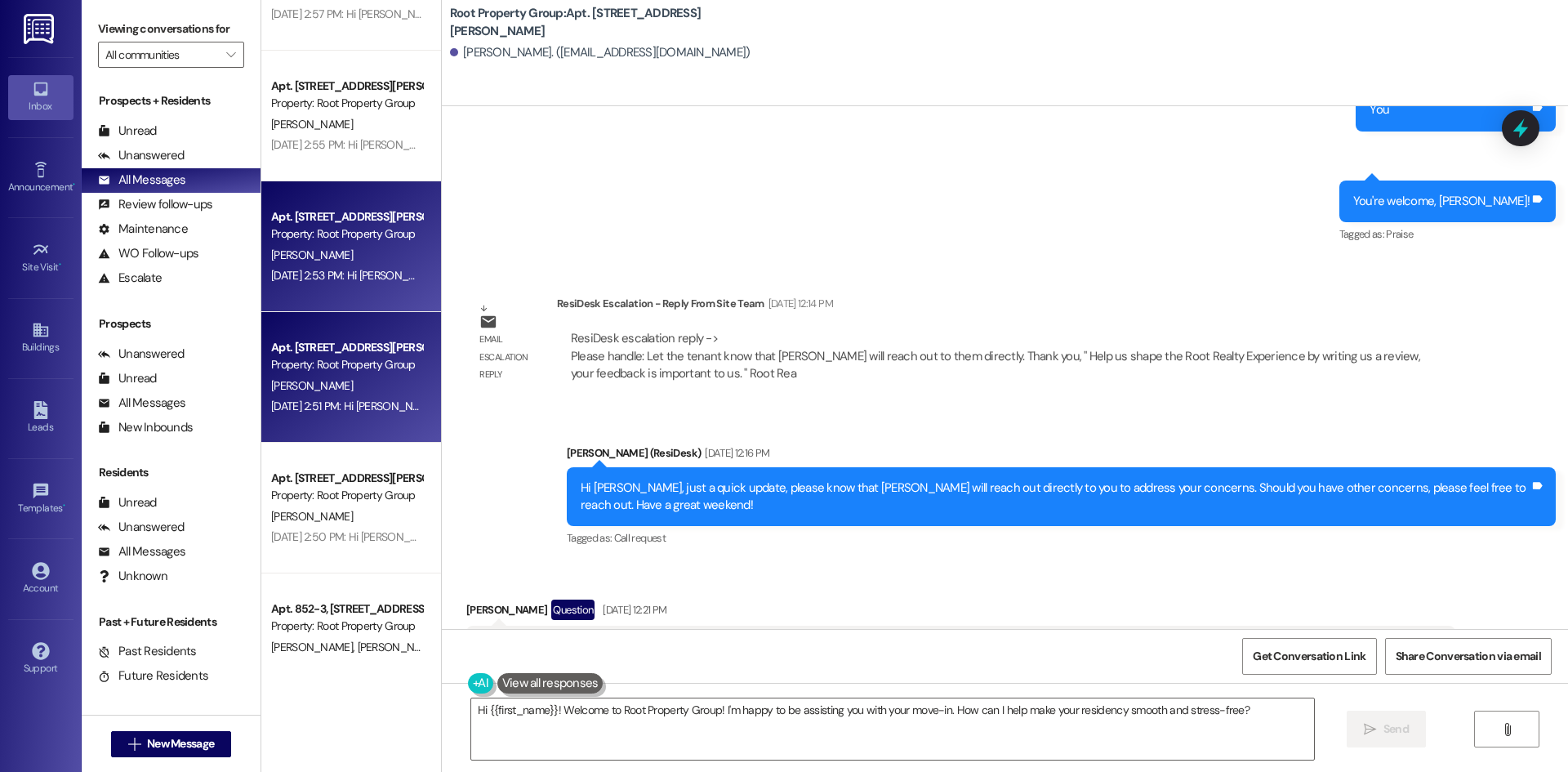
click at [355, 370] on div "Property: Root Property Group" at bounding box center [346, 364] width 151 height 17
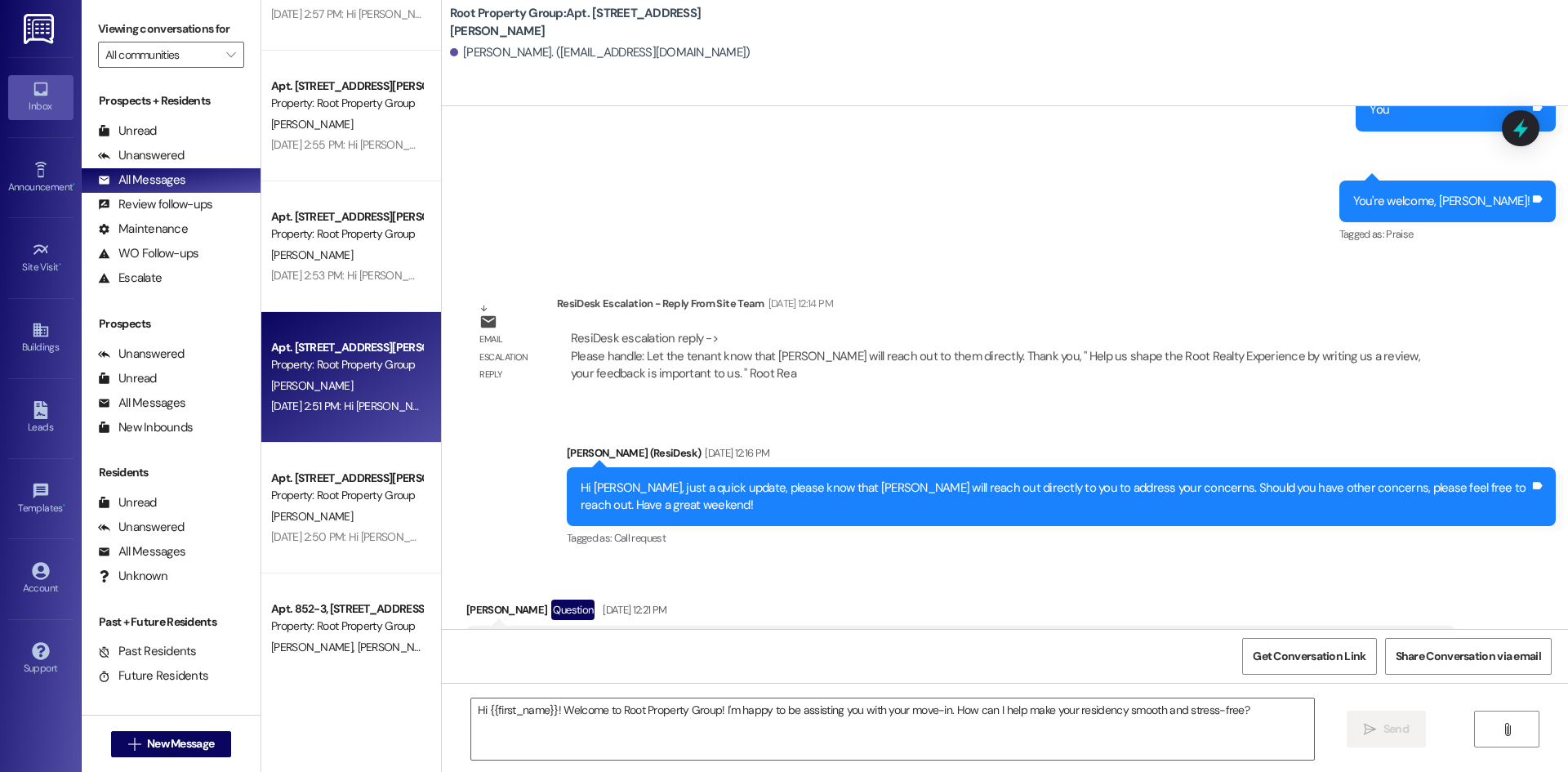
type textarea "Fetching suggested responses. Please feel free to read through the conversation…"
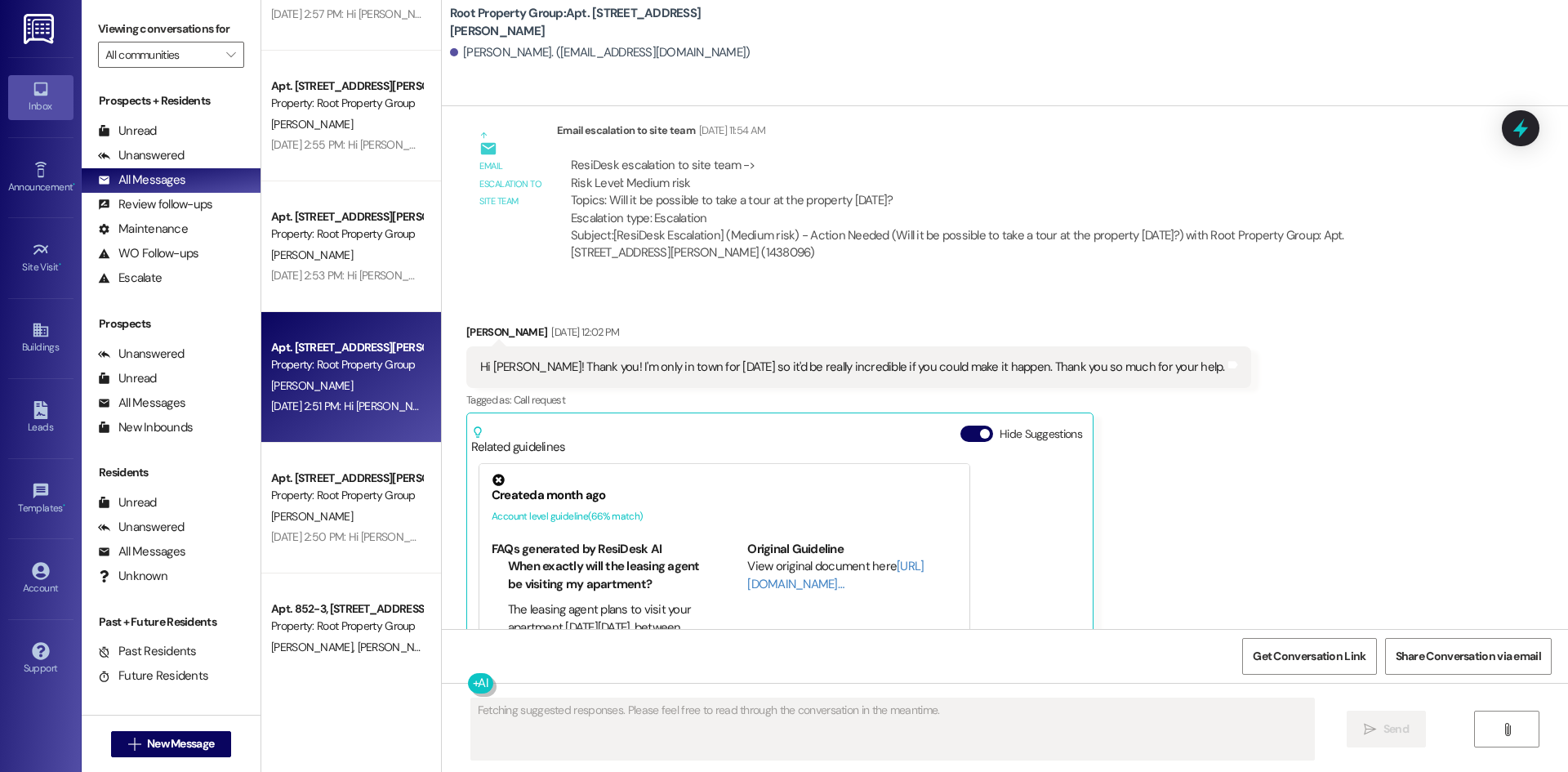
scroll to position [508, 0]
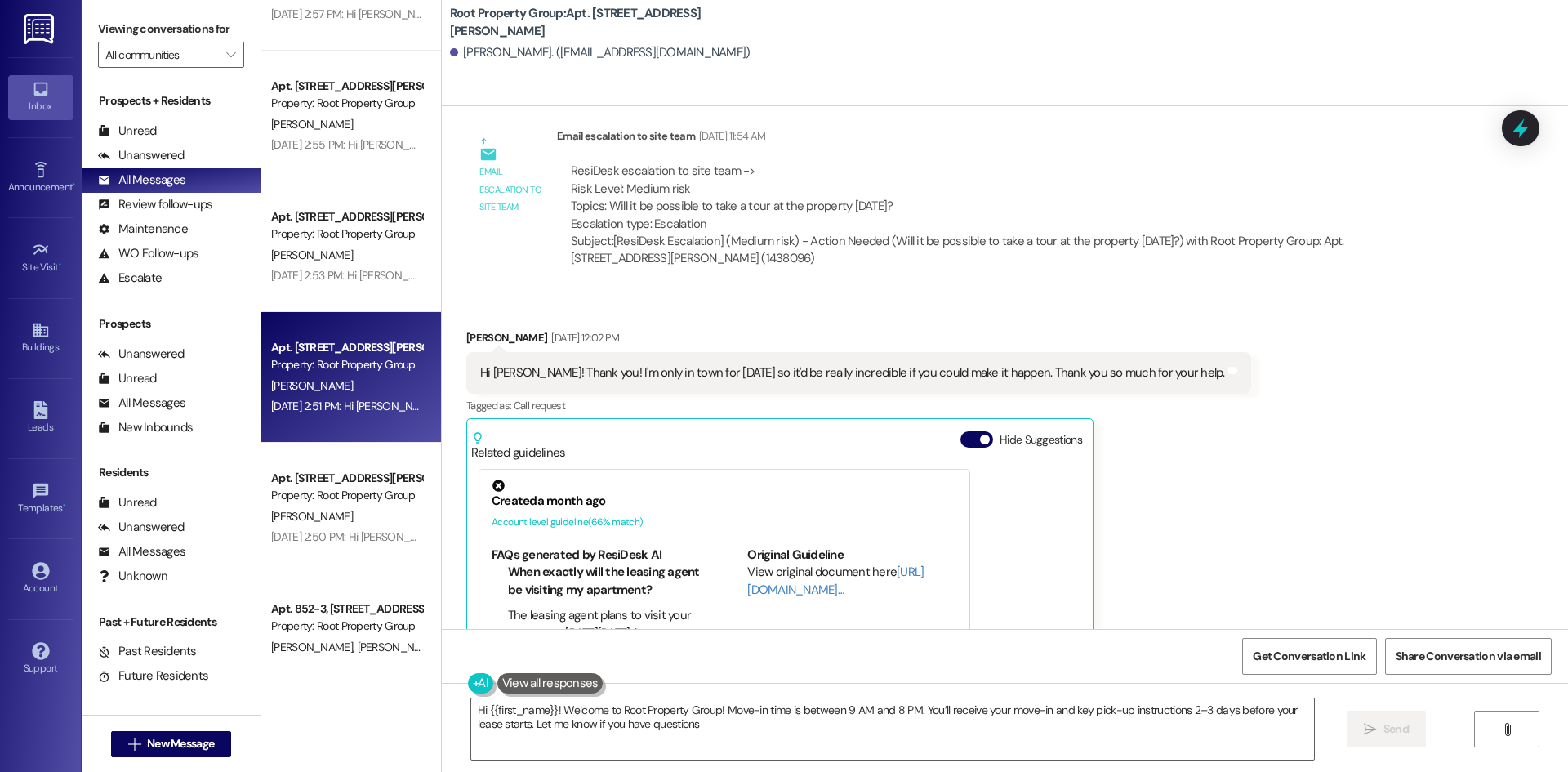
type textarea "Hi {{first_name}}! Welcome to Root Property Group! Move-in time is between 9 AM…"
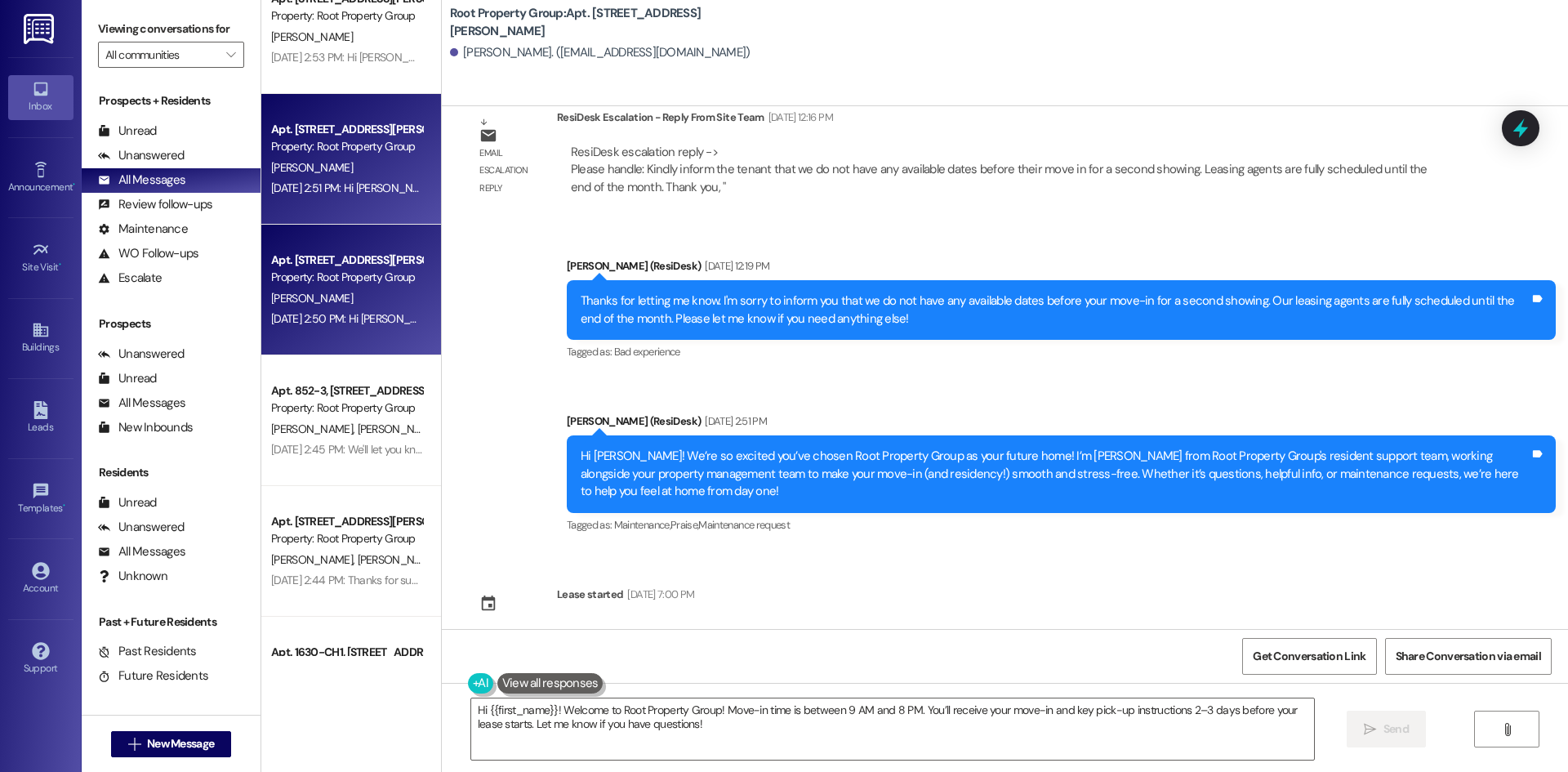
scroll to position [3434, 0]
click at [302, 541] on div "Property: Root Property Group" at bounding box center [346, 538] width 151 height 17
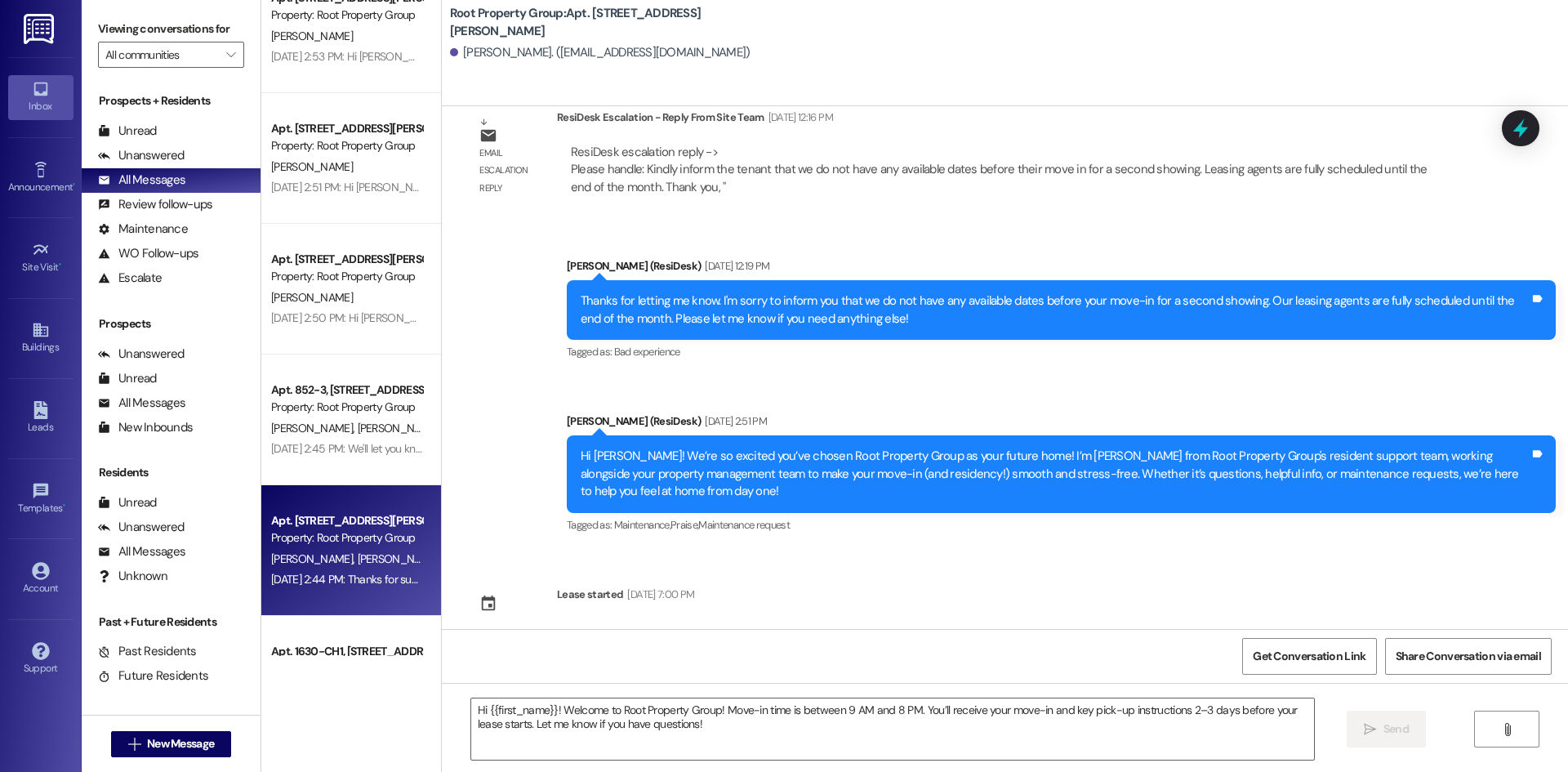
type textarea "Fetching suggested responses. Please feel free to read through the conversation…"
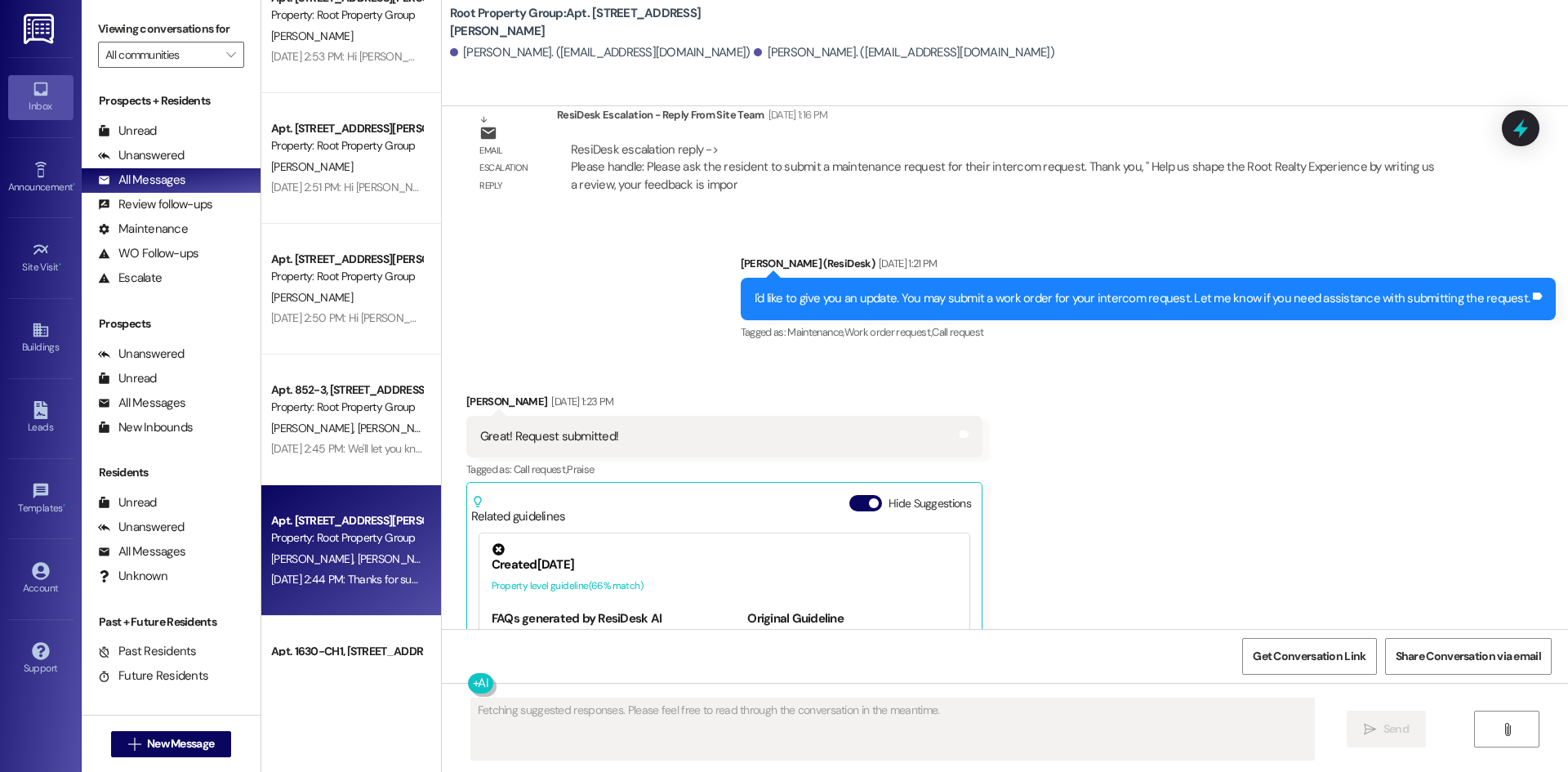
scroll to position [3039, 0]
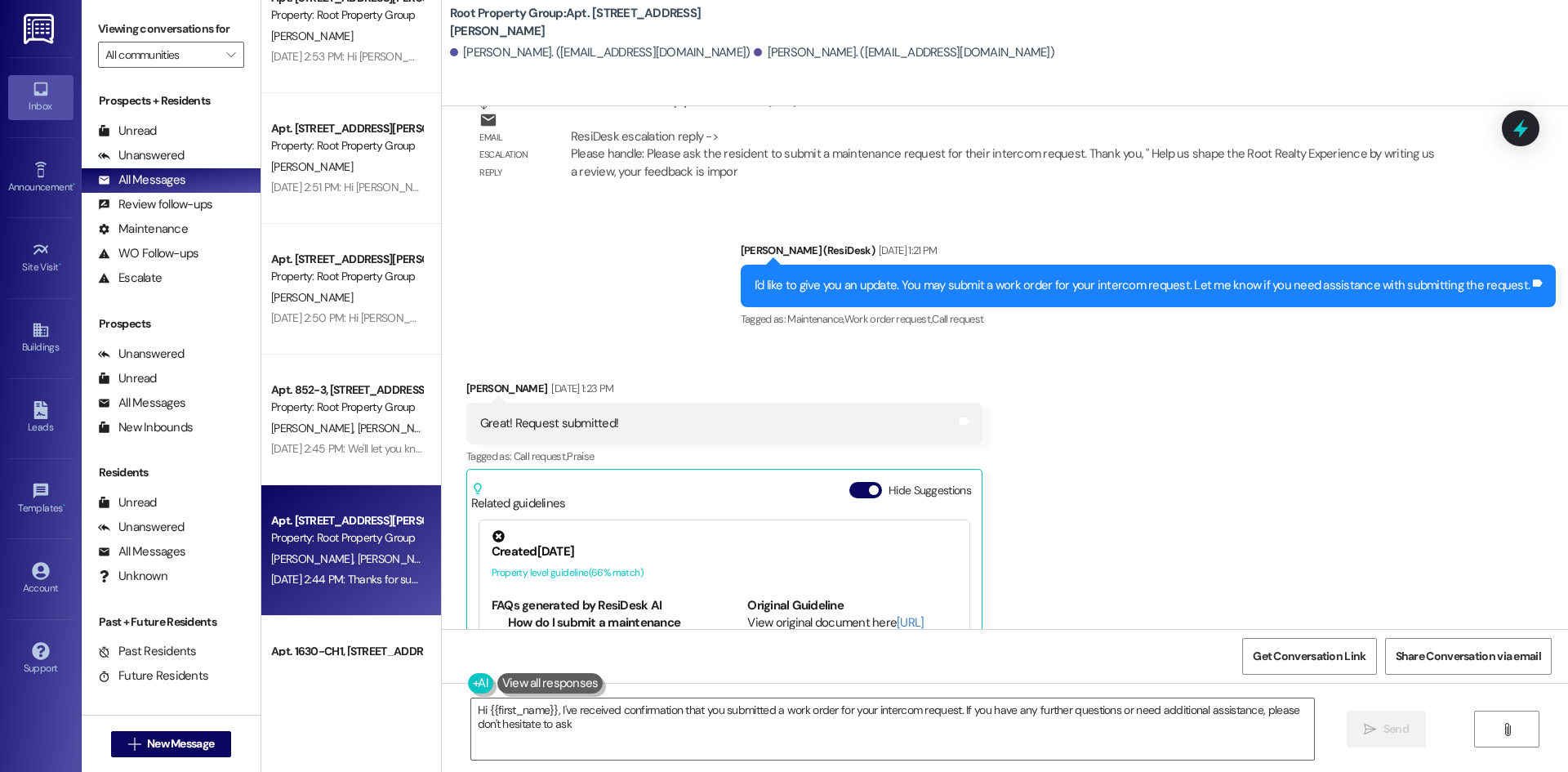
type textarea "Hi {{first_name}}, I've received confirmation that you submitted a work order f…"
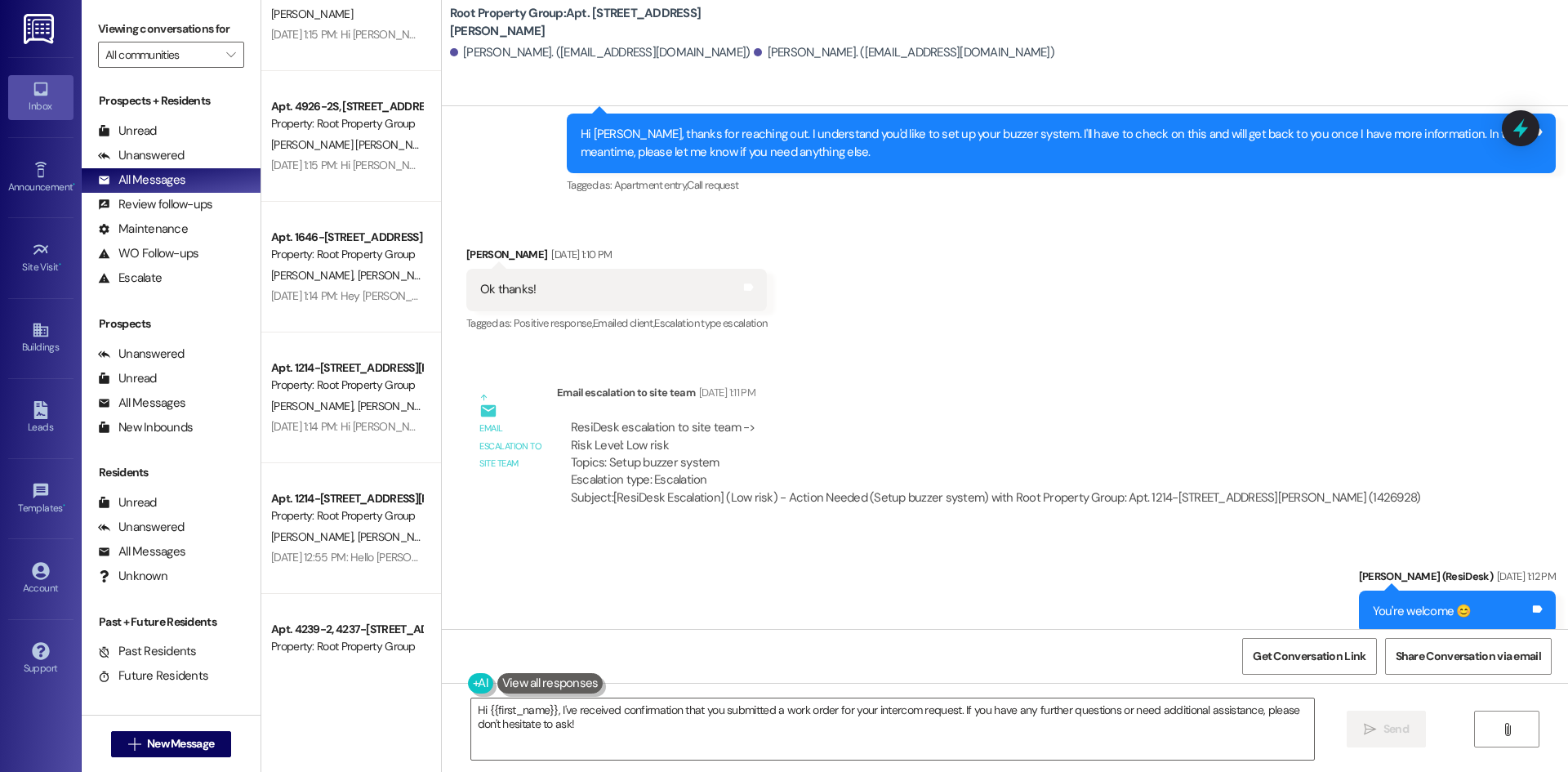
scroll to position [5467, 0]
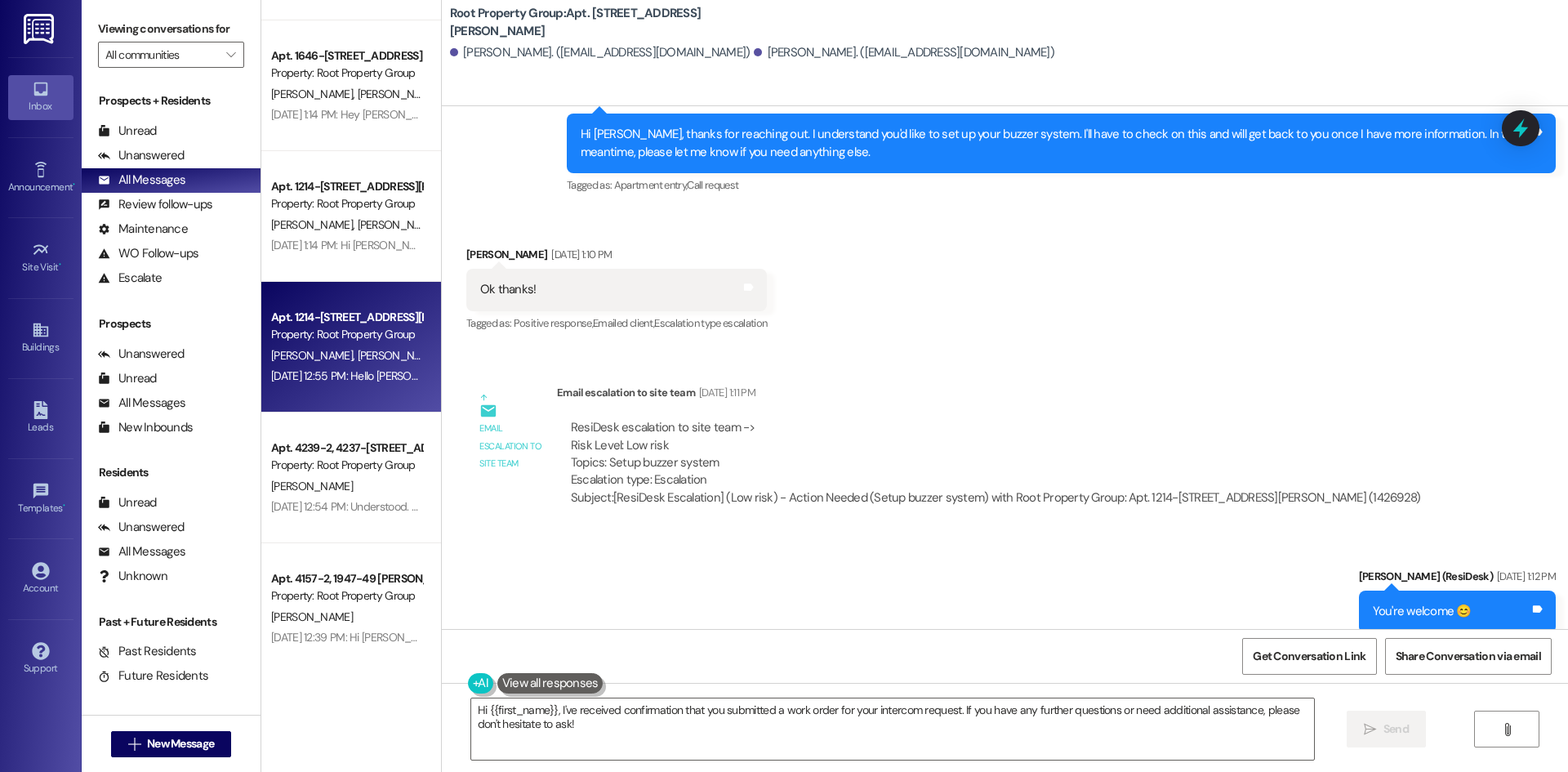
click at [357, 352] on span "[PERSON_NAME]" at bounding box center [397, 355] width 82 height 15
type textarea "Fetching suggested responses. Please feel free to read through the conversation…"
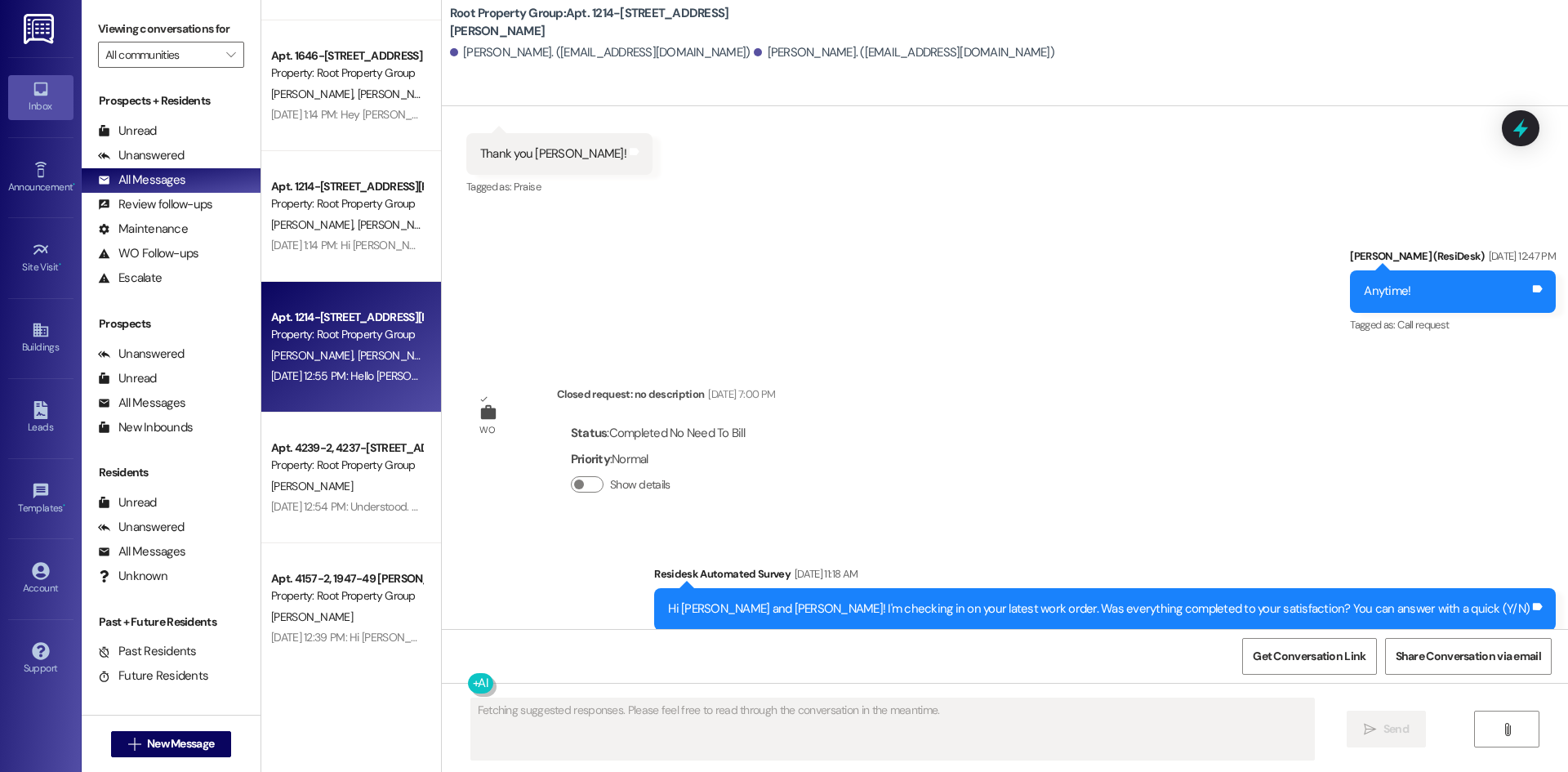
scroll to position [1039, 0]
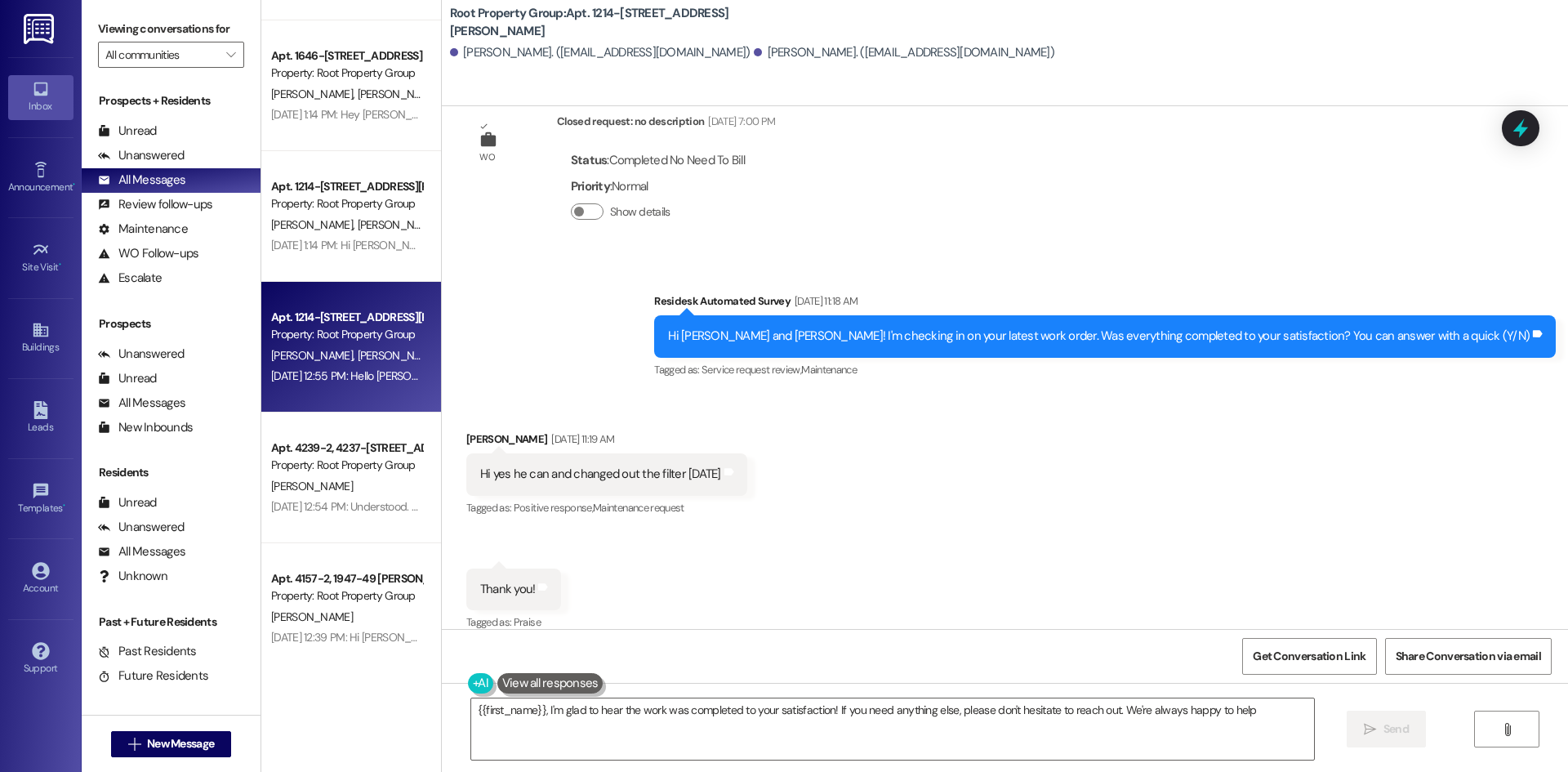
type textarea "{{first_name}}, I'm glad to hear the work was completed to your satisfaction! I…"
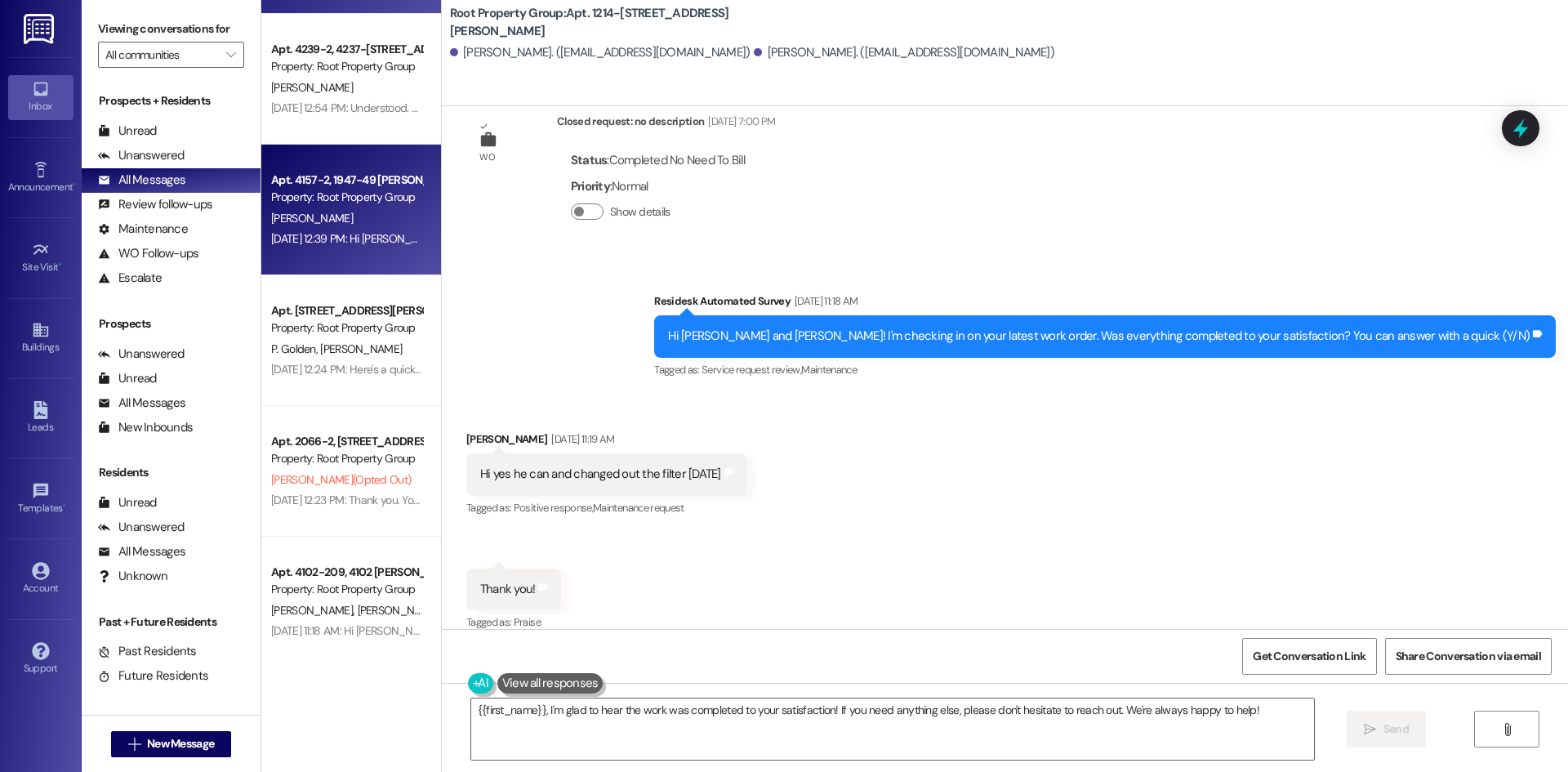
scroll to position [5866, 0]
click at [337, 212] on div "[PERSON_NAME]" at bounding box center [346, 218] width 155 height 21
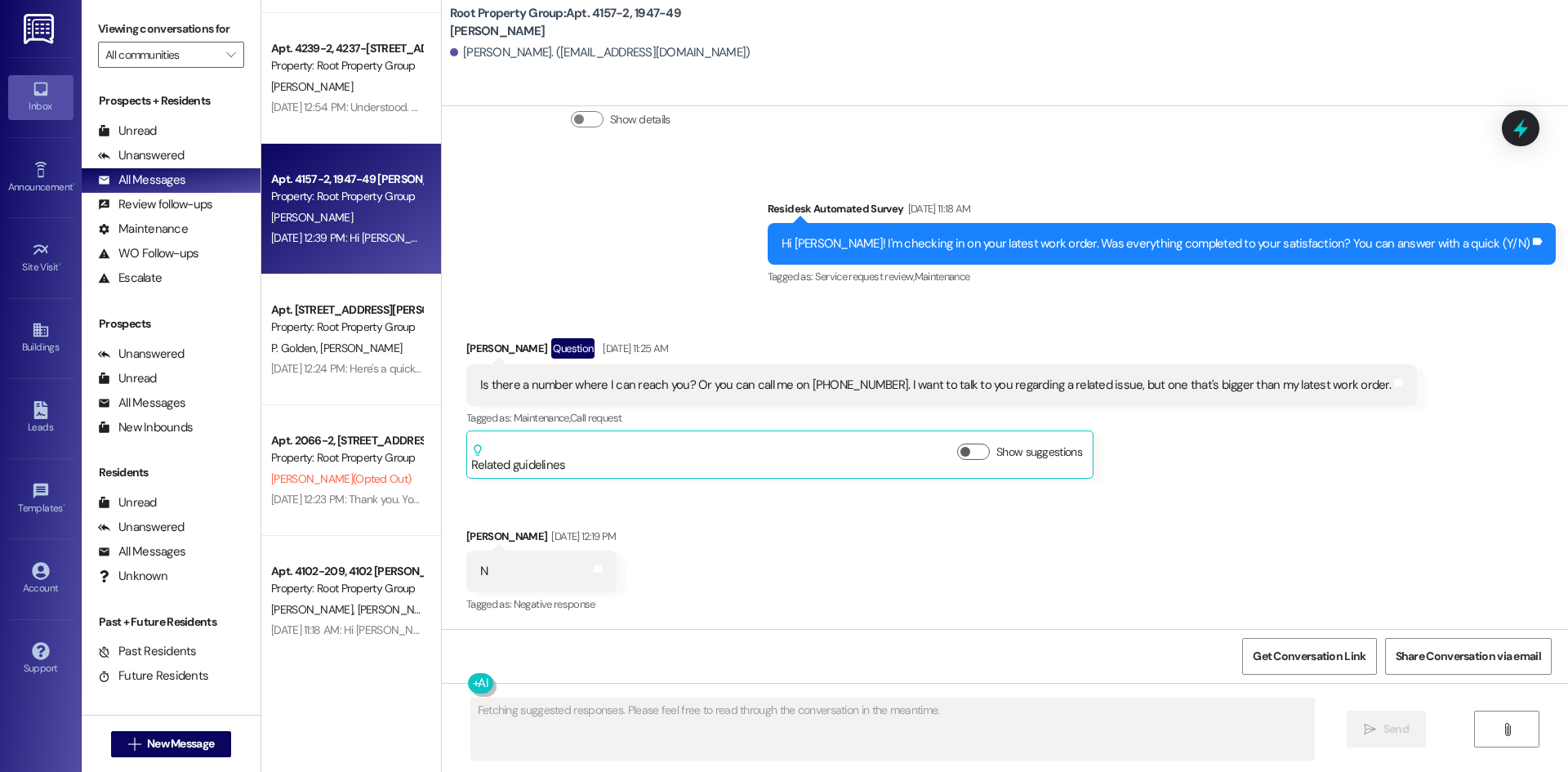
scroll to position [1463, 0]
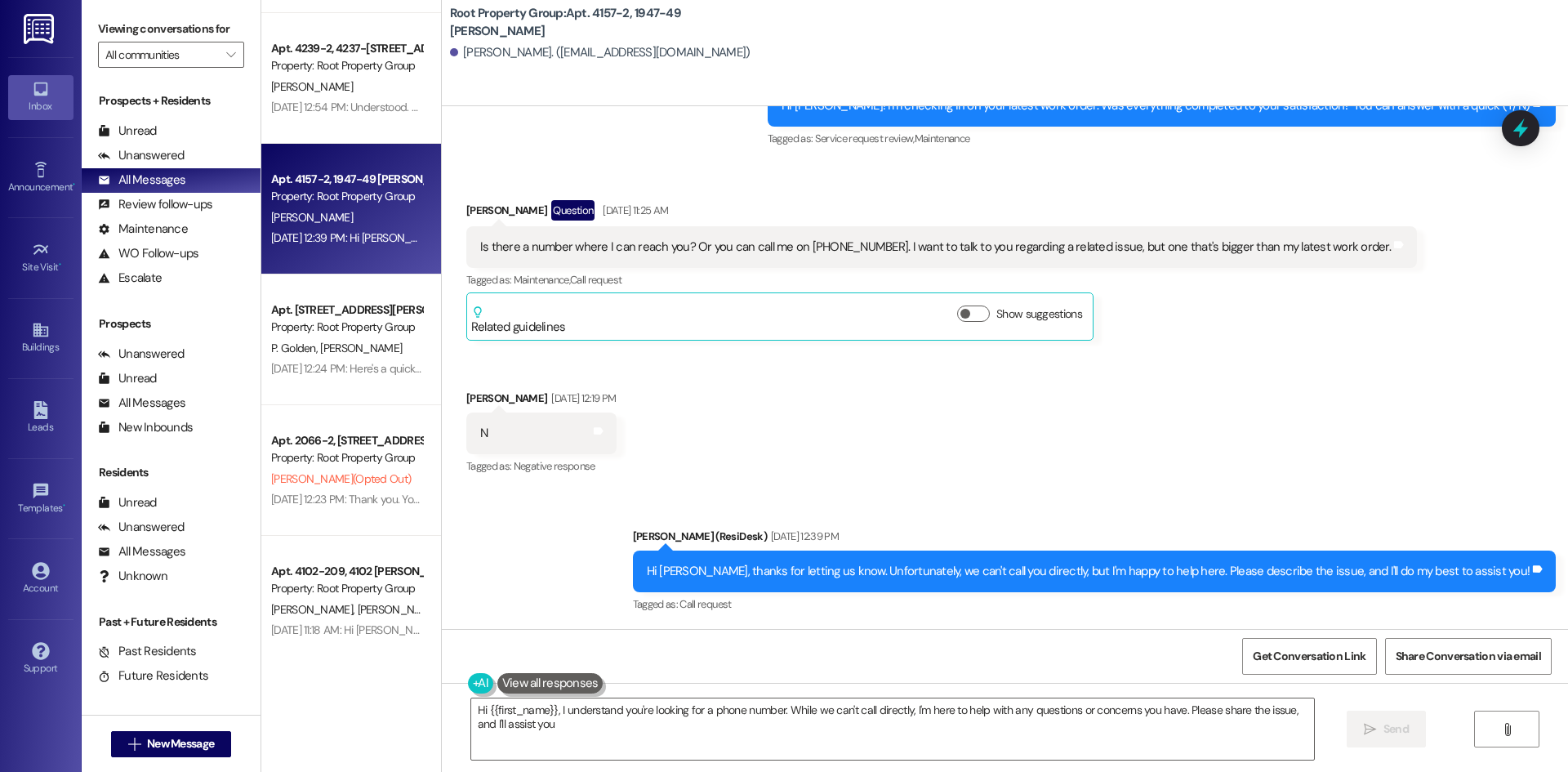
type textarea "Hi {{first_name}}, I understand you're looking for a phone number. While we can…"
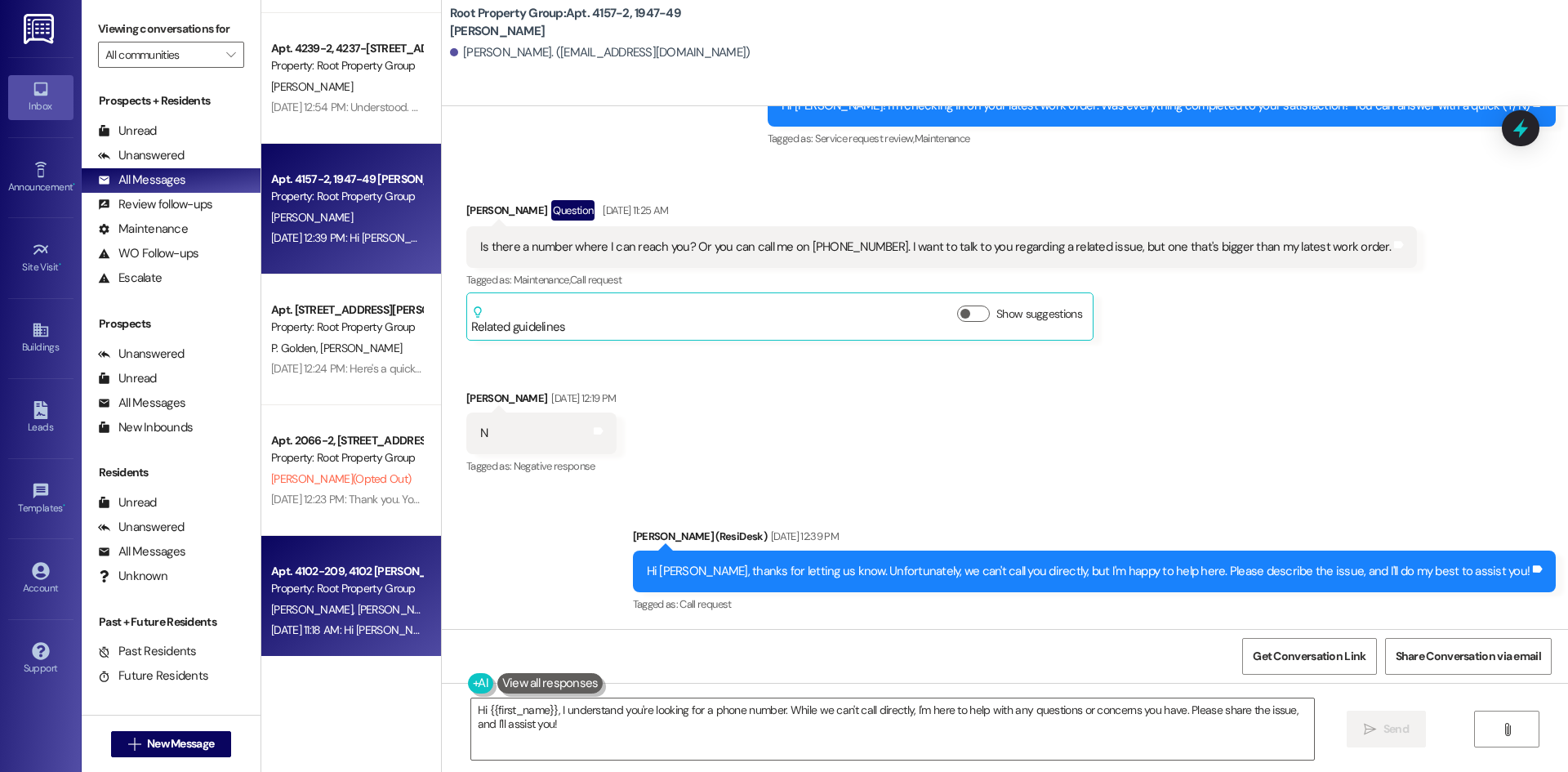
scroll to position [5877, 0]
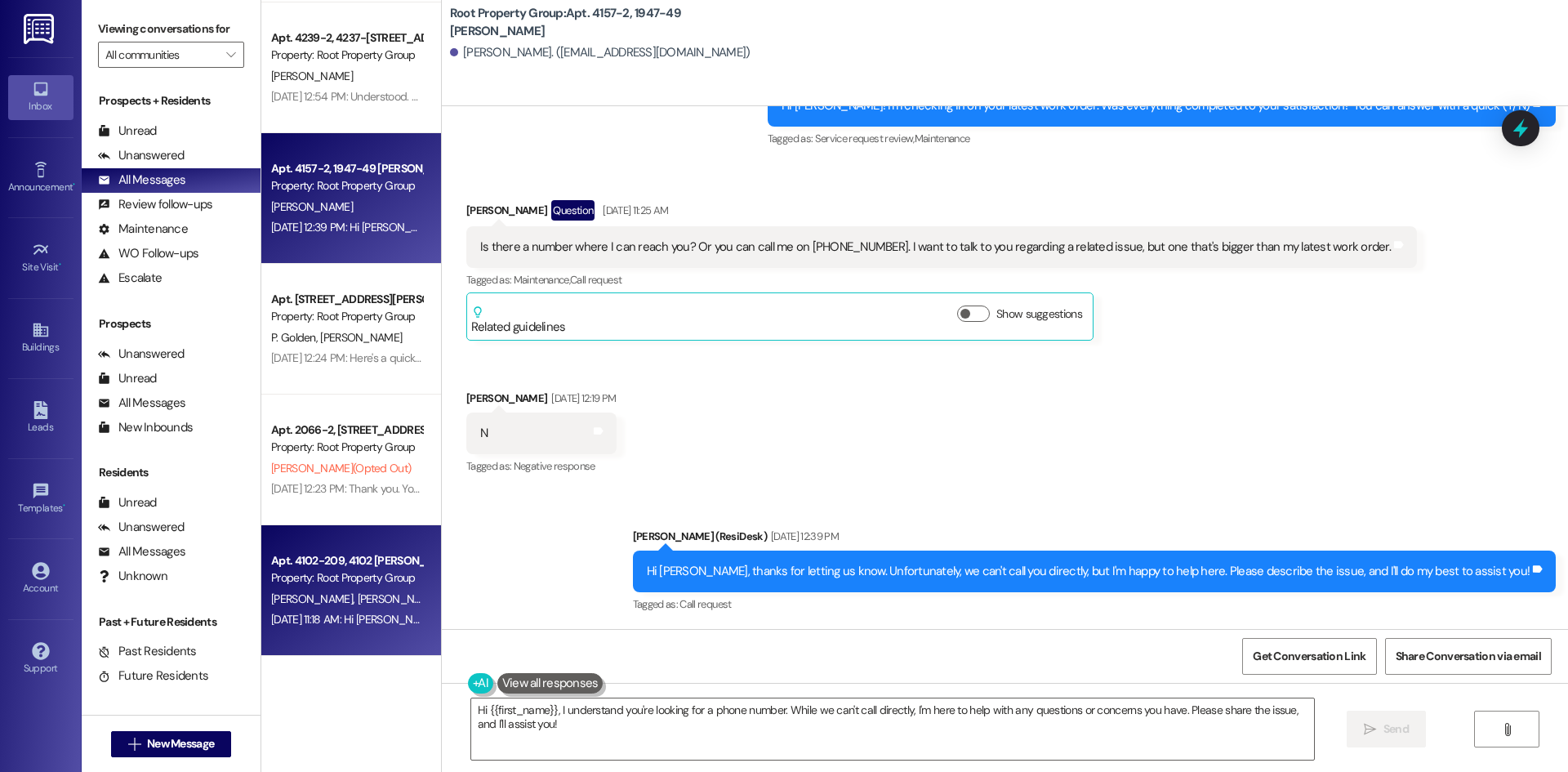
click at [374, 600] on span "[PERSON_NAME] Assumpcao" at bounding box center [427, 598] width 142 height 15
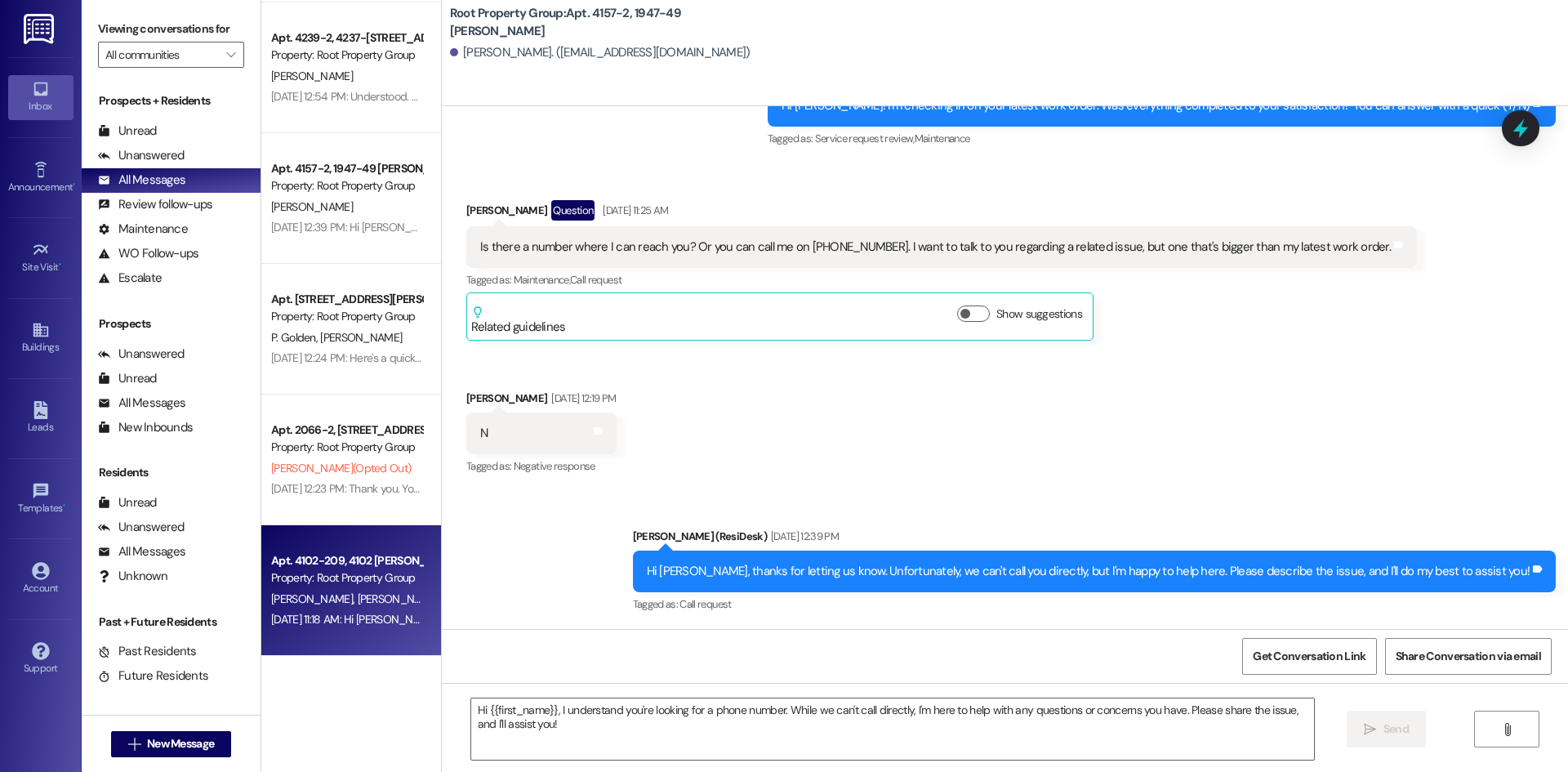
type textarea "Fetching suggested responses. Please feel free to read through the conversation…"
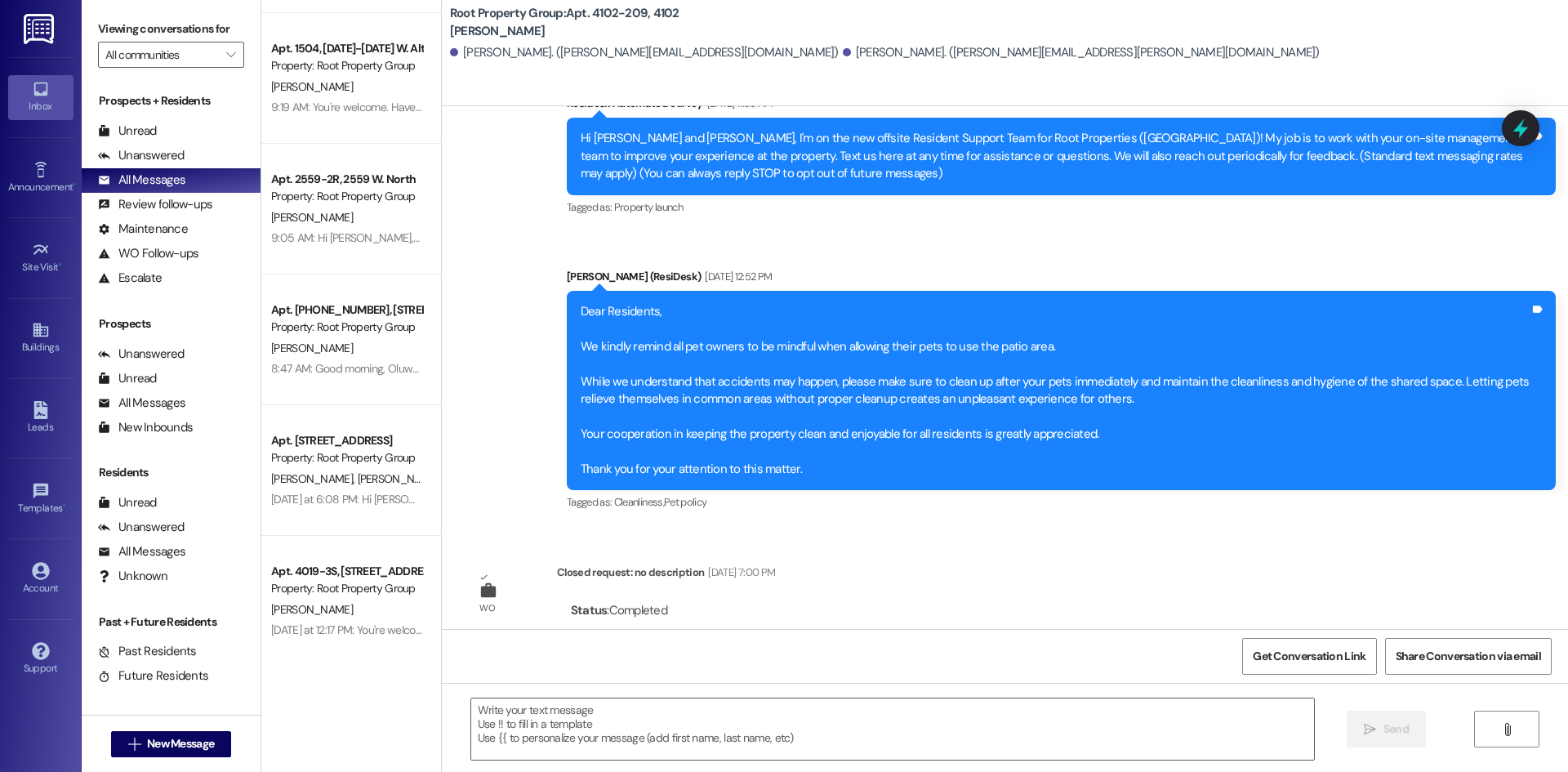
scroll to position [378, 0]
